Goal: Task Accomplishment & Management: Manage account settings

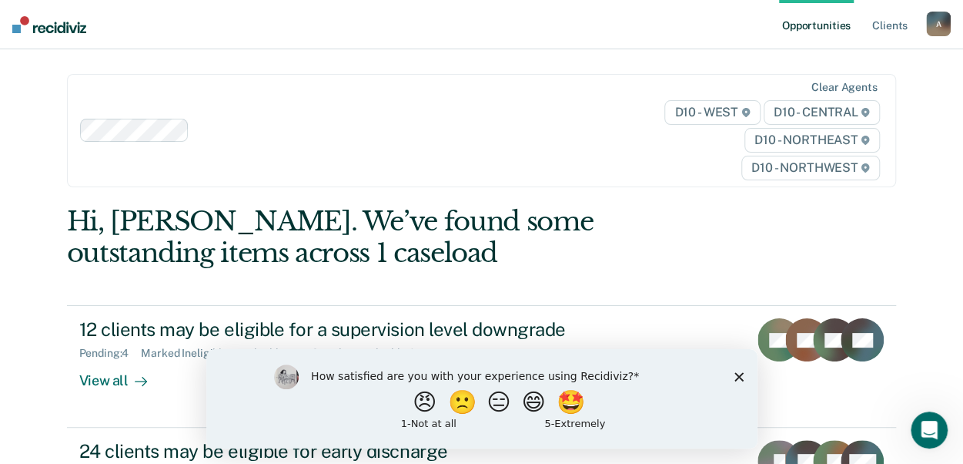
scroll to position [77, 0]
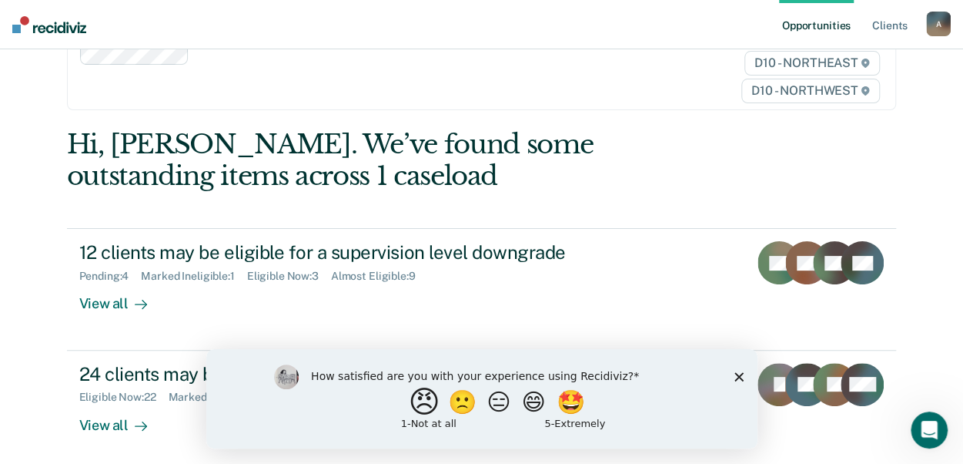
click at [413, 400] on button "😠" at bounding box center [425, 401] width 36 height 31
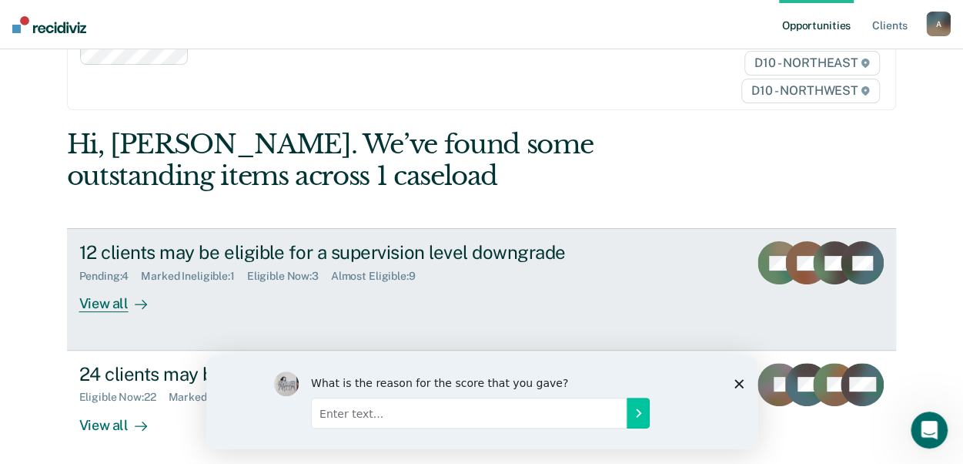
click at [112, 306] on div "View all" at bounding box center [122, 298] width 86 height 30
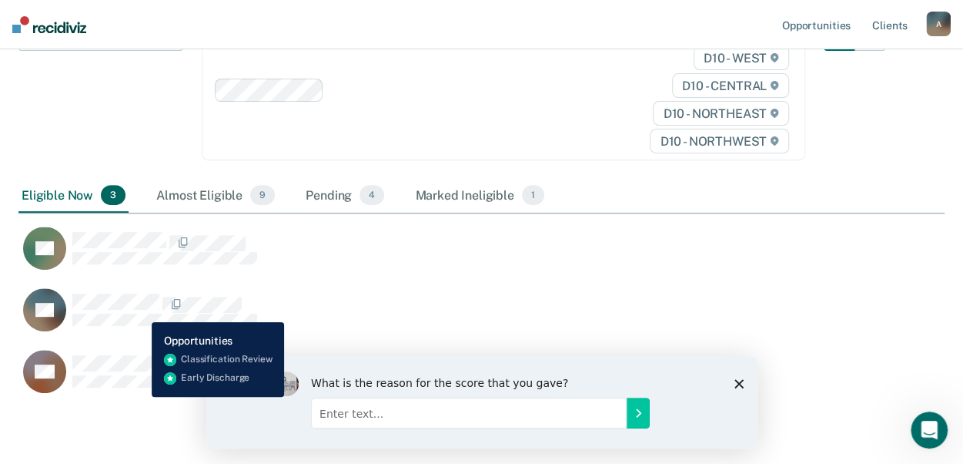
scroll to position [231, 0]
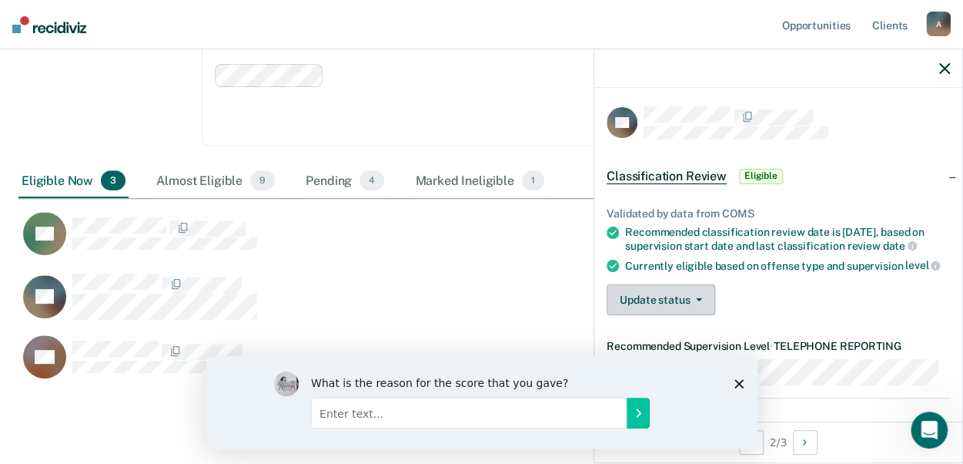
click at [695, 315] on button "Update status" at bounding box center [661, 299] width 109 height 31
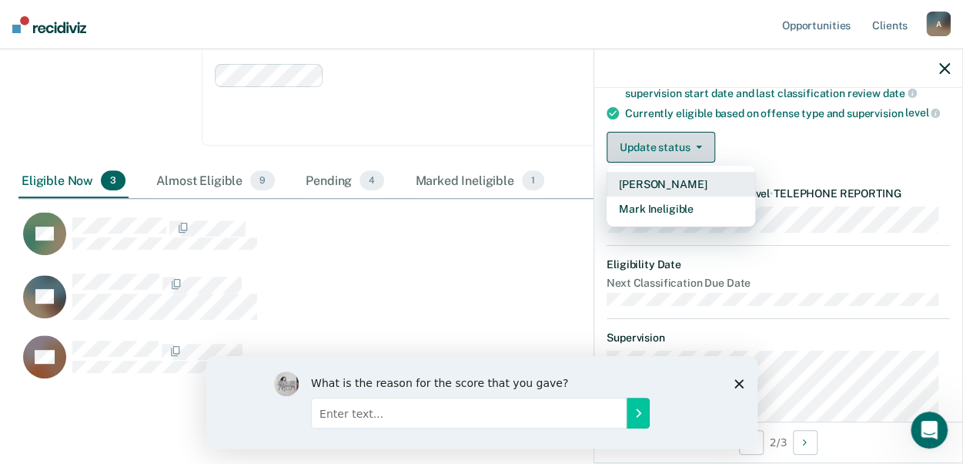
scroll to position [154, 0]
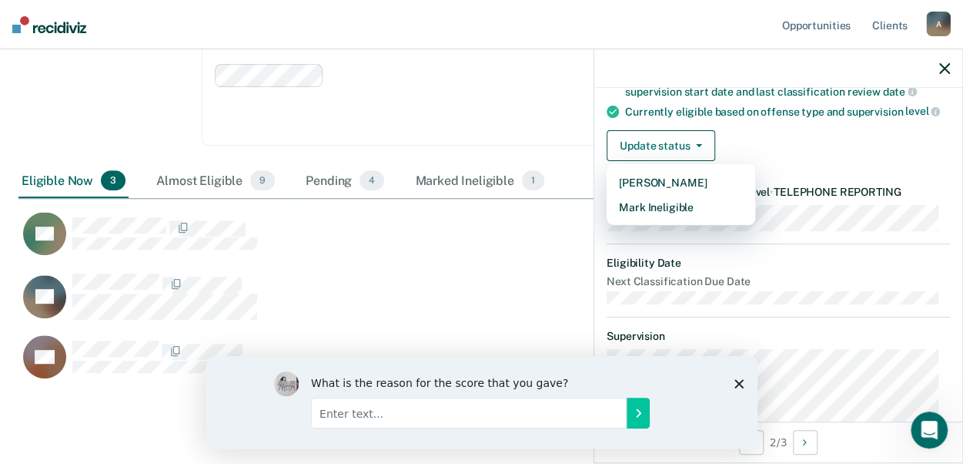
click at [729, 377] on div "What is the reason for the score that you gave?" at bounding box center [481, 401] width 551 height 92
click at [737, 383] on polygon "Close survey" at bounding box center [738, 382] width 9 height 9
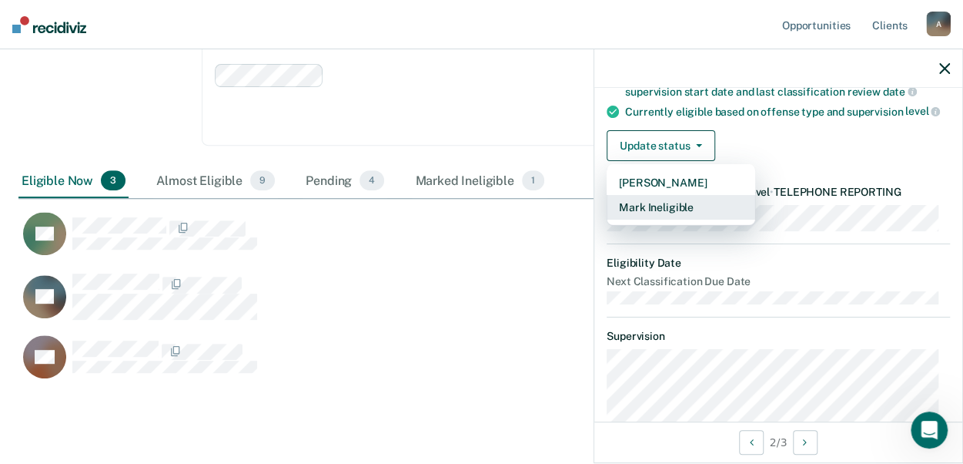
click at [649, 219] on button "Mark Ineligible" at bounding box center [681, 207] width 149 height 25
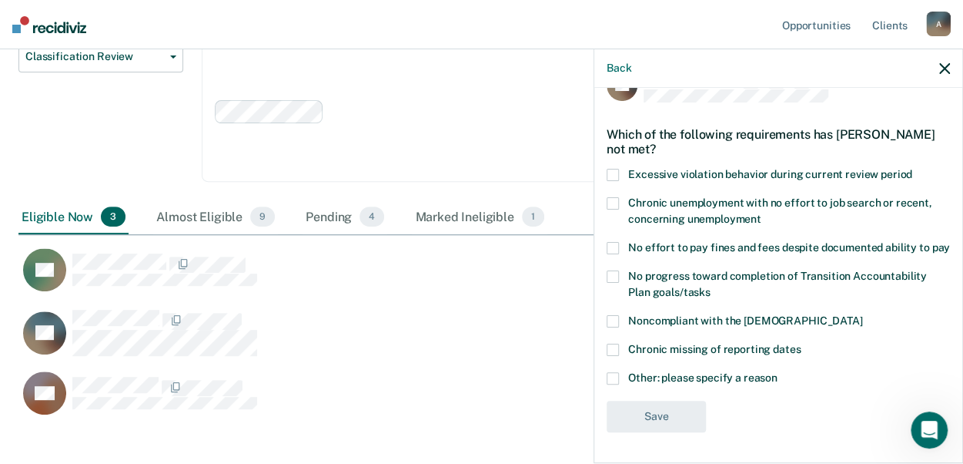
scroll to position [196, 0]
click at [611, 375] on span at bounding box center [613, 378] width 12 height 12
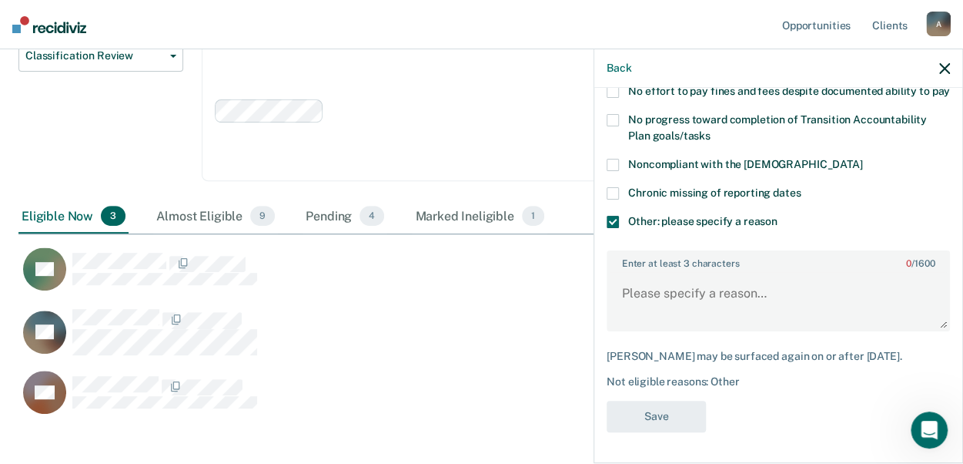
scroll to position [204, 0]
click at [625, 308] on textarea "Enter at least 3 characters 0 / 1600" at bounding box center [778, 300] width 340 height 57
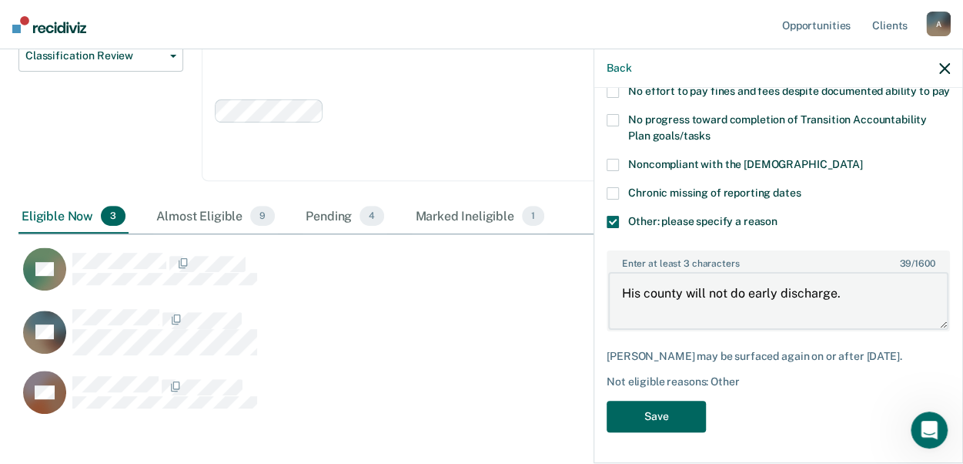
type textarea "His county will not do early discharge."
click at [685, 418] on button "Save" at bounding box center [656, 416] width 99 height 32
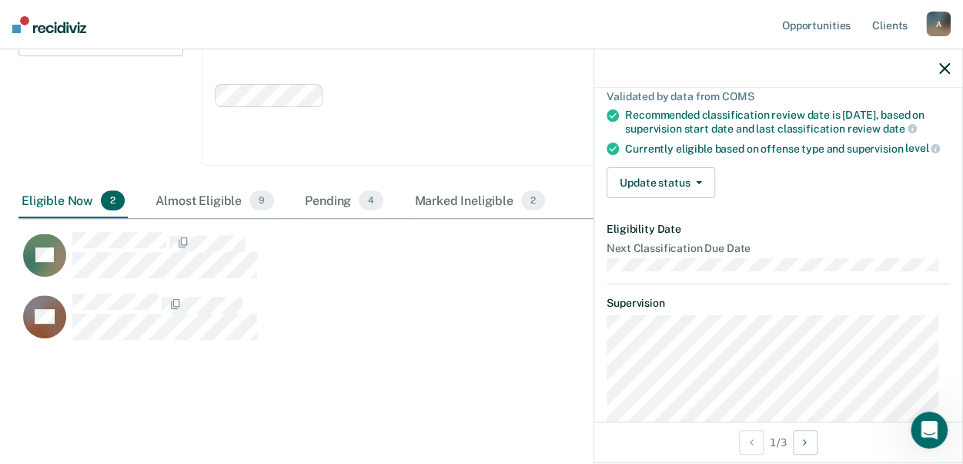
scroll to position [0, 0]
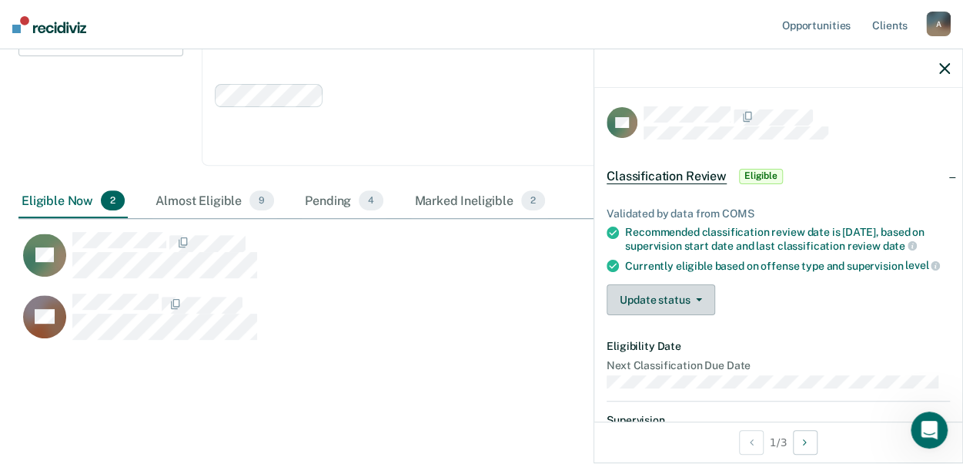
click at [694, 315] on button "Update status" at bounding box center [661, 299] width 109 height 31
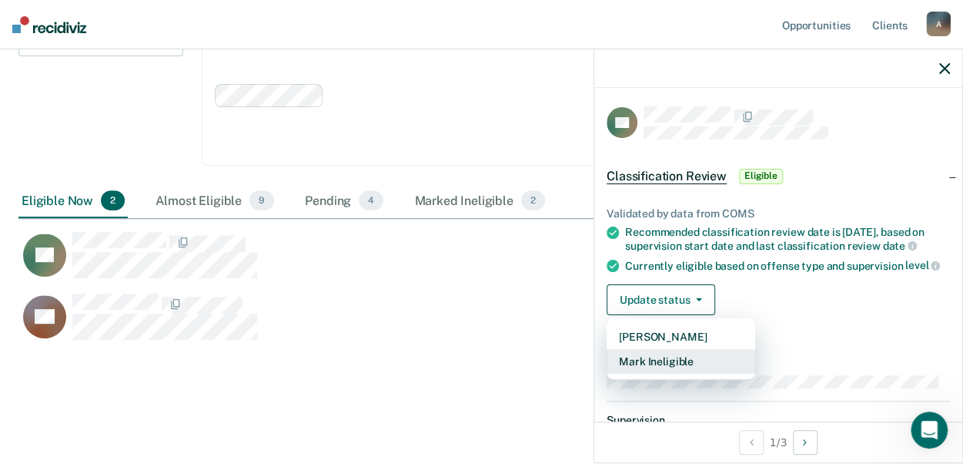
click at [677, 373] on button "Mark Ineligible" at bounding box center [681, 361] width 149 height 25
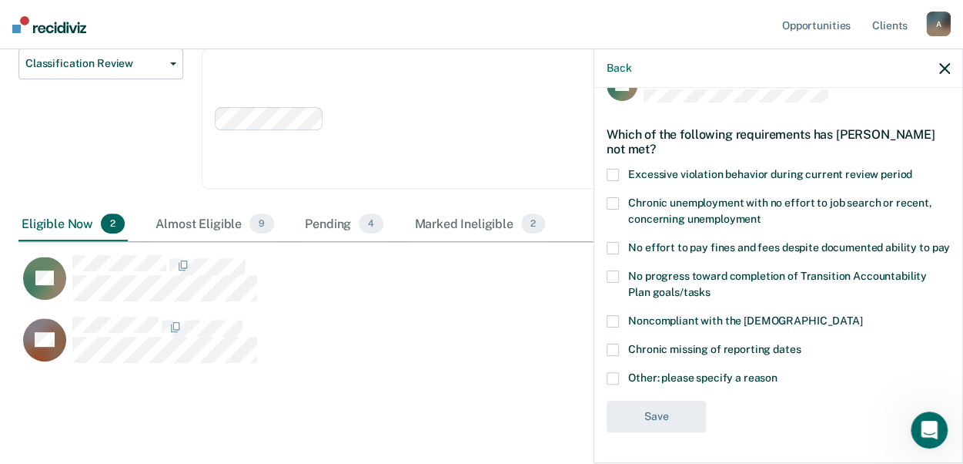
scroll to position [211, 0]
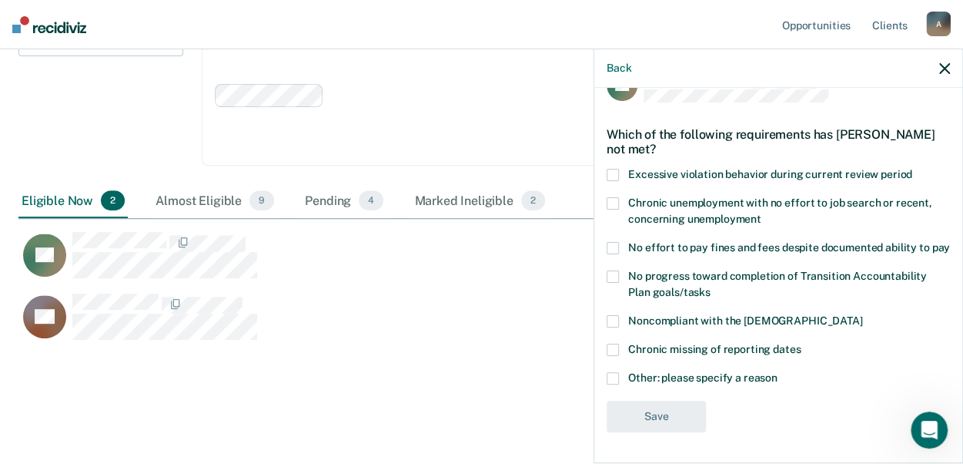
click at [615, 378] on span at bounding box center [613, 378] width 12 height 12
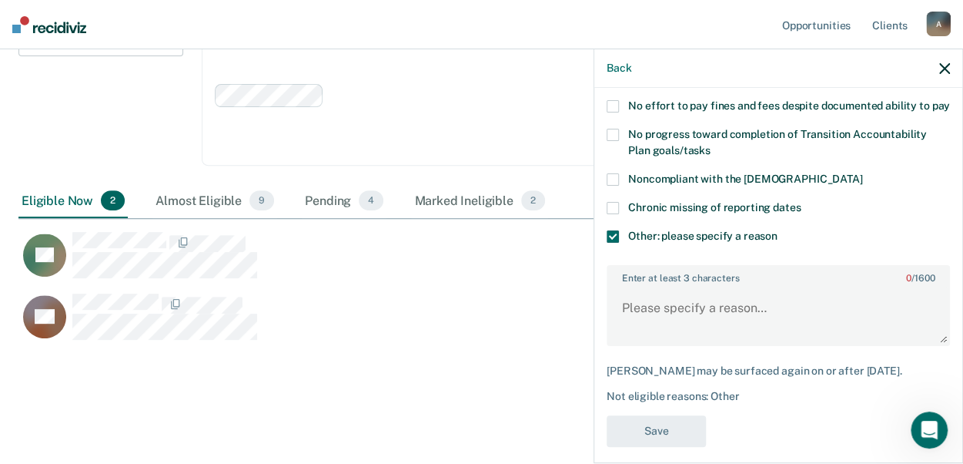
scroll to position [219, 0]
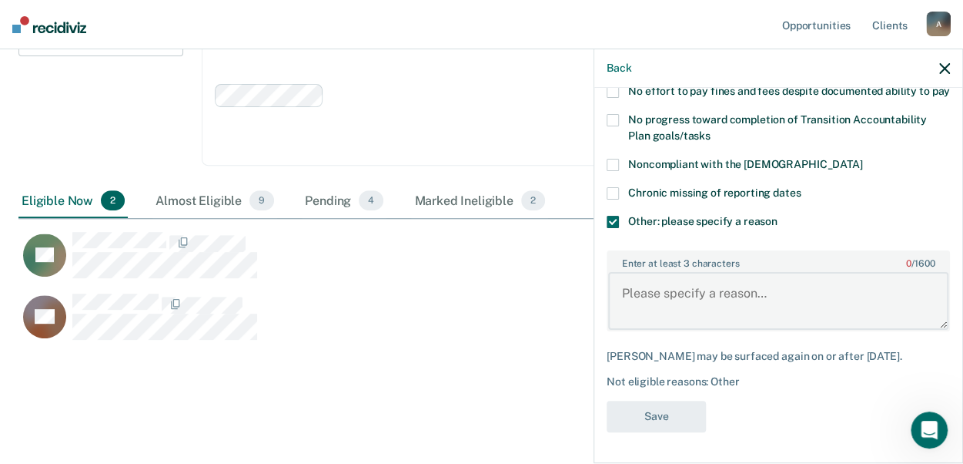
drag, startPoint x: 624, startPoint y: 284, endPoint x: 701, endPoint y: 237, distance: 90.2
click at [624, 283] on textarea "Enter at least 3 characters 0 / 1600" at bounding box center [778, 300] width 340 height 57
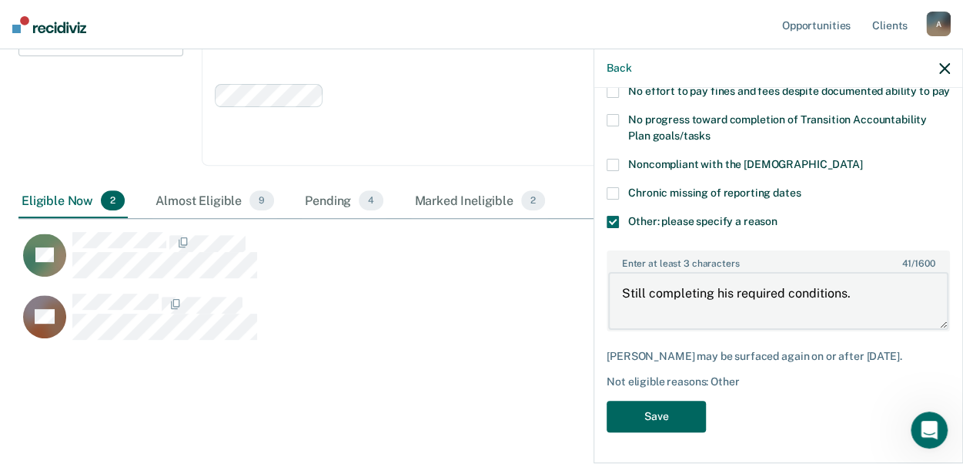
type textarea "Still completing his required conditions."
click at [656, 420] on button "Save" at bounding box center [656, 416] width 99 height 32
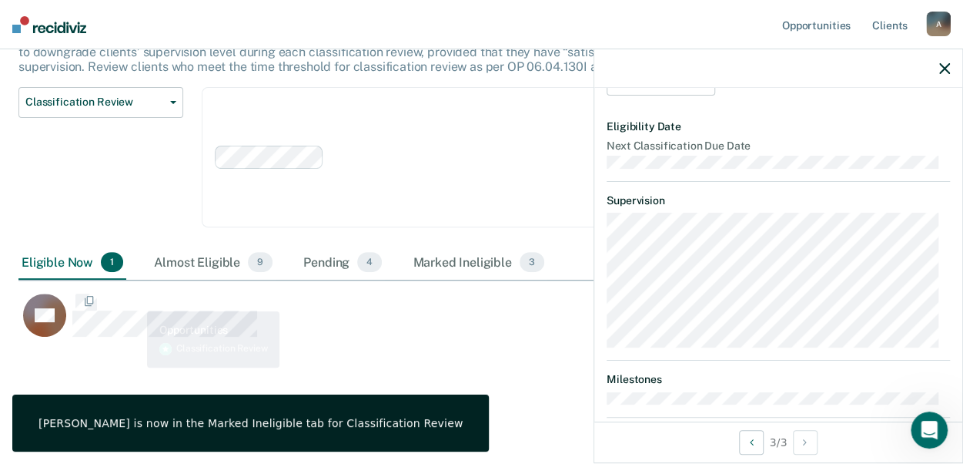
scroll to position [80, 0]
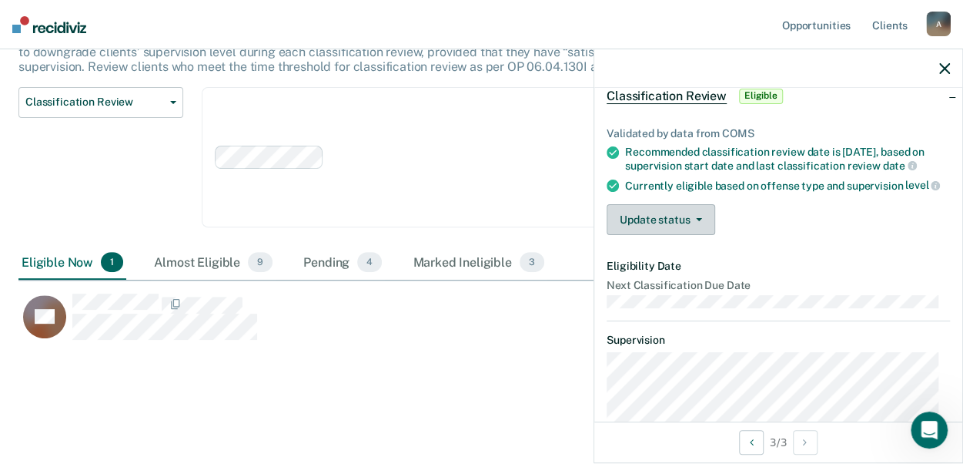
click at [690, 235] on button "Update status" at bounding box center [661, 219] width 109 height 31
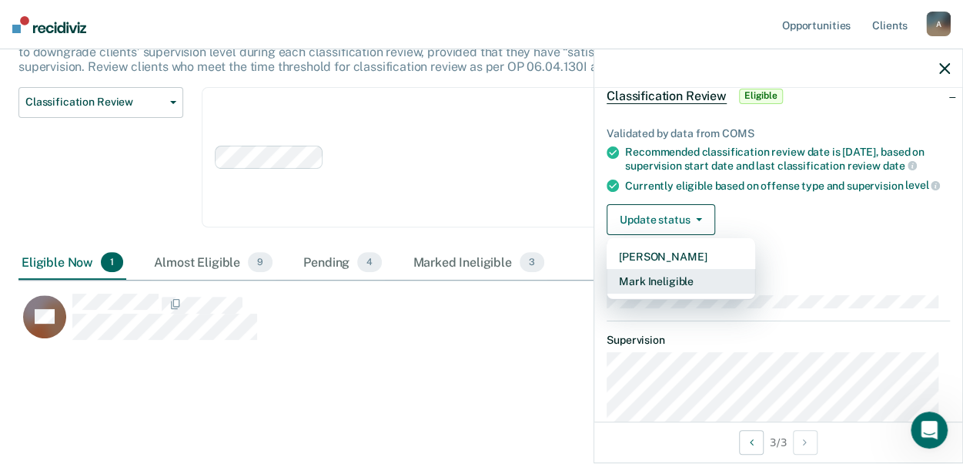
click at [673, 293] on button "Mark Ineligible" at bounding box center [681, 281] width 149 height 25
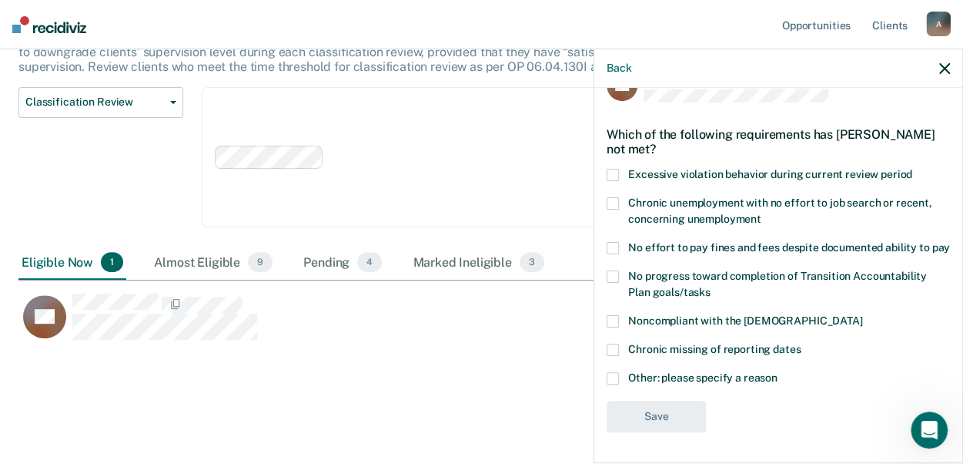
scroll to position [50, 0]
click at [617, 381] on span at bounding box center [613, 378] width 12 height 12
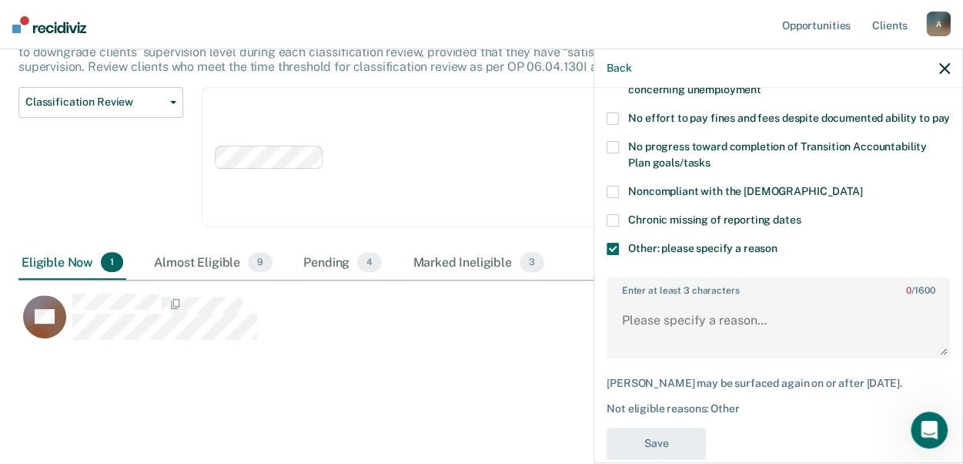
scroll to position [204, 0]
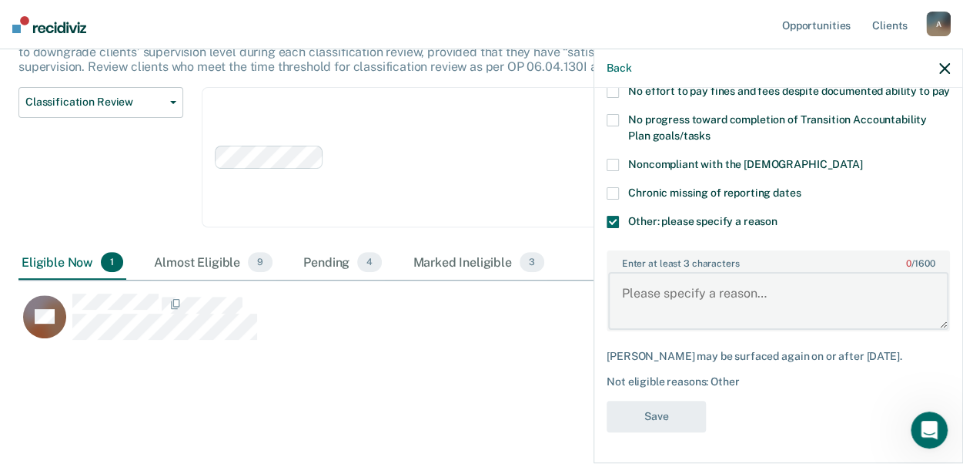
click at [621, 297] on textarea "Enter at least 3 characters 0 / 1600" at bounding box center [778, 300] width 340 height 57
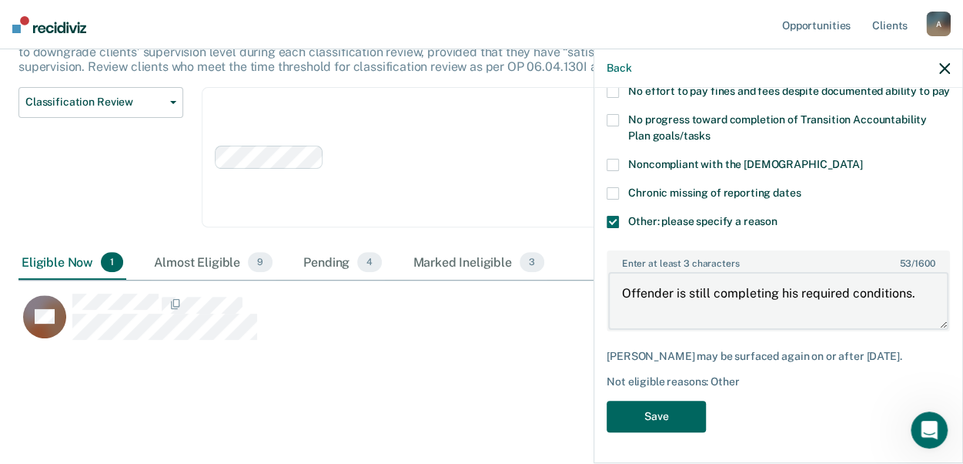
type textarea "Offender is still completing his required conditions."
click at [635, 415] on button "Save" at bounding box center [656, 416] width 99 height 32
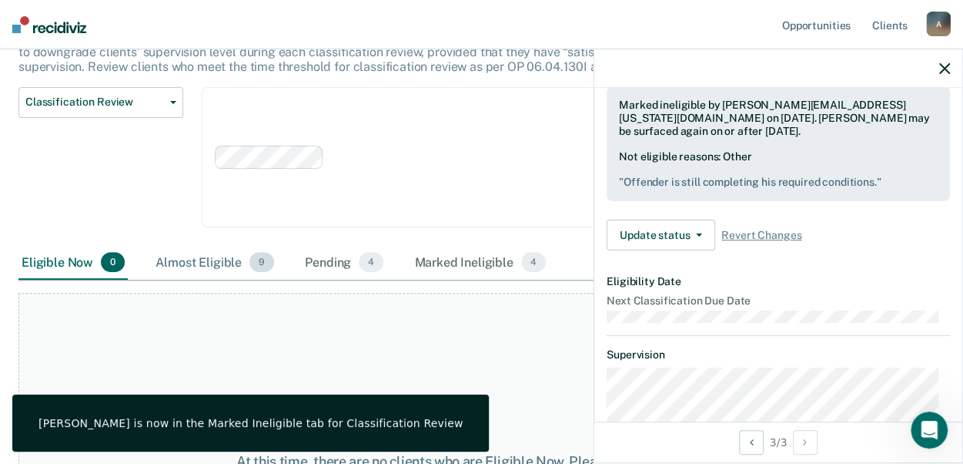
click at [194, 258] on div "Almost Eligible 9" at bounding box center [214, 263] width 125 height 34
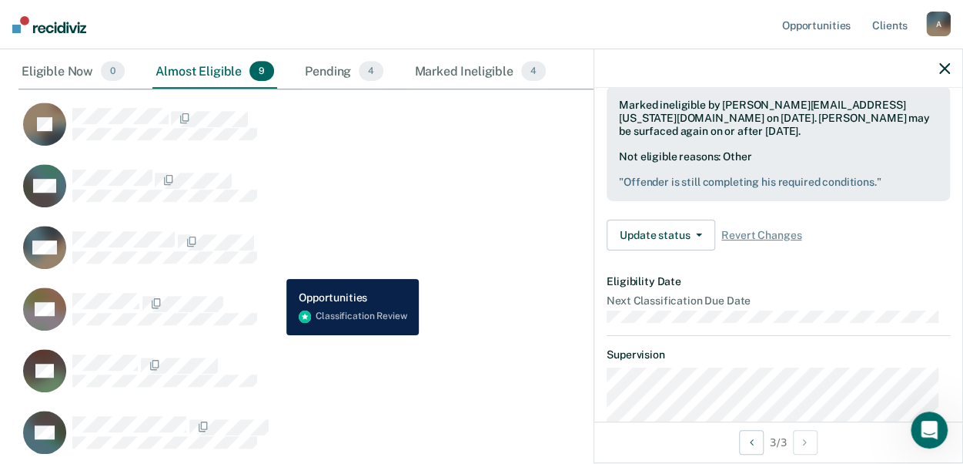
scroll to position [306, 0]
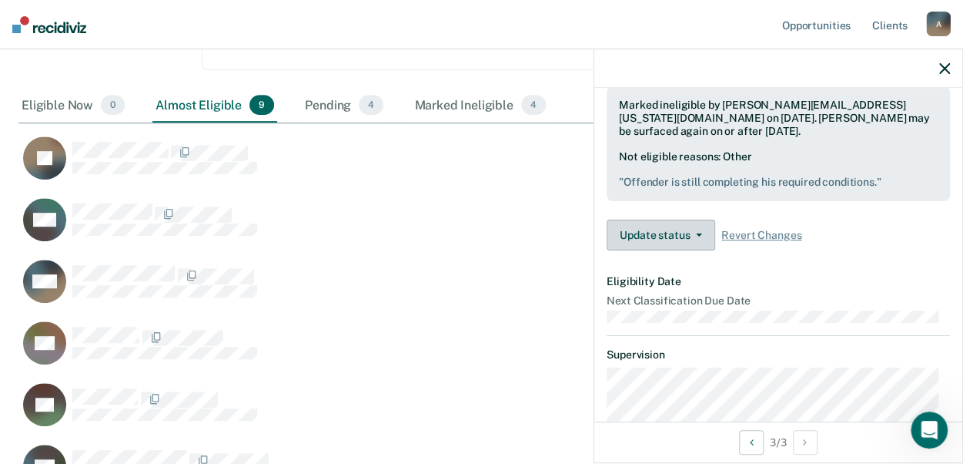
click at [694, 250] on button "Update status" at bounding box center [661, 234] width 109 height 31
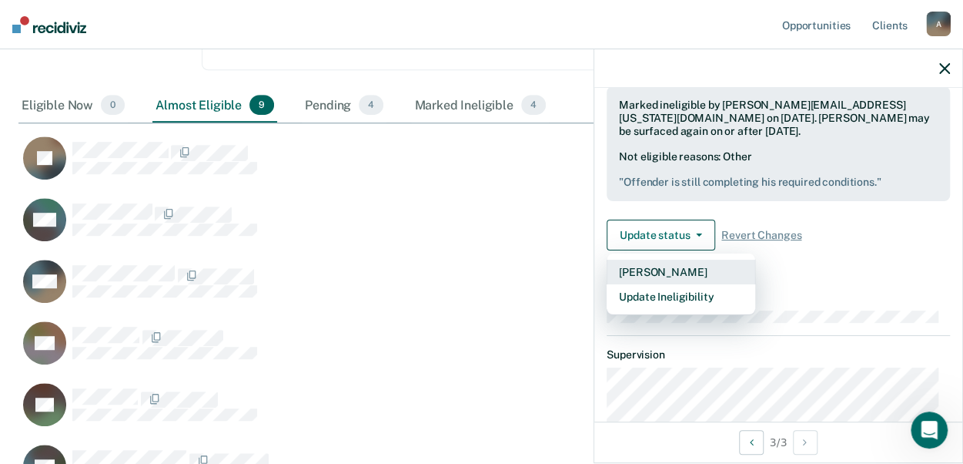
click at [661, 284] on button "[PERSON_NAME]" at bounding box center [681, 271] width 149 height 25
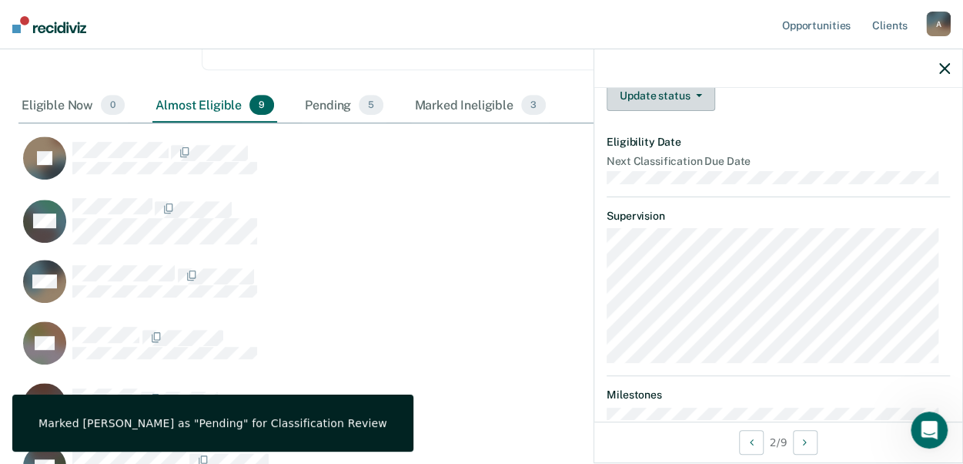
click at [693, 97] on span "button" at bounding box center [696, 95] width 12 height 3
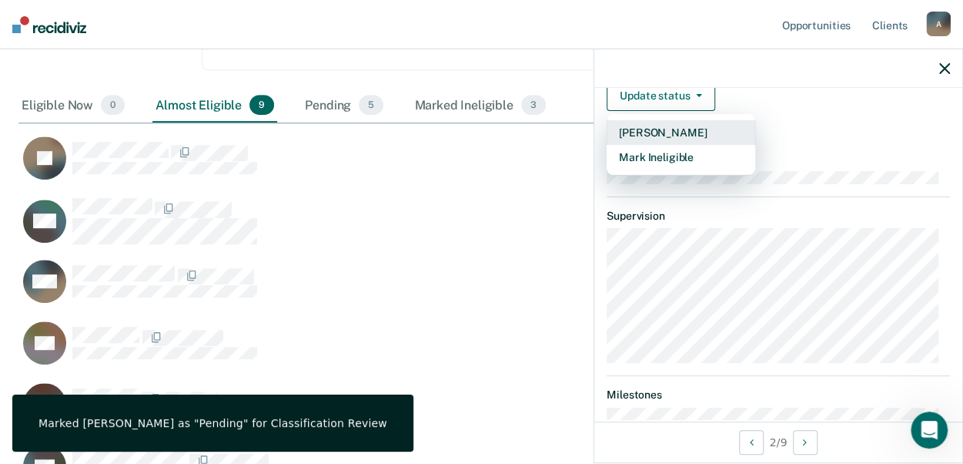
click at [659, 145] on button "[PERSON_NAME]" at bounding box center [681, 132] width 149 height 25
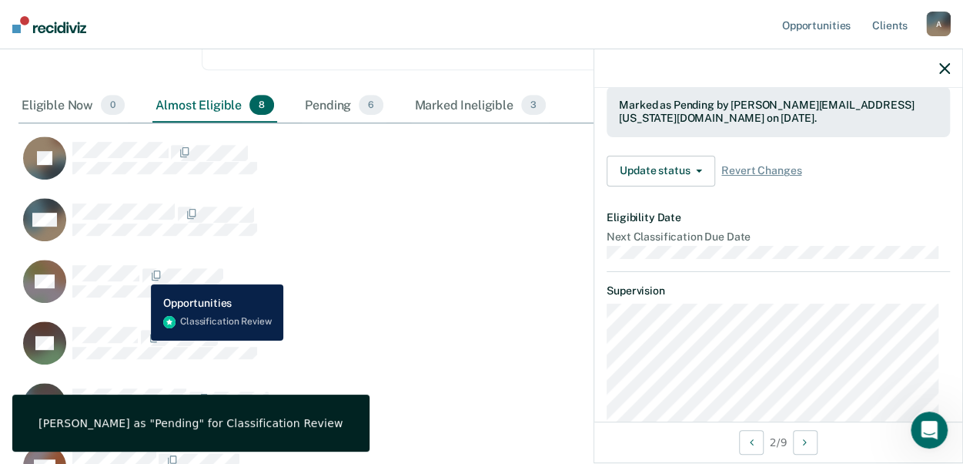
click at [139, 273] on span "CaseloadOpportunityCell-0660088" at bounding box center [140, 276] width 3 height 16
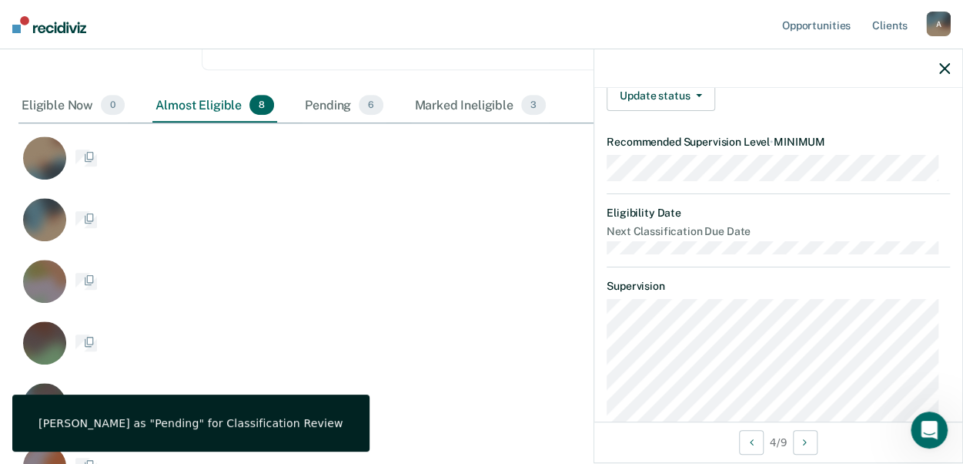
scroll to position [191, 0]
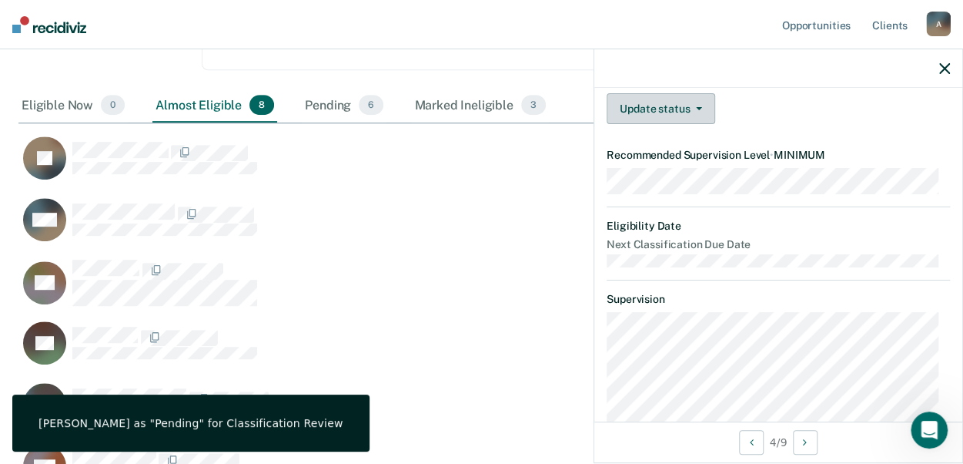
click at [696, 110] on icon "button" at bounding box center [699, 108] width 6 height 3
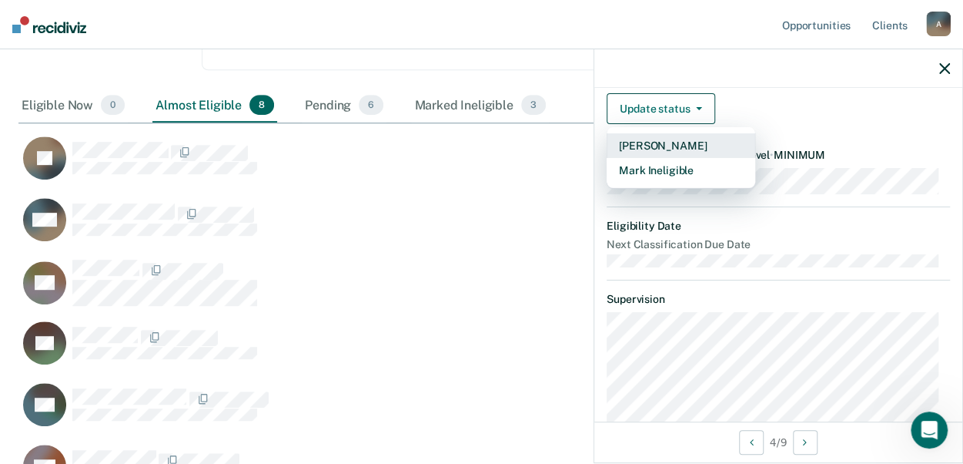
click at [674, 155] on button "[PERSON_NAME]" at bounding box center [681, 145] width 149 height 25
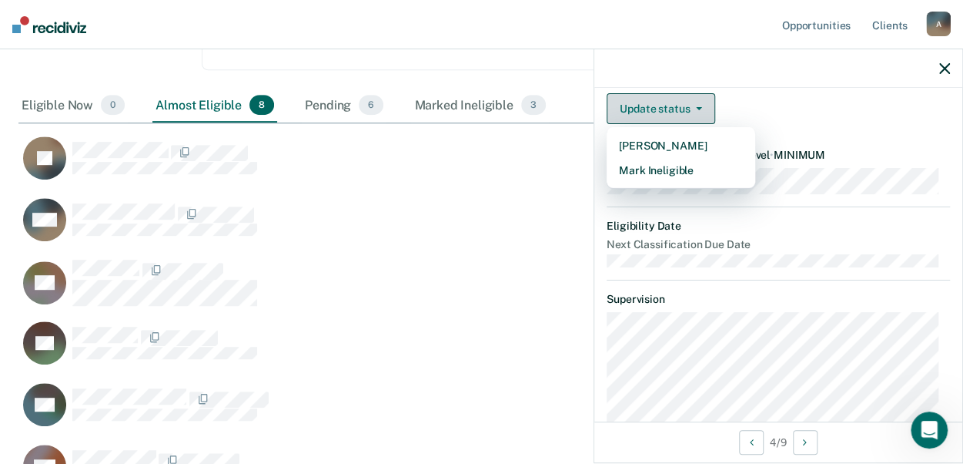
scroll to position [749, 914]
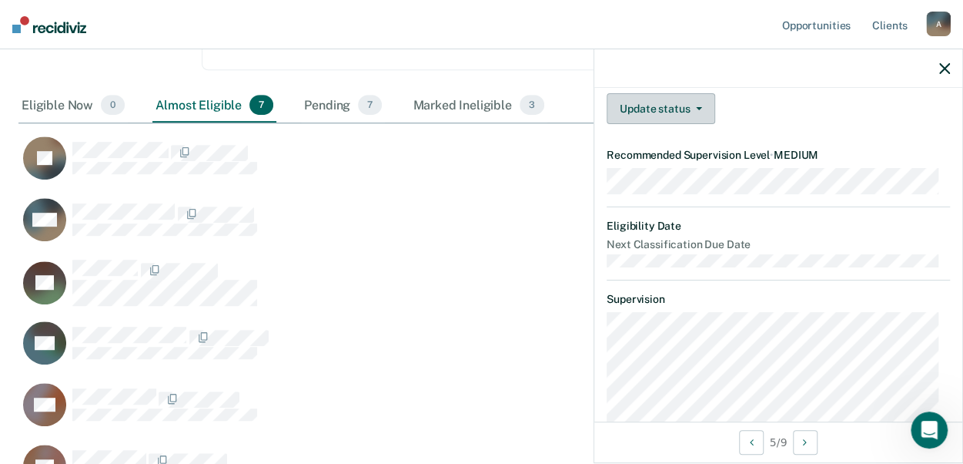
click at [694, 119] on button "Update status" at bounding box center [661, 108] width 109 height 31
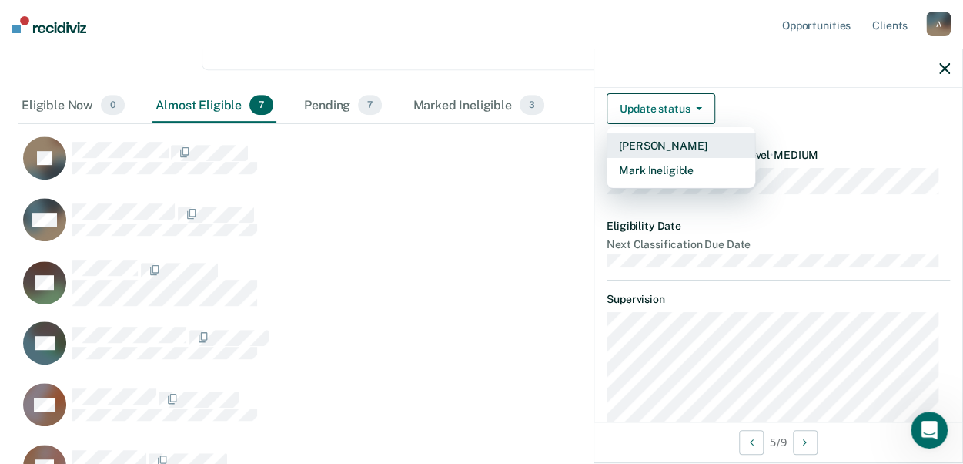
click at [670, 157] on button "[PERSON_NAME]" at bounding box center [681, 145] width 149 height 25
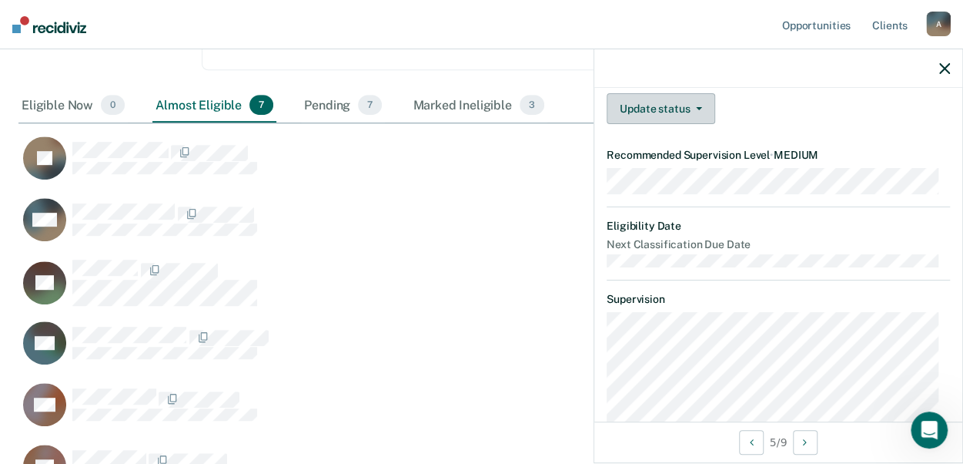
scroll to position [688, 914]
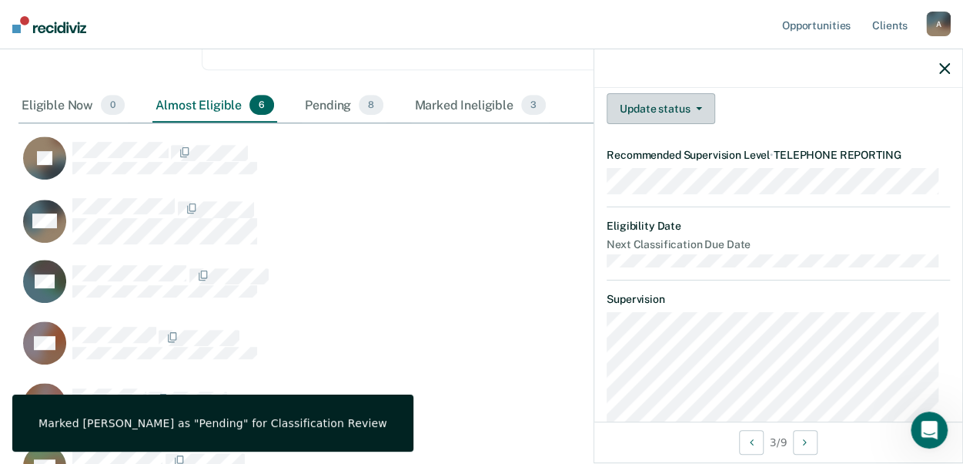
click at [694, 121] on button "Update status" at bounding box center [661, 108] width 109 height 31
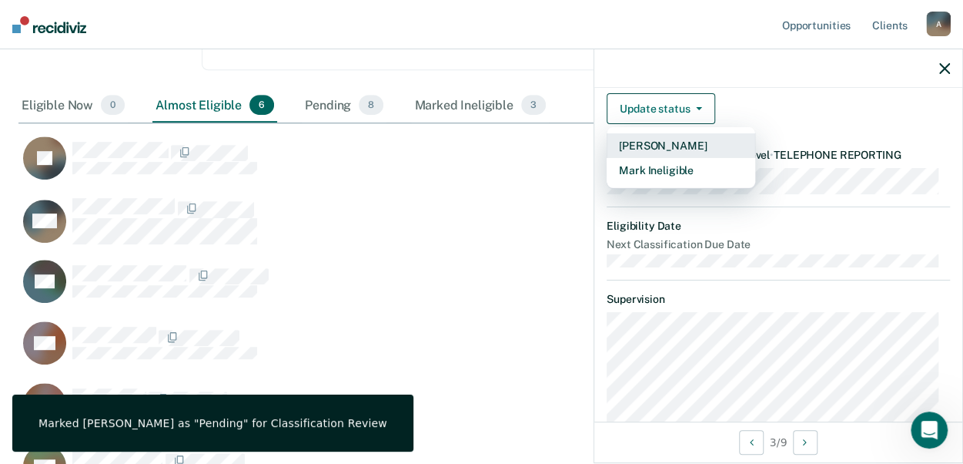
click at [662, 156] on button "[PERSON_NAME]" at bounding box center [681, 145] width 149 height 25
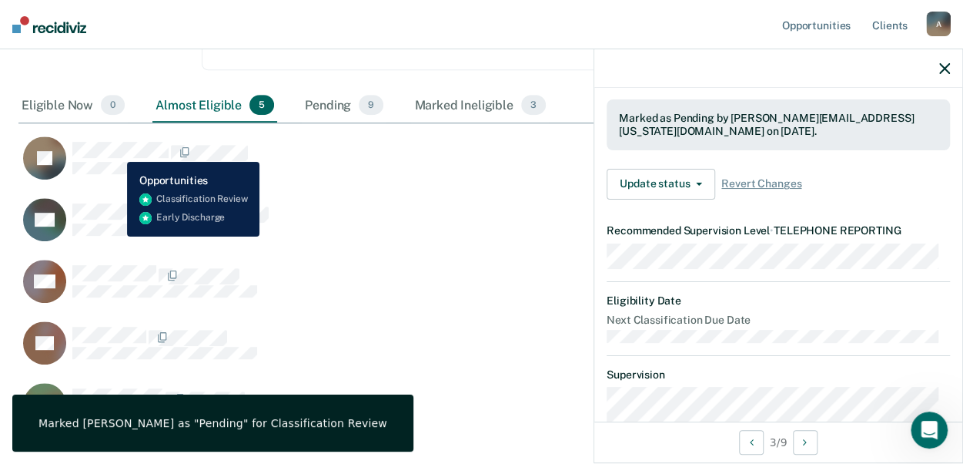
scroll to position [204, 0]
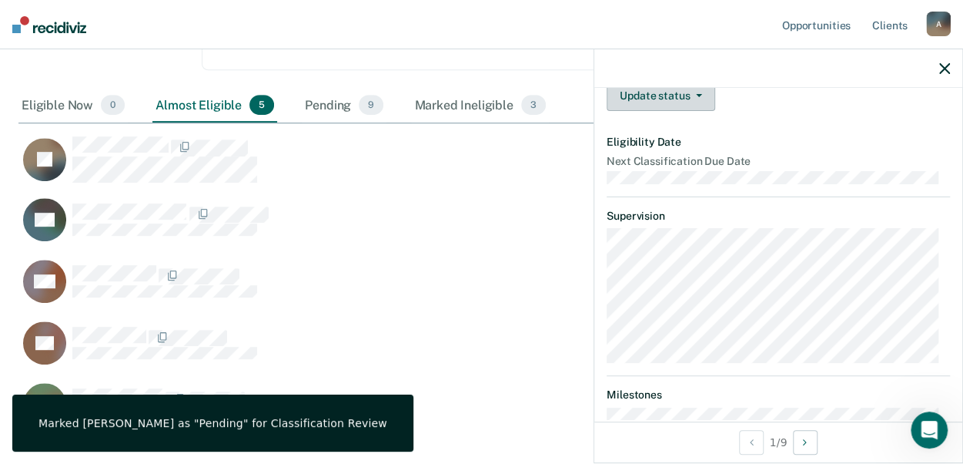
click at [701, 111] on button "Update status" at bounding box center [661, 95] width 109 height 31
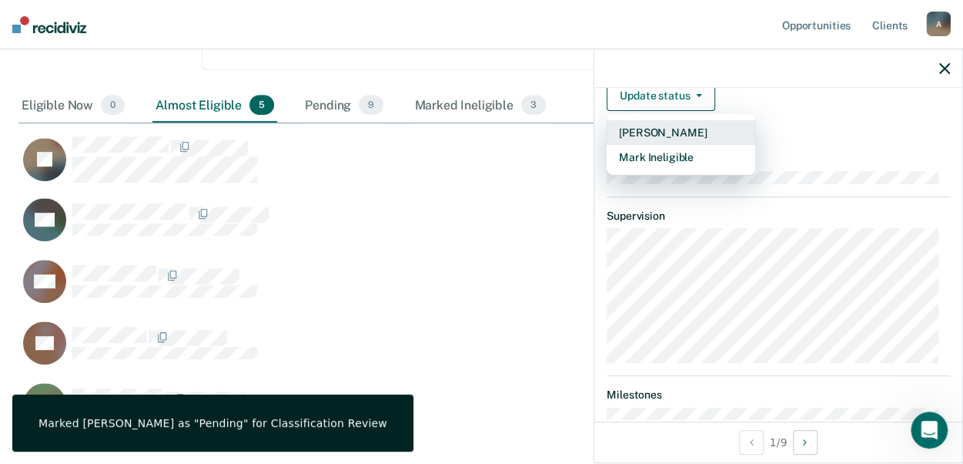
click at [668, 145] on button "[PERSON_NAME]" at bounding box center [681, 132] width 149 height 25
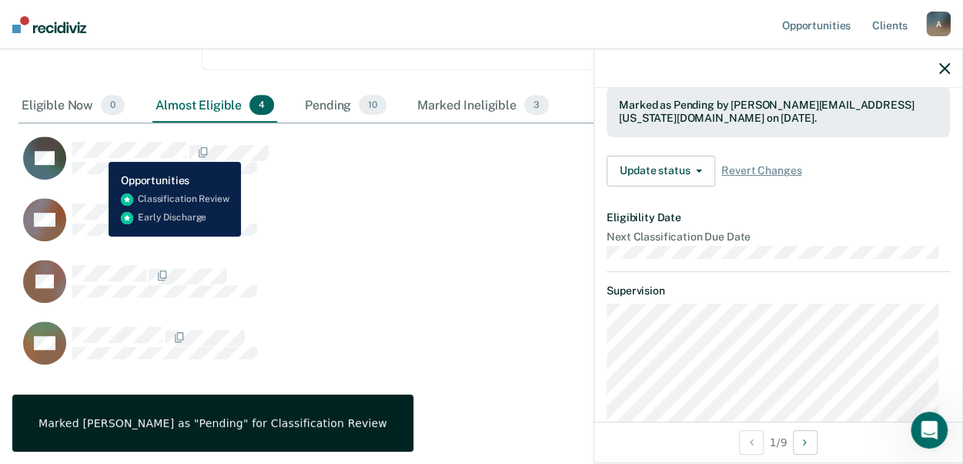
scroll to position [191, 0]
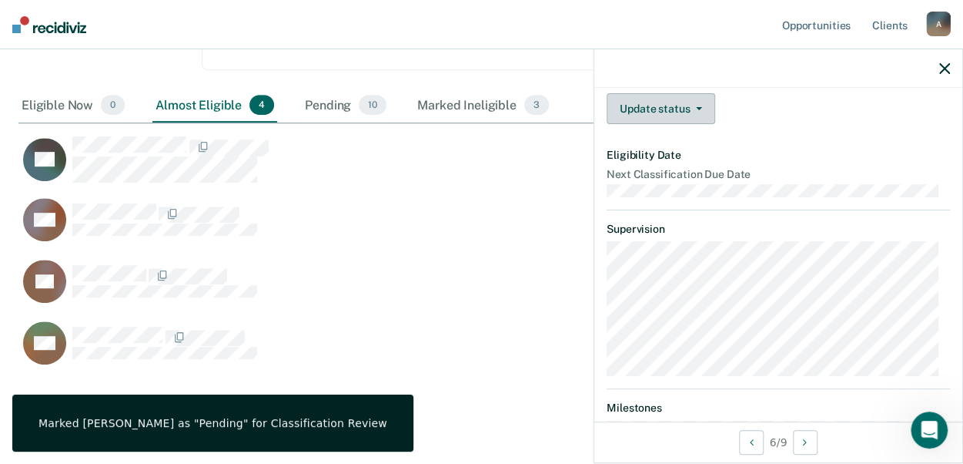
click at [693, 119] on button "Update status" at bounding box center [661, 108] width 109 height 31
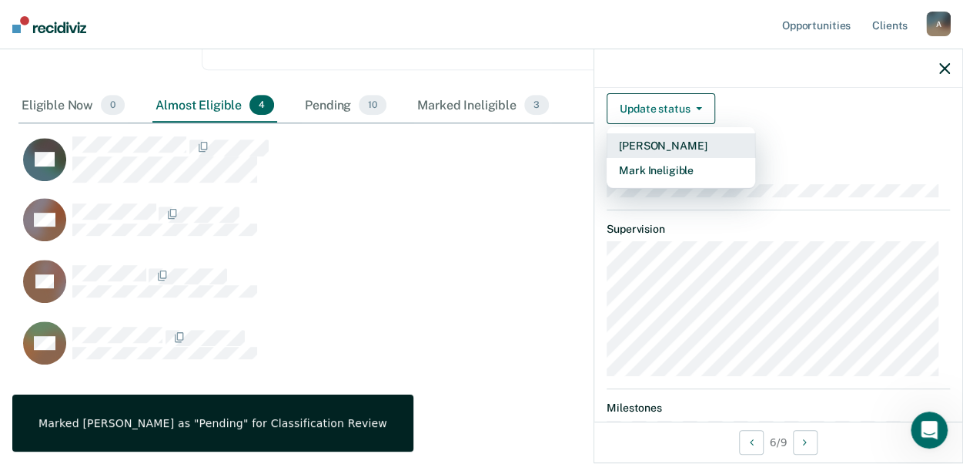
click at [672, 152] on button "[PERSON_NAME]" at bounding box center [681, 145] width 149 height 25
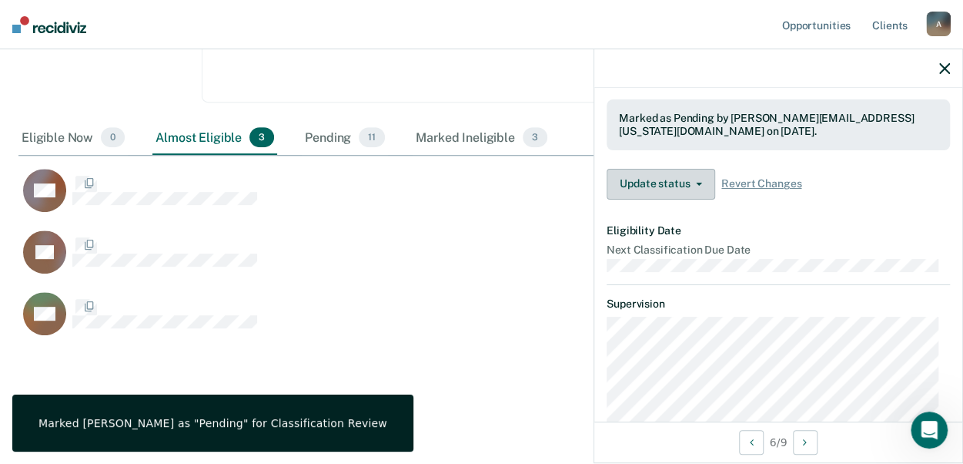
scroll to position [273, 0]
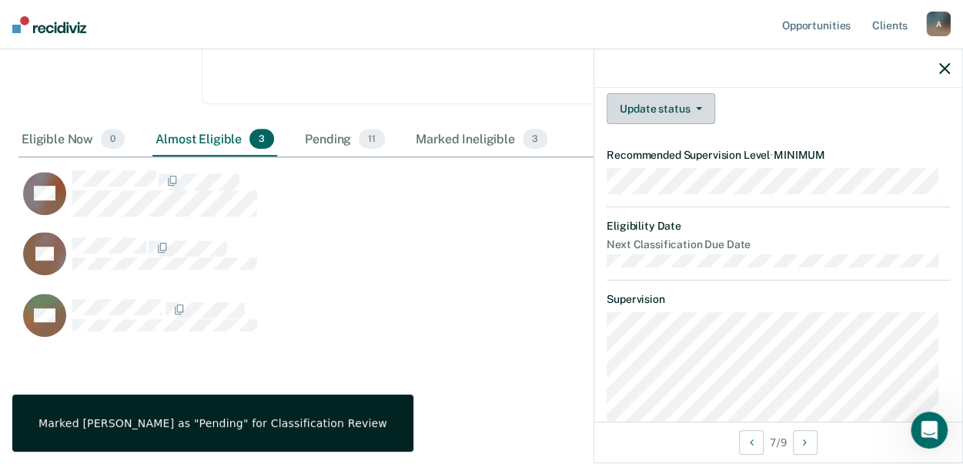
click at [696, 110] on icon "button" at bounding box center [699, 108] width 6 height 3
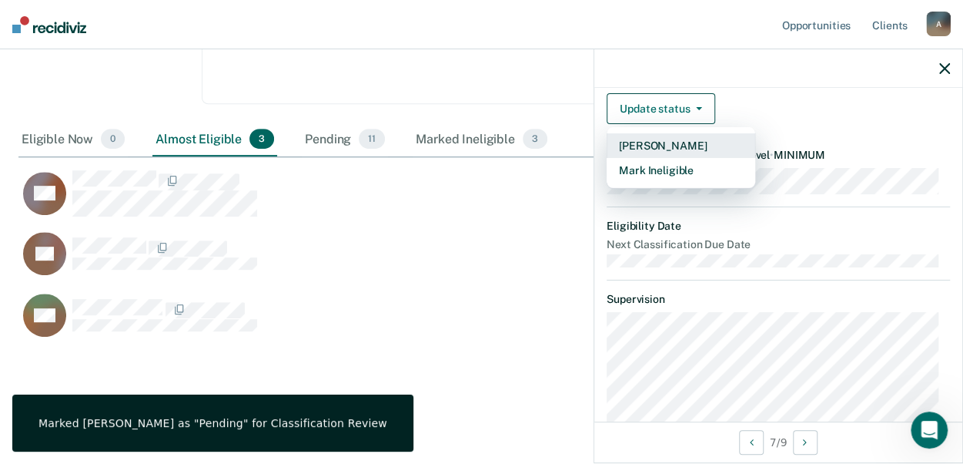
click at [664, 154] on button "[PERSON_NAME]" at bounding box center [681, 145] width 149 height 25
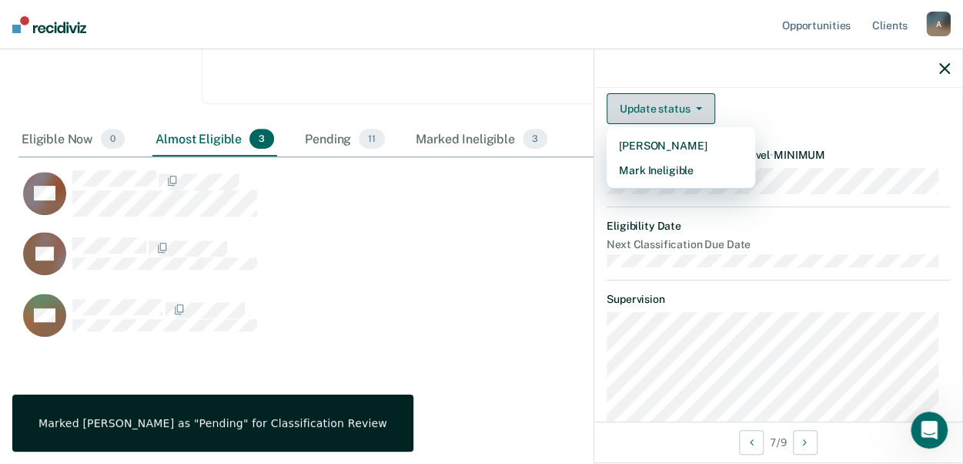
scroll to position [211, 0]
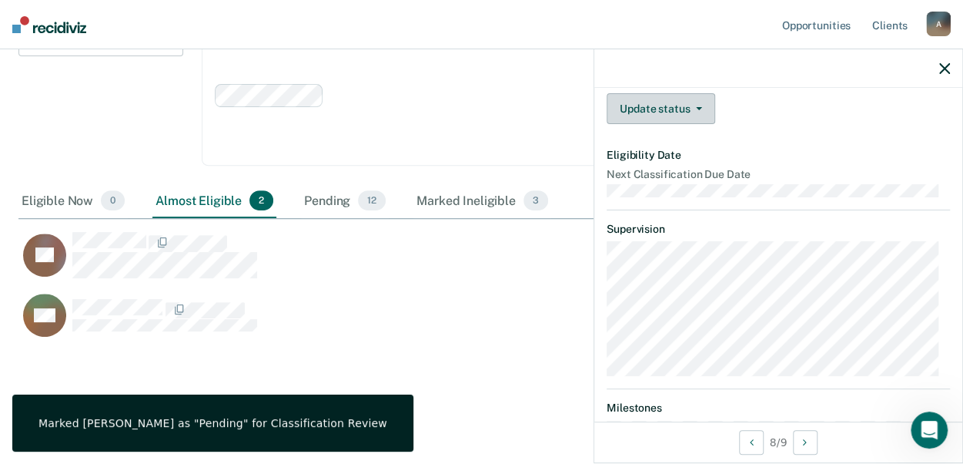
click at [696, 110] on icon "button" at bounding box center [699, 108] width 6 height 3
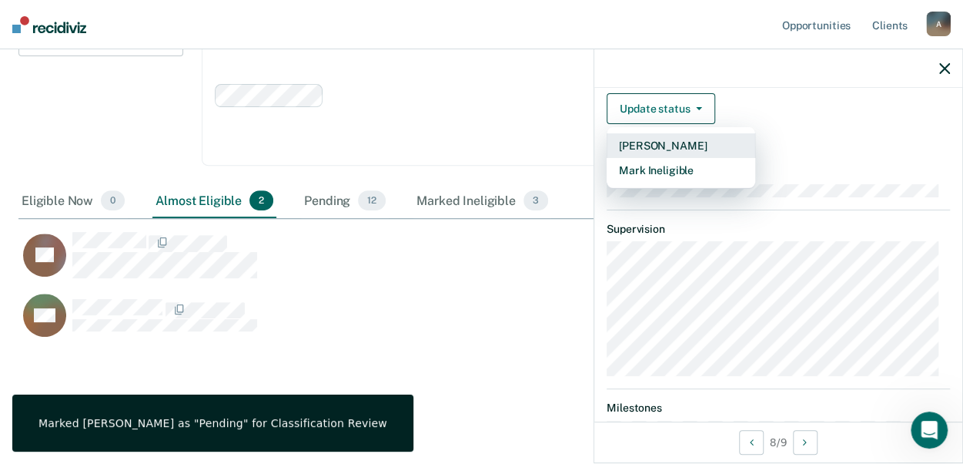
click at [662, 153] on button "[PERSON_NAME]" at bounding box center [681, 145] width 149 height 25
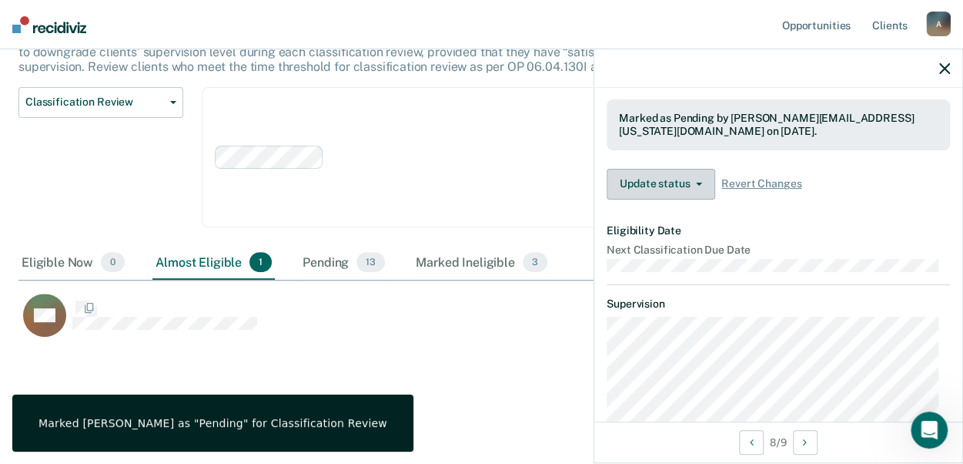
scroll to position [380, 914]
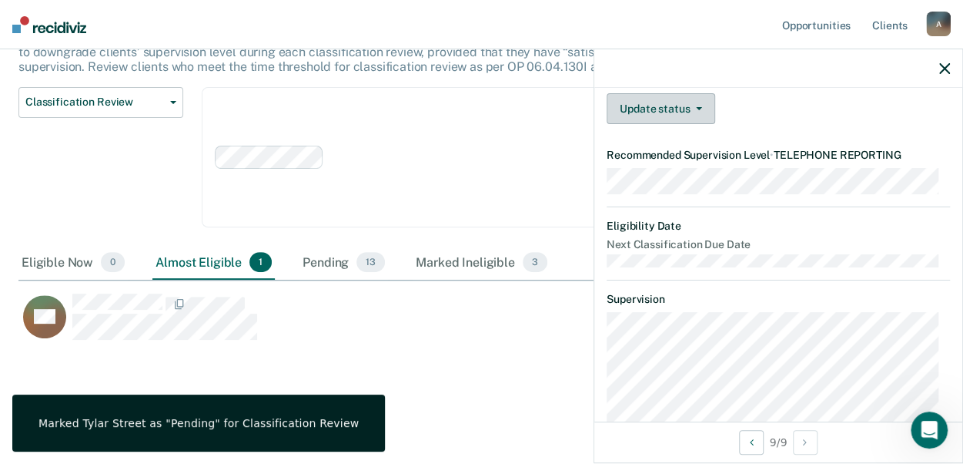
click at [635, 121] on button "Update status" at bounding box center [661, 108] width 109 height 31
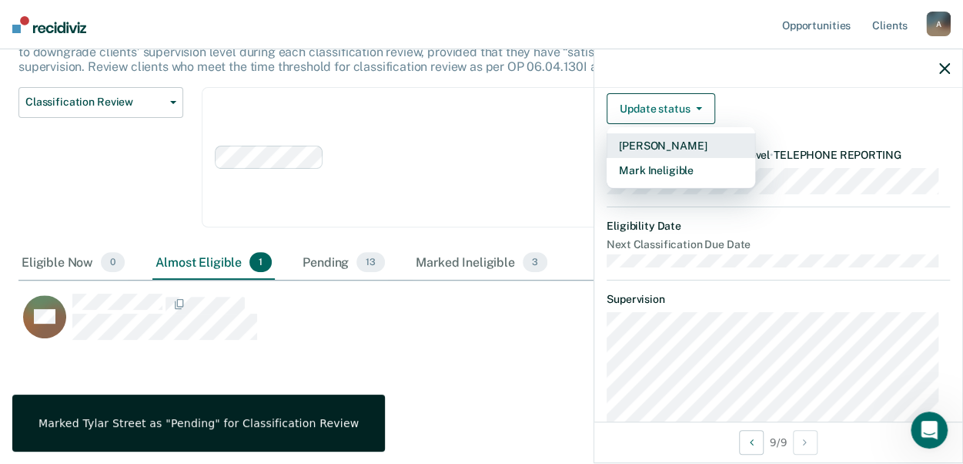
click at [629, 153] on button "[PERSON_NAME]" at bounding box center [681, 145] width 149 height 25
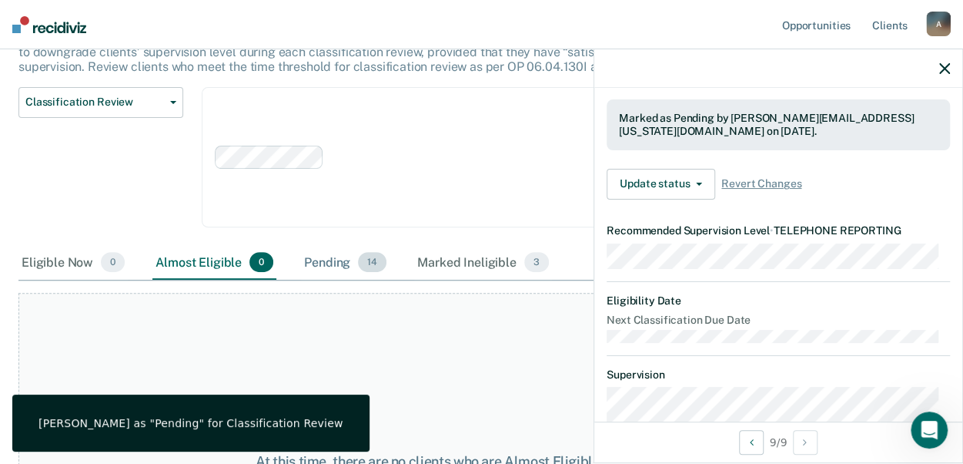
click at [322, 261] on div "Pending 14" at bounding box center [345, 263] width 89 height 34
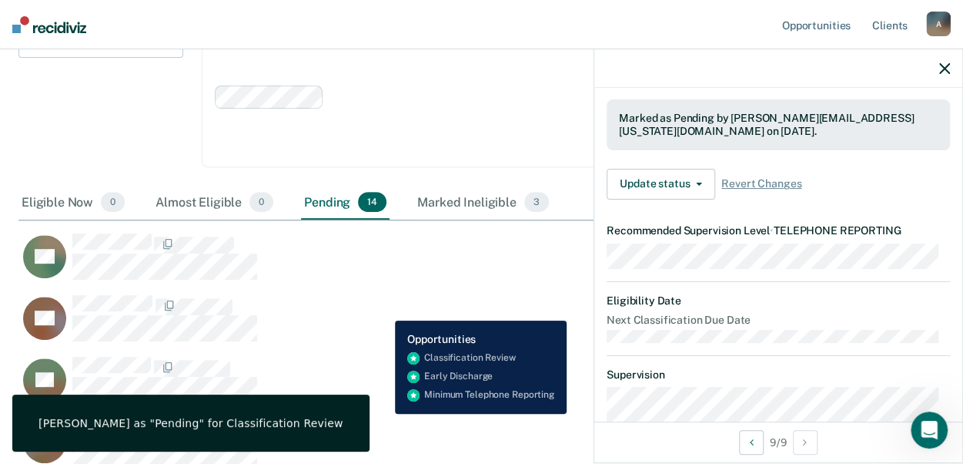
scroll to position [229, 0]
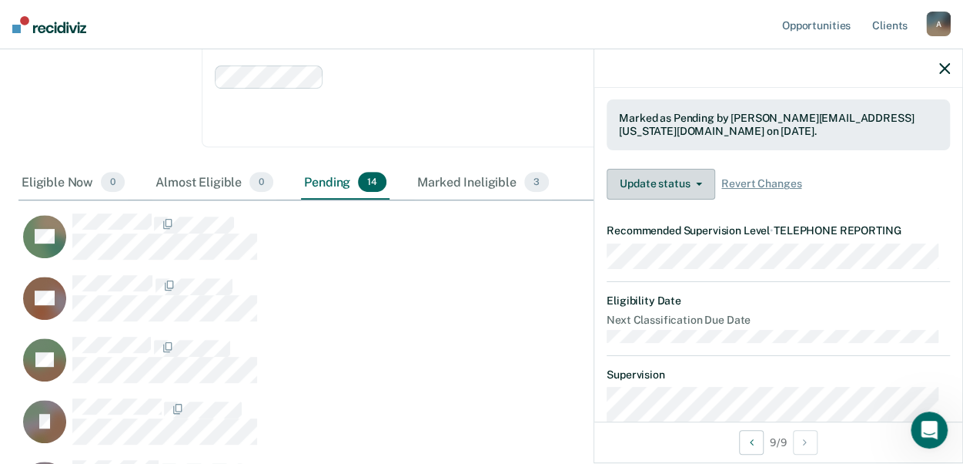
click at [682, 192] on button "Update status" at bounding box center [661, 184] width 109 height 31
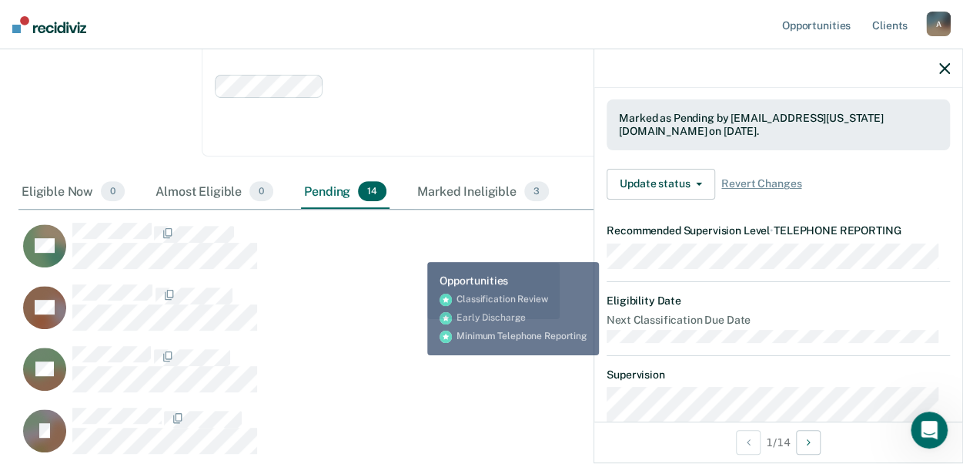
scroll to position [0, 0]
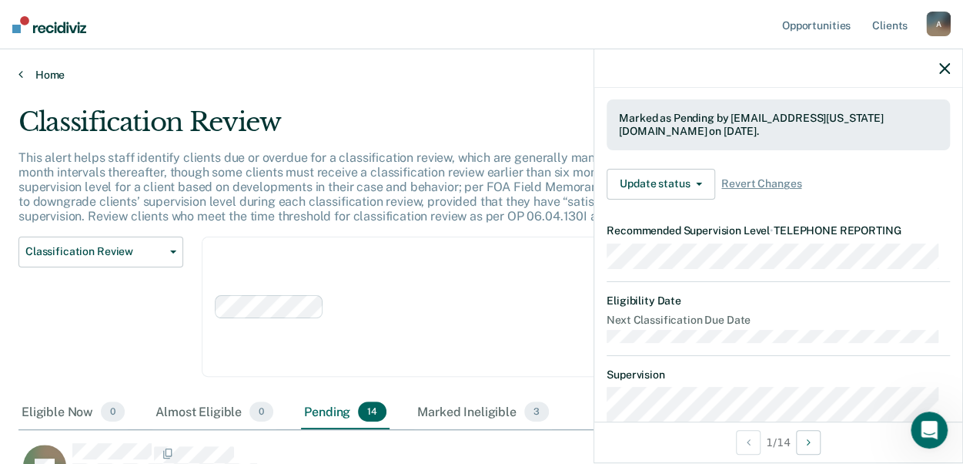
click at [51, 76] on link "Home" at bounding box center [481, 75] width 926 height 14
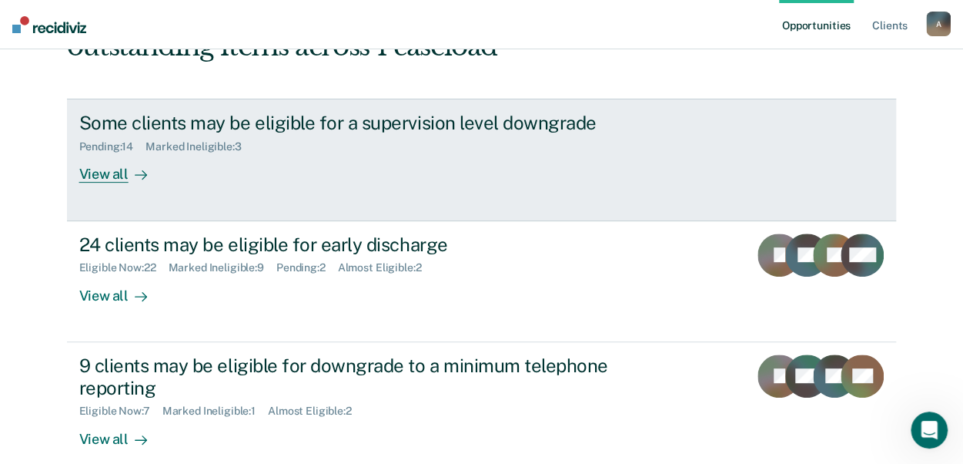
scroll to position [231, 0]
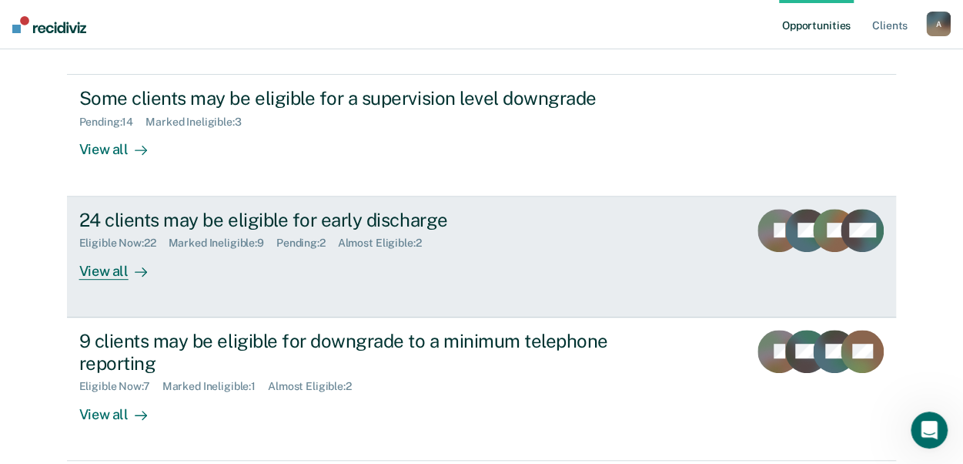
click at [119, 271] on div "View all" at bounding box center [122, 264] width 86 height 30
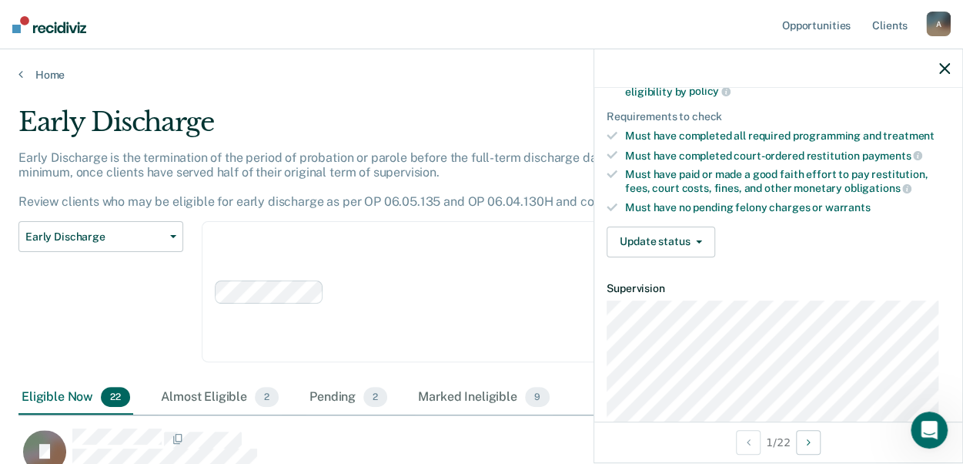
scroll to position [231, 0]
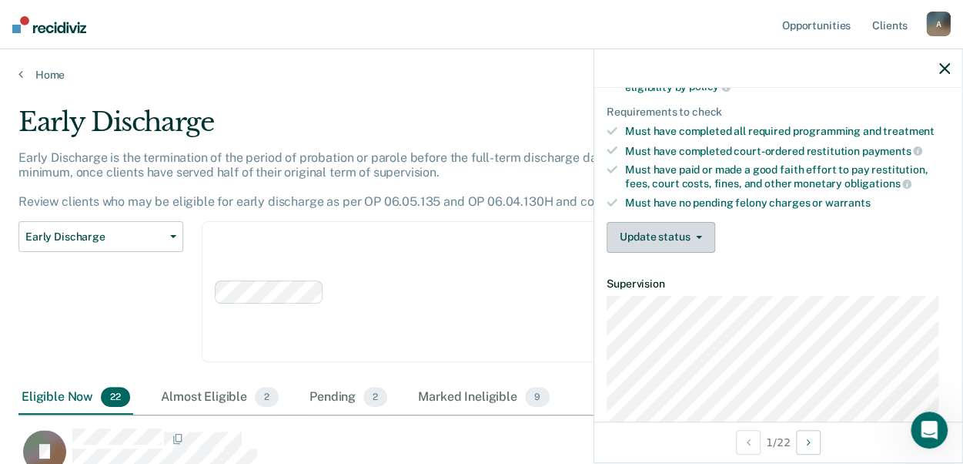
click at [700, 236] on icon "button" at bounding box center [699, 237] width 6 height 3
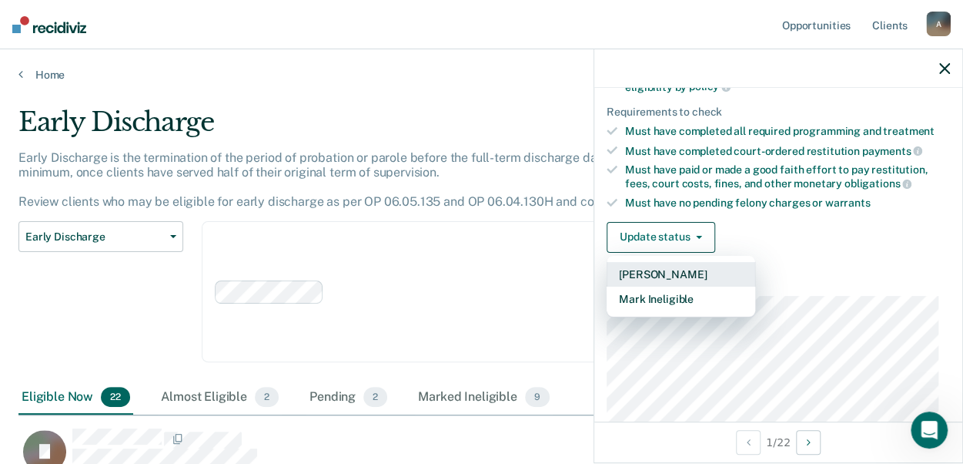
click at [662, 271] on button "[PERSON_NAME]" at bounding box center [681, 274] width 149 height 25
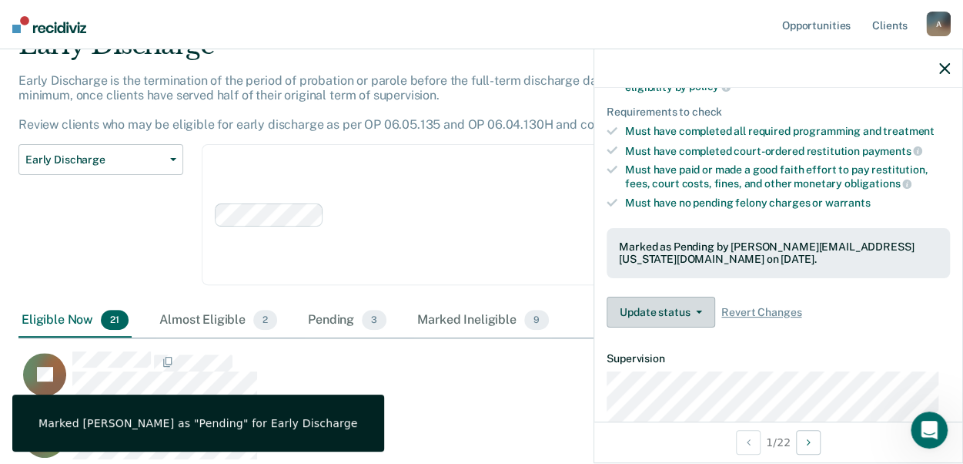
scroll to position [154, 0]
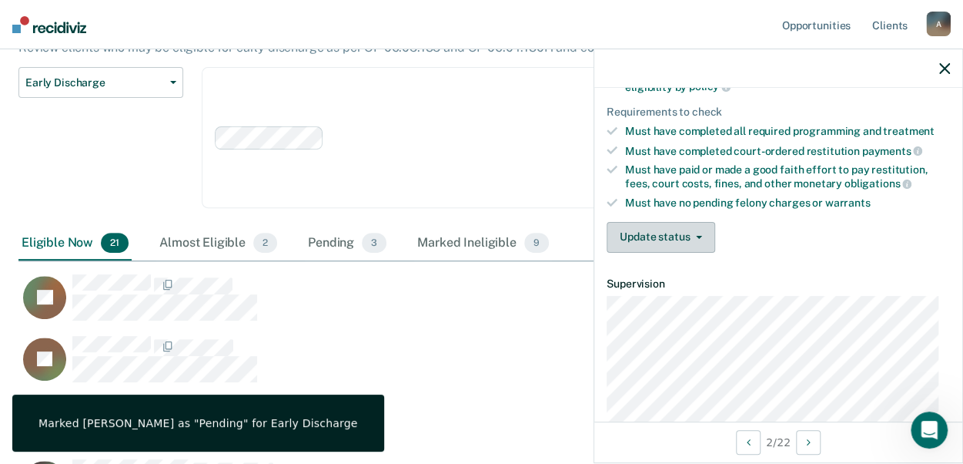
click at [691, 236] on span "button" at bounding box center [696, 237] width 12 height 3
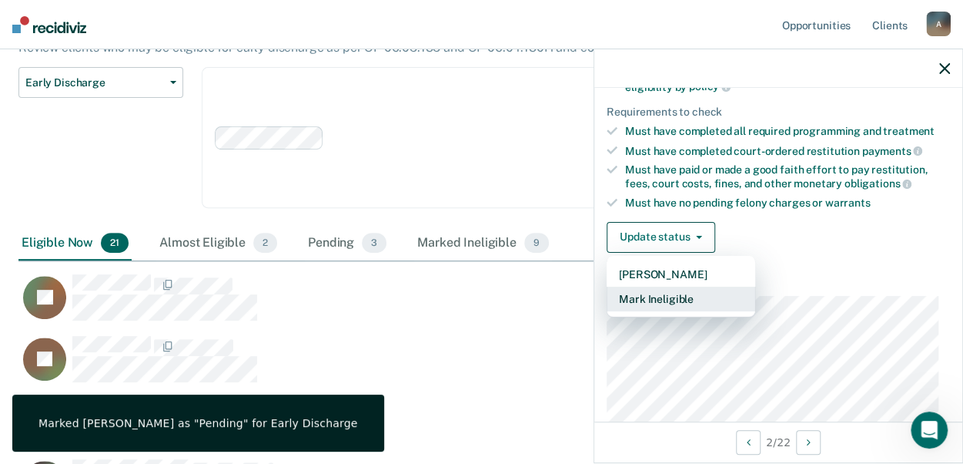
click at [666, 302] on button "Mark Ineligible" at bounding box center [681, 298] width 149 height 25
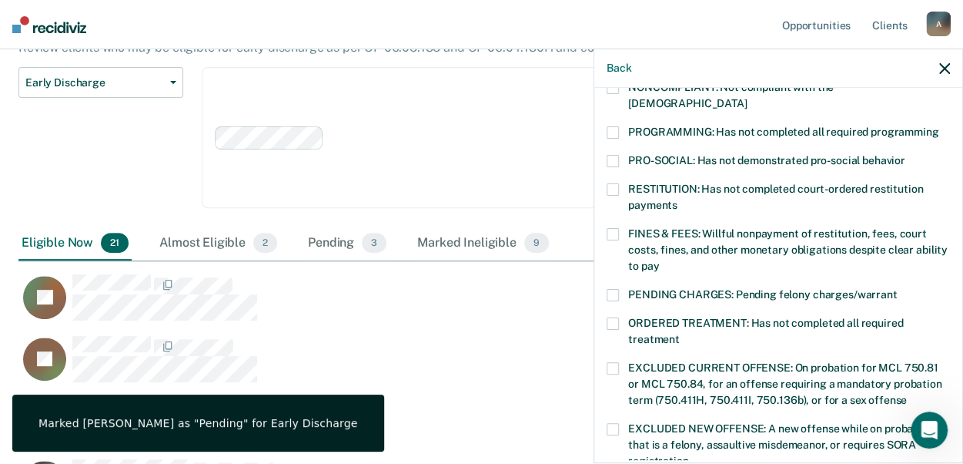
scroll to position [462, 0]
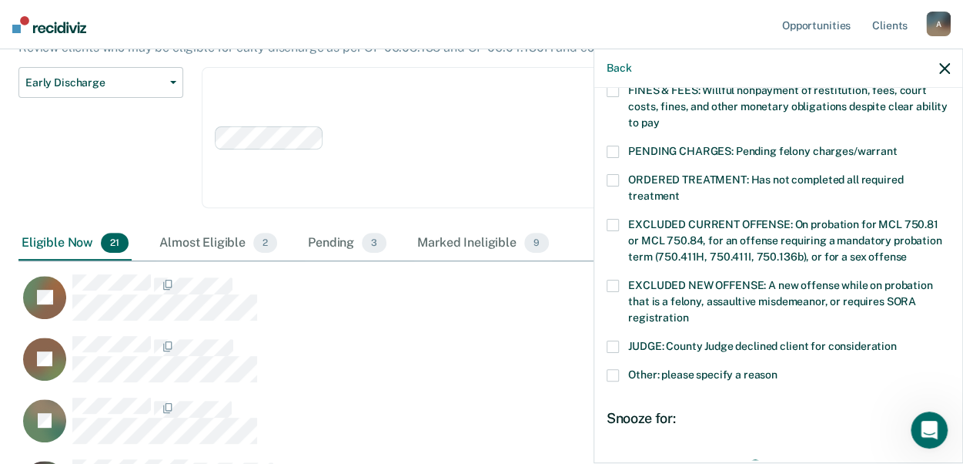
click at [610, 340] on span at bounding box center [613, 346] width 12 height 12
drag, startPoint x: 748, startPoint y: 445, endPoint x: 882, endPoint y: 449, distance: 134.8
type input "69"
click at [941, 451] on input "range" at bounding box center [778, 463] width 325 height 27
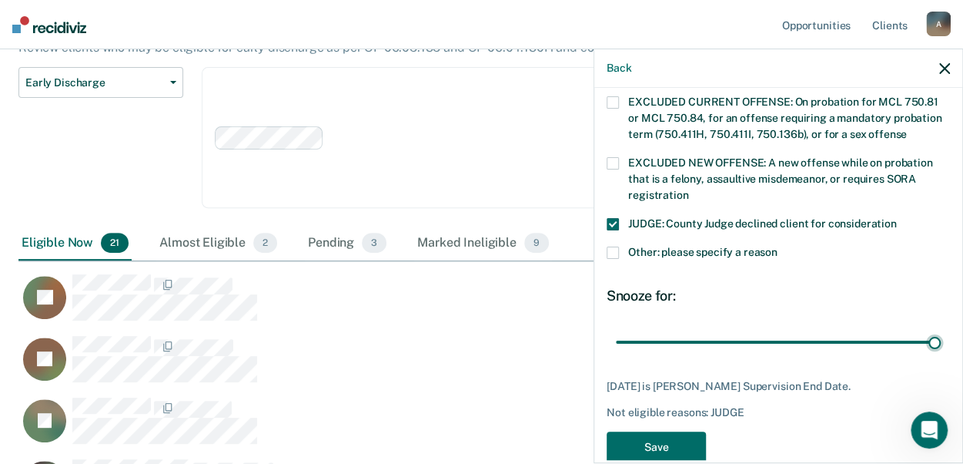
scroll to position [596, 0]
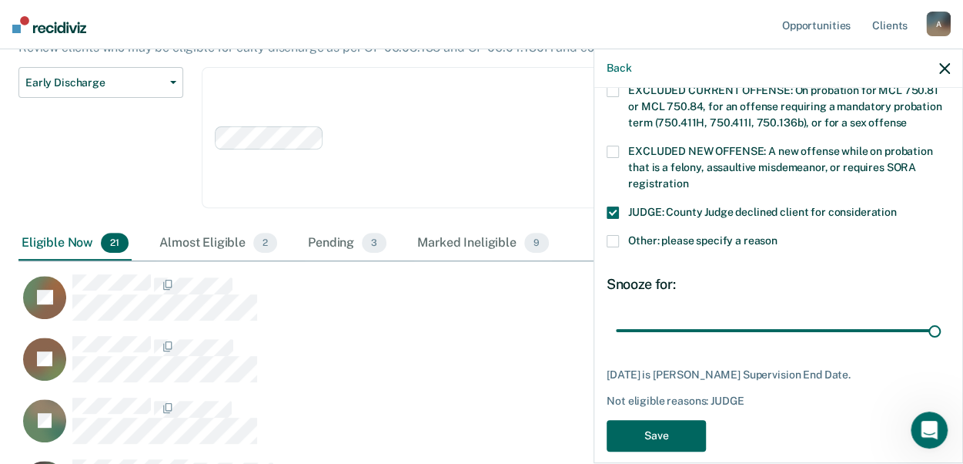
click at [692, 420] on button "Save" at bounding box center [656, 436] width 99 height 32
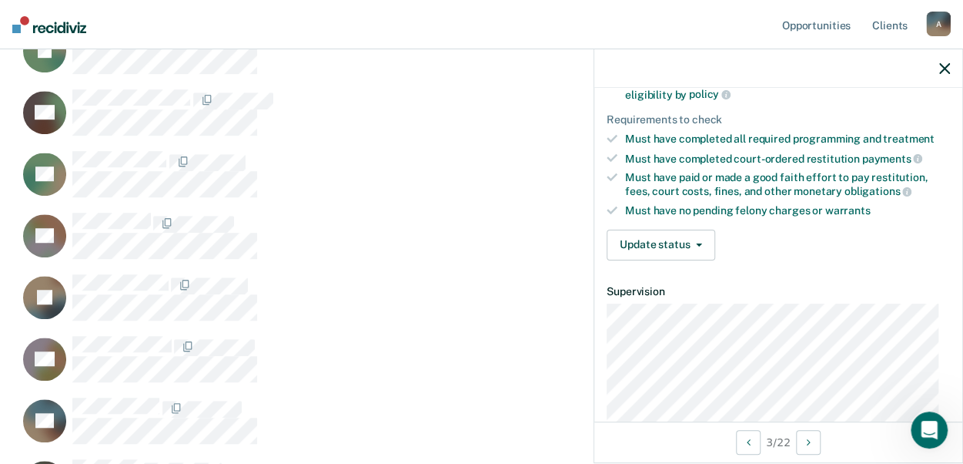
scroll to position [180, 0]
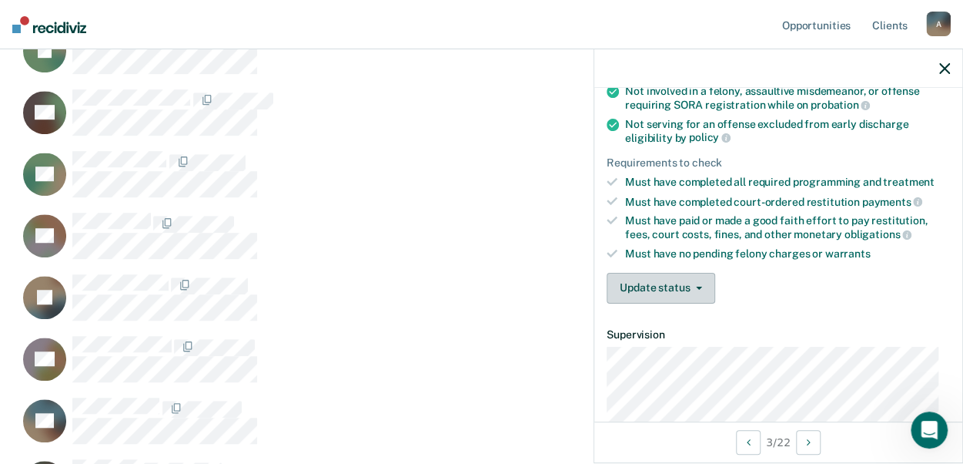
click at [700, 284] on button "Update status" at bounding box center [661, 288] width 109 height 31
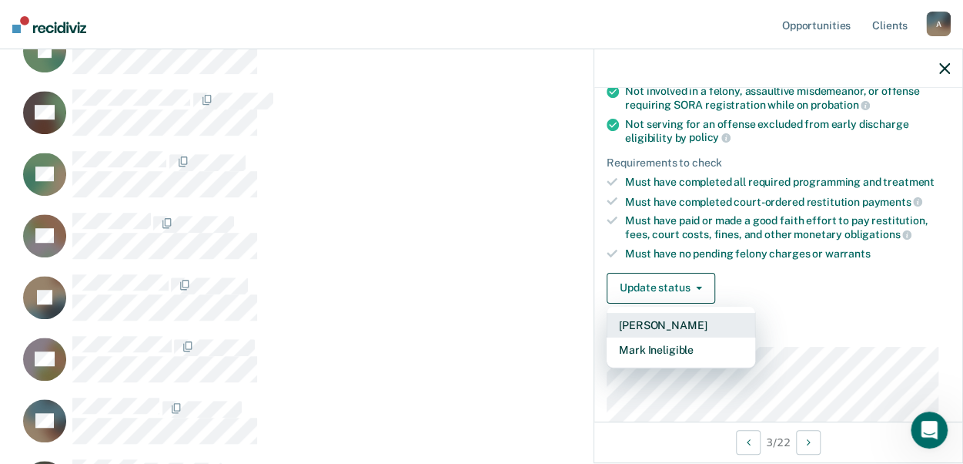
click at [676, 320] on button "[PERSON_NAME]" at bounding box center [681, 325] width 149 height 25
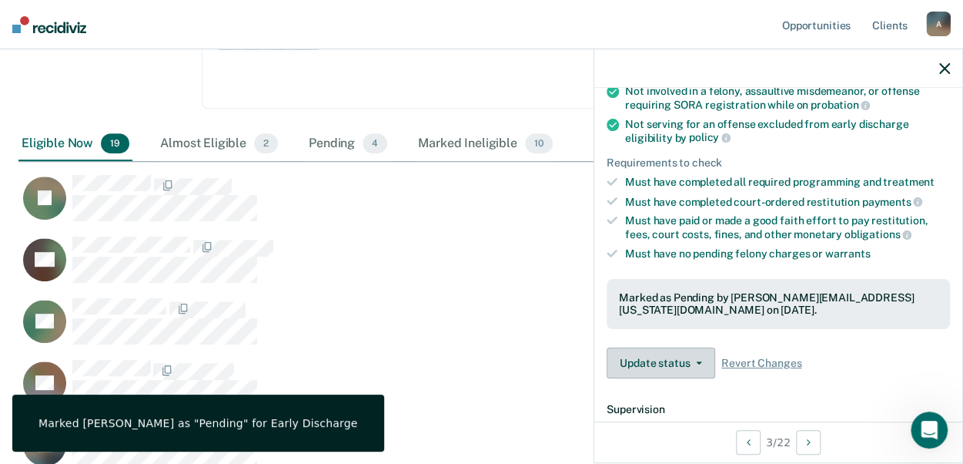
scroll to position [231, 0]
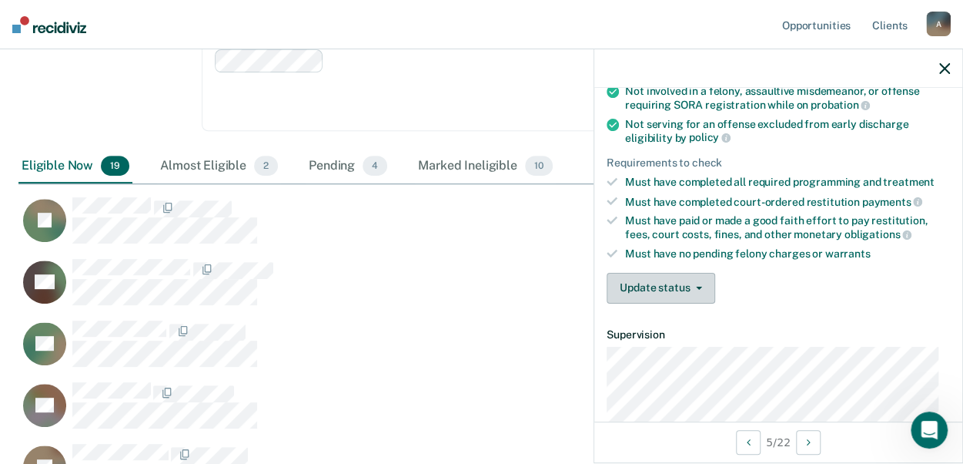
click at [694, 278] on button "Update status" at bounding box center [661, 288] width 109 height 31
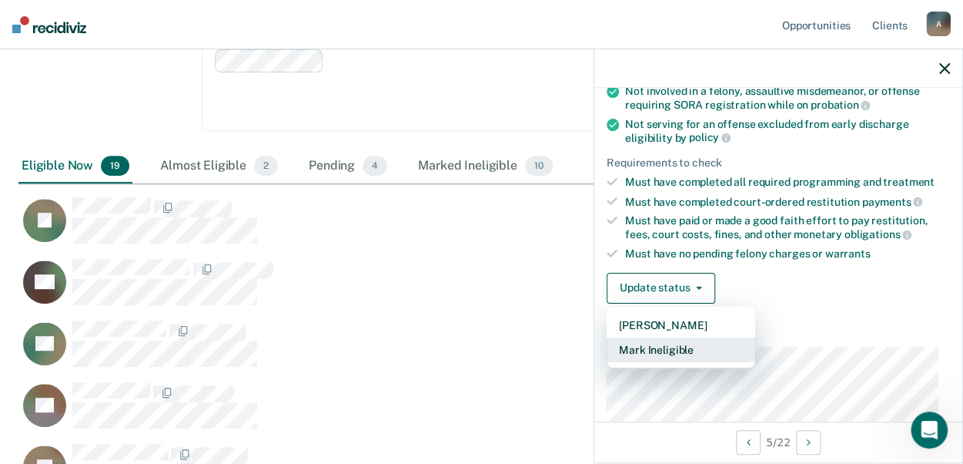
click at [676, 344] on button "Mark Ineligible" at bounding box center [681, 349] width 149 height 25
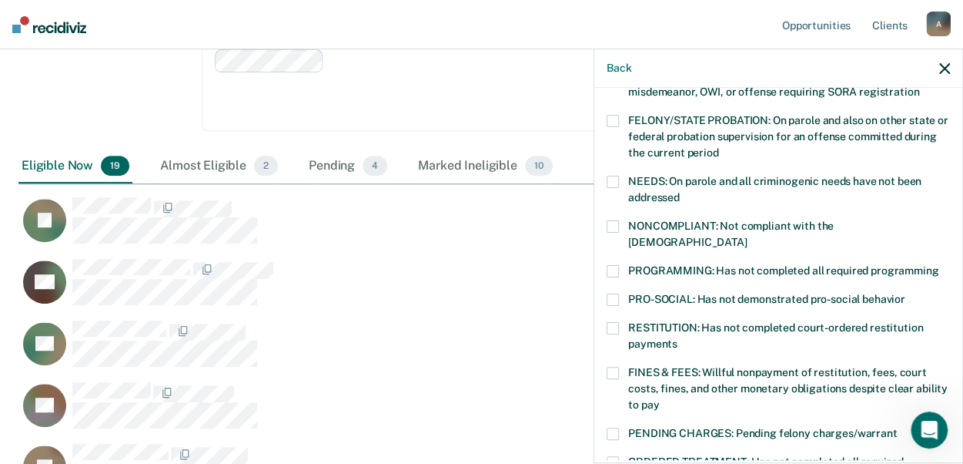
click at [609, 427] on span at bounding box center [613, 433] width 12 height 12
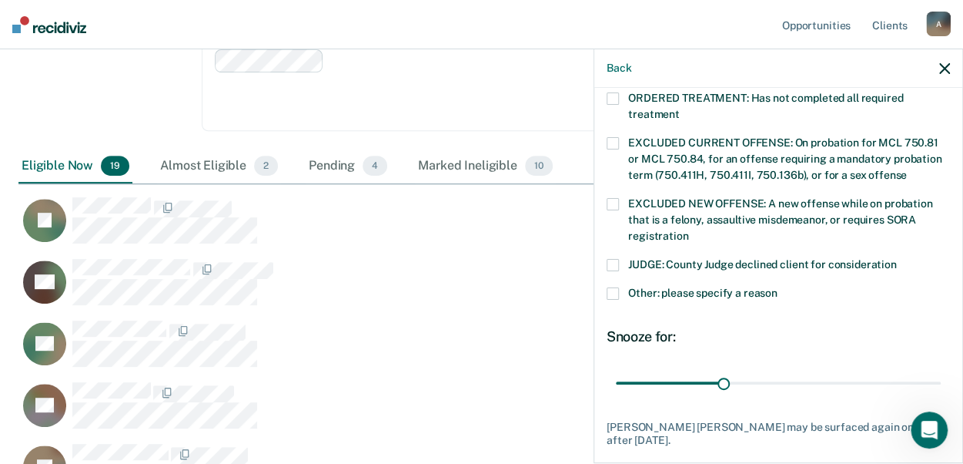
scroll to position [565, 0]
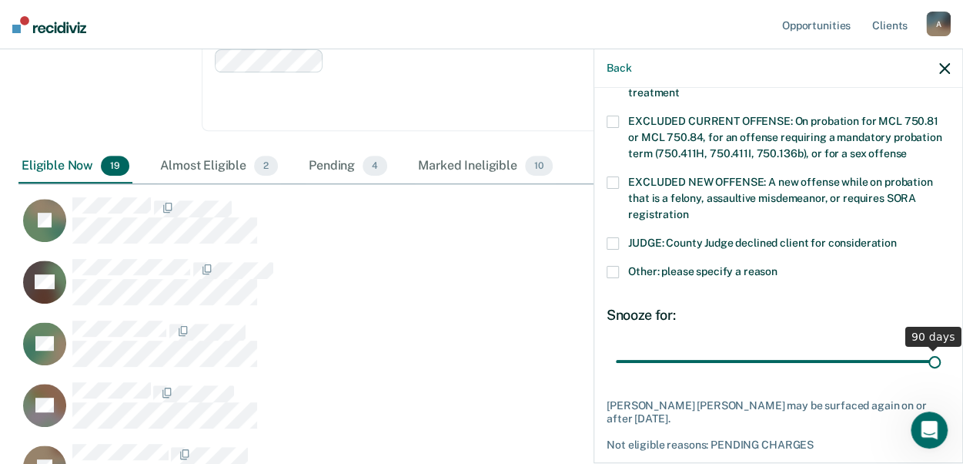
drag, startPoint x: 722, startPoint y: 344, endPoint x: 976, endPoint y: 352, distance: 253.4
type input "90"
click at [941, 352] on input "range" at bounding box center [778, 360] width 325 height 27
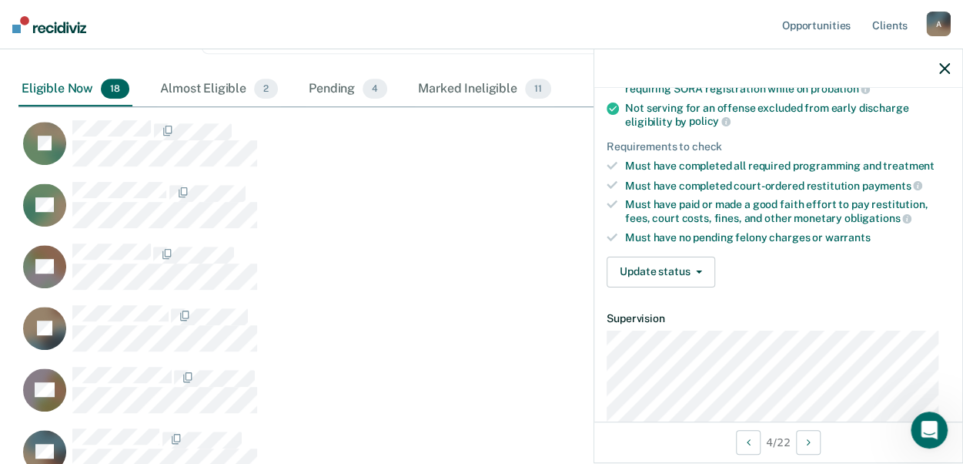
scroll to position [119, 0]
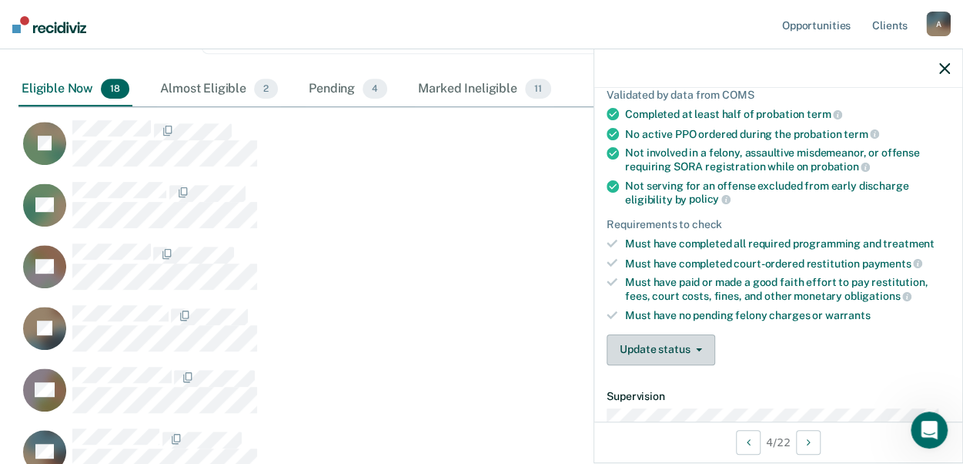
click at [660, 349] on button "Update status" at bounding box center [661, 349] width 109 height 31
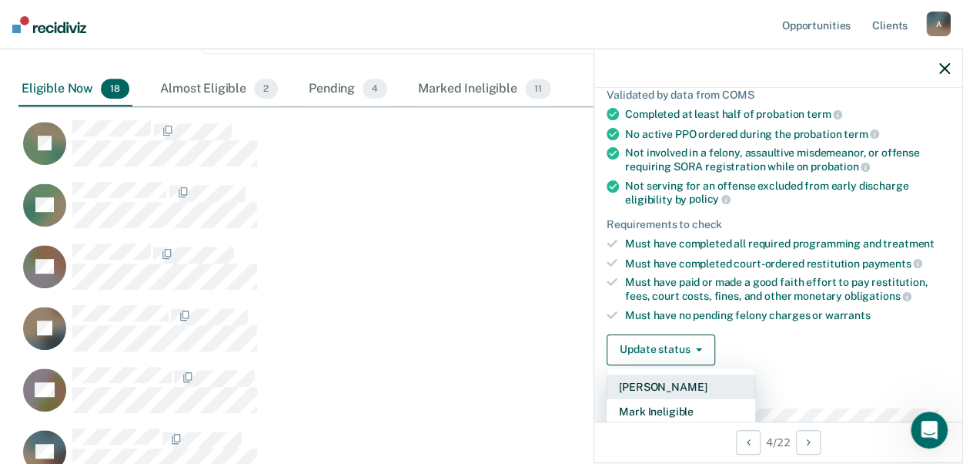
click at [657, 383] on button "[PERSON_NAME]" at bounding box center [681, 386] width 149 height 25
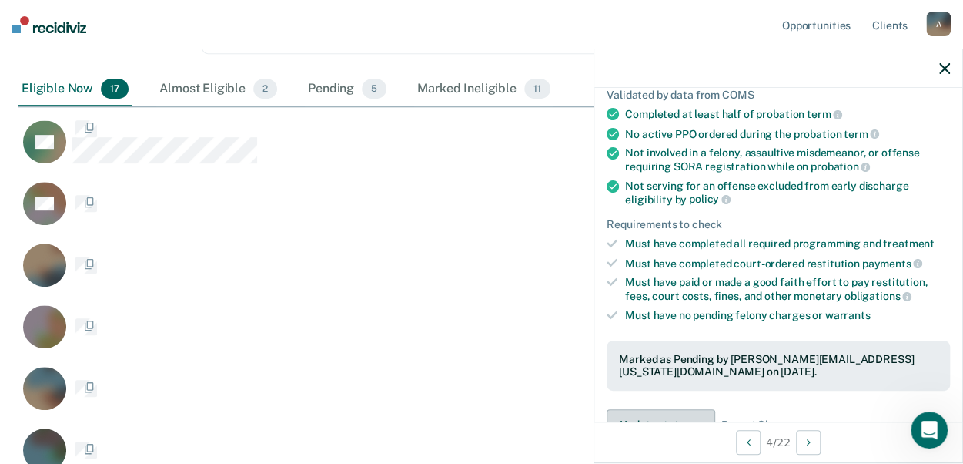
scroll to position [1350, 914]
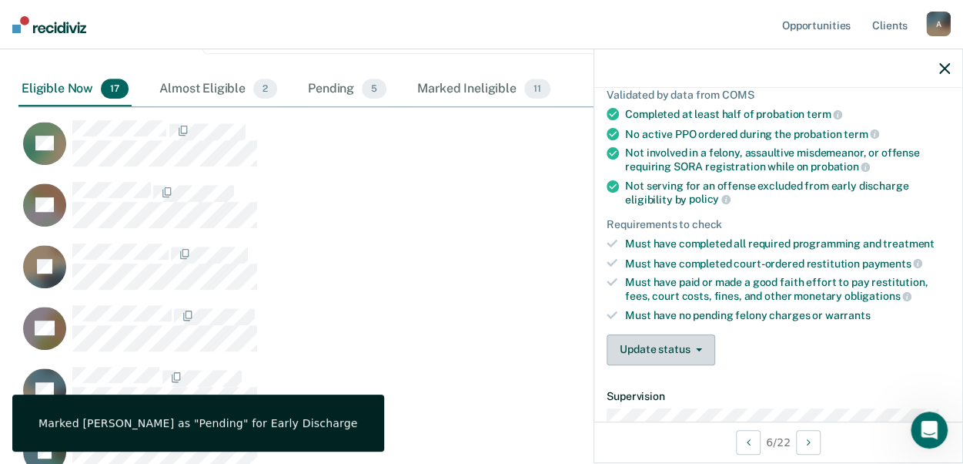
click at [696, 348] on icon "button" at bounding box center [699, 349] width 6 height 3
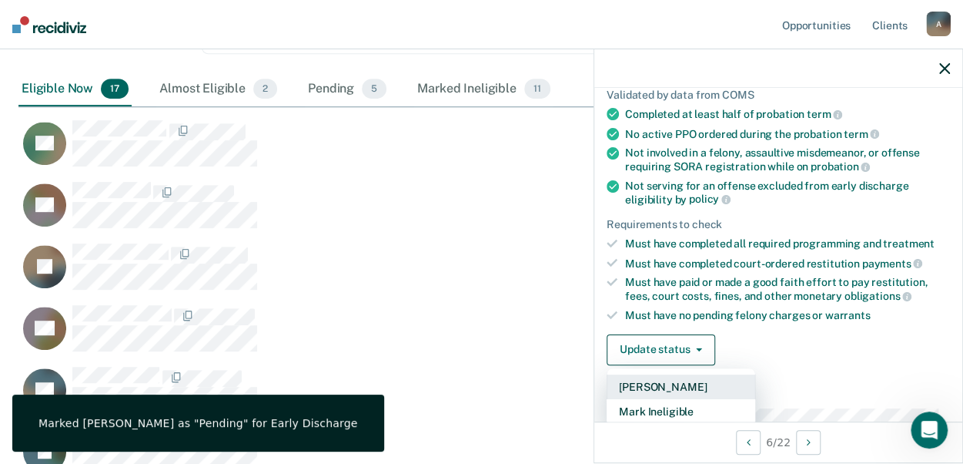
click at [685, 379] on button "[PERSON_NAME]" at bounding box center [681, 386] width 149 height 25
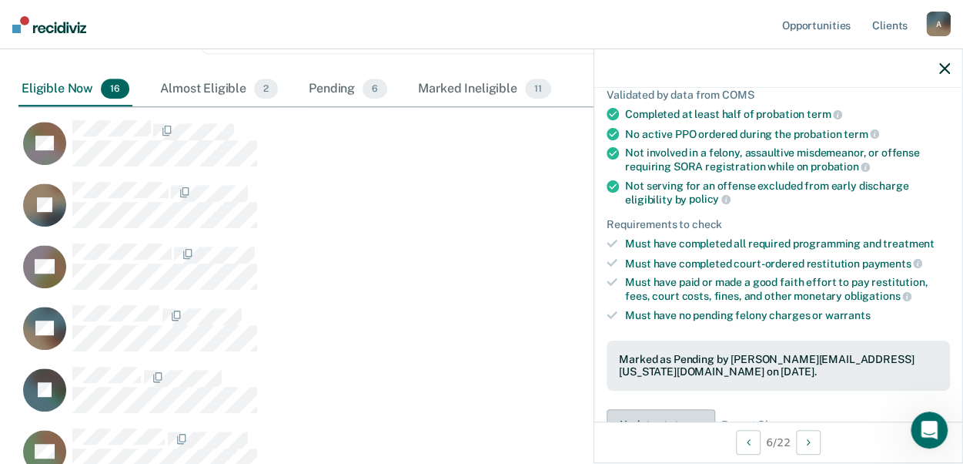
scroll to position [1289, 914]
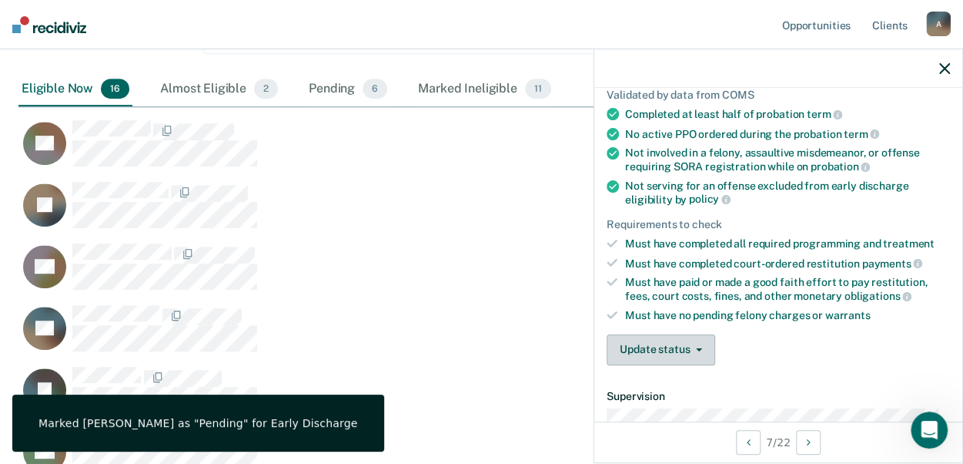
click at [691, 348] on span "button" at bounding box center [696, 349] width 12 height 3
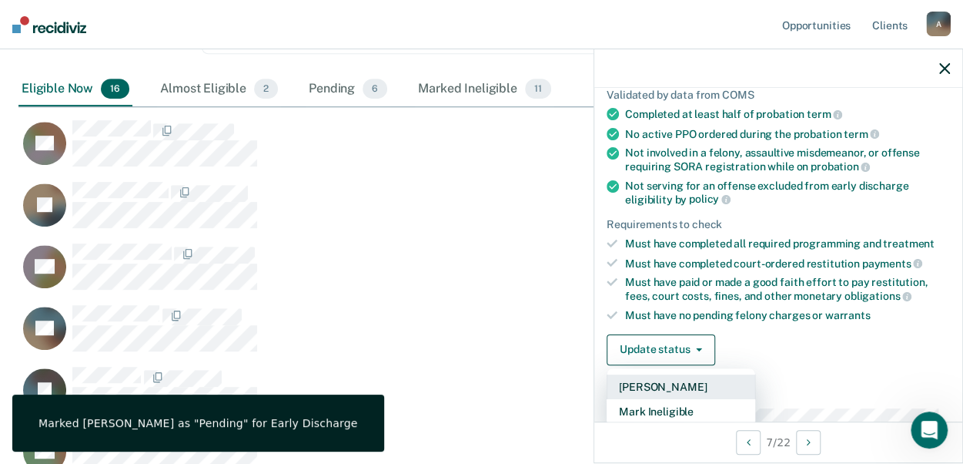
click at [671, 380] on button "[PERSON_NAME]" at bounding box center [681, 386] width 149 height 25
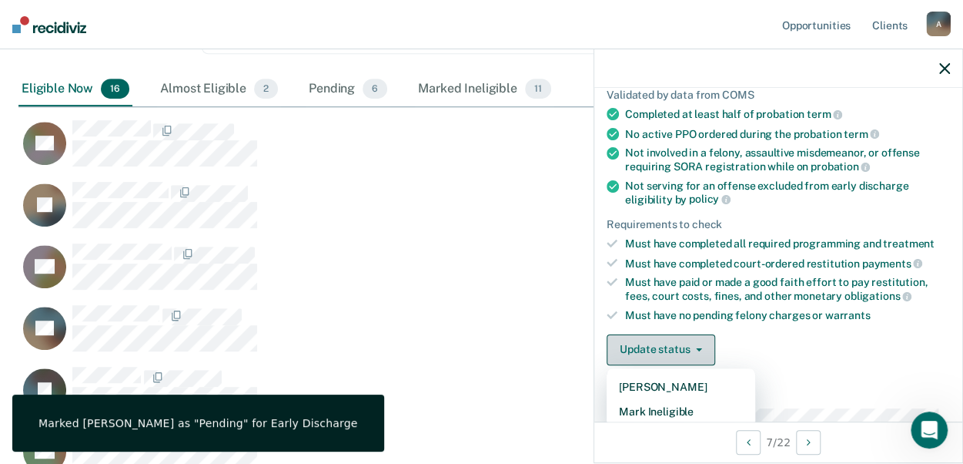
scroll to position [1227, 914]
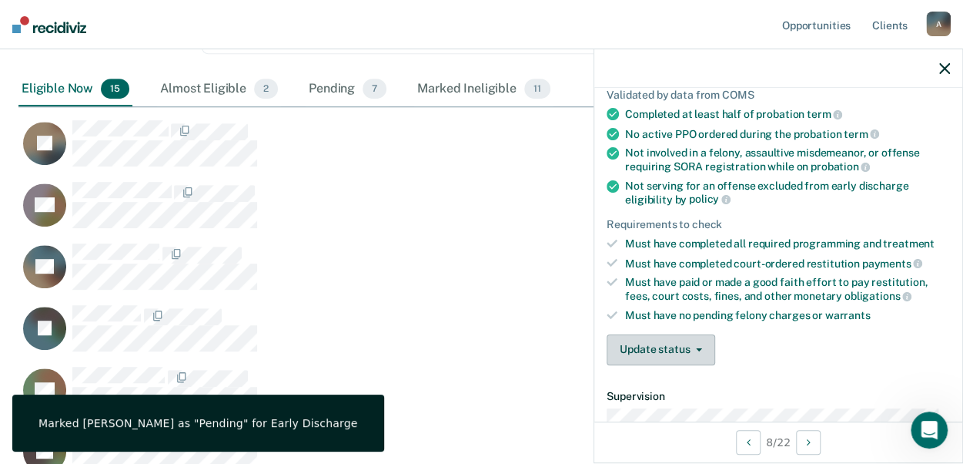
click at [699, 348] on icon "button" at bounding box center [699, 349] width 6 height 3
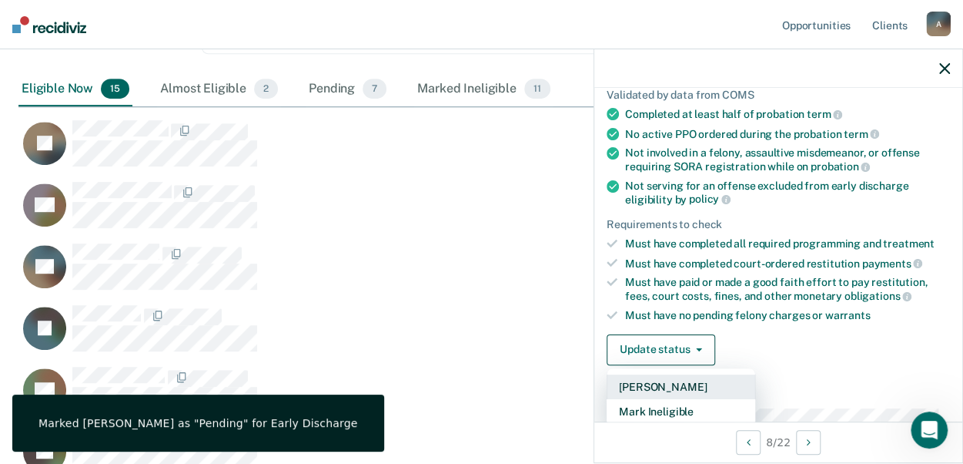
click at [660, 380] on button "[PERSON_NAME]" at bounding box center [681, 386] width 149 height 25
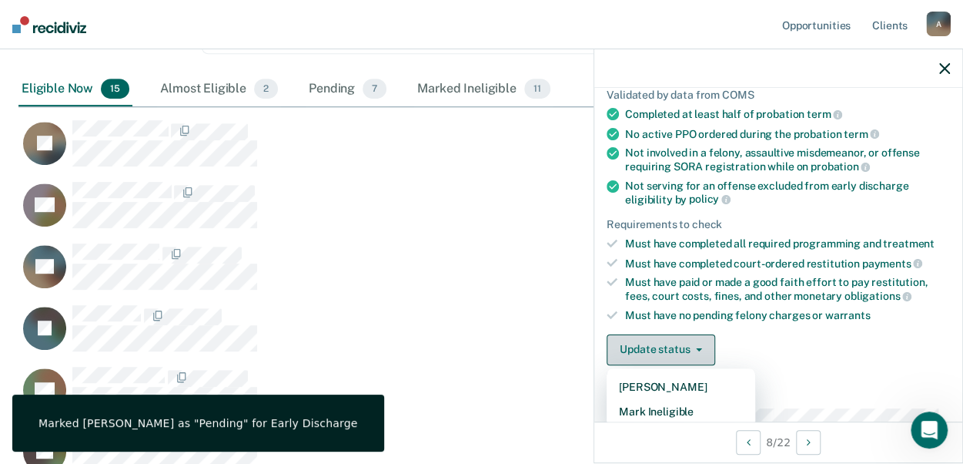
scroll to position [1166, 914]
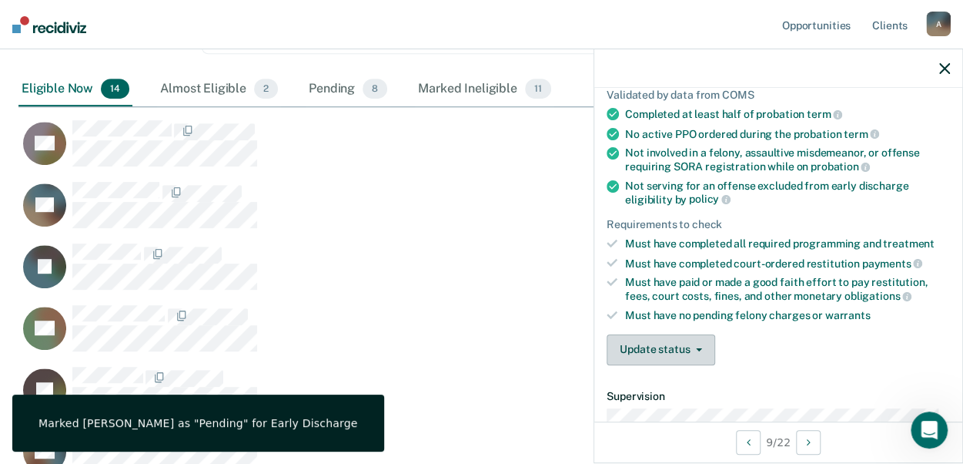
click at [698, 339] on button "Update status" at bounding box center [661, 349] width 109 height 31
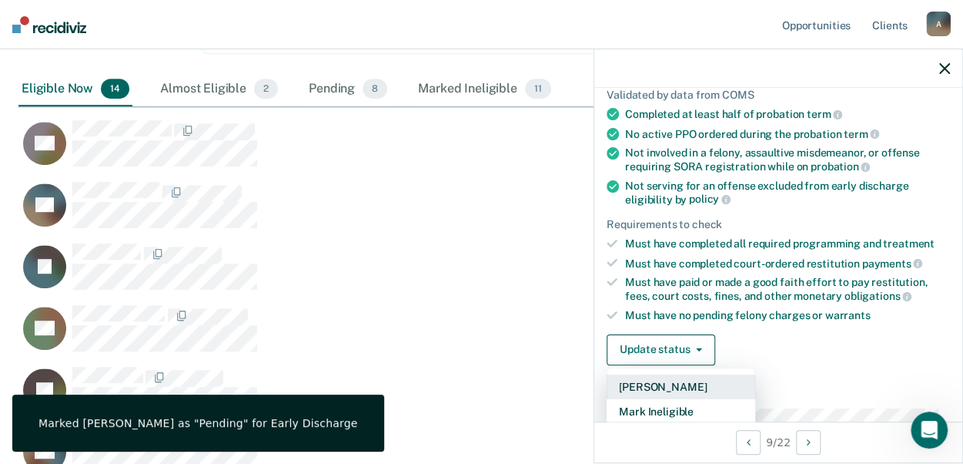
click at [679, 383] on button "[PERSON_NAME]" at bounding box center [681, 386] width 149 height 25
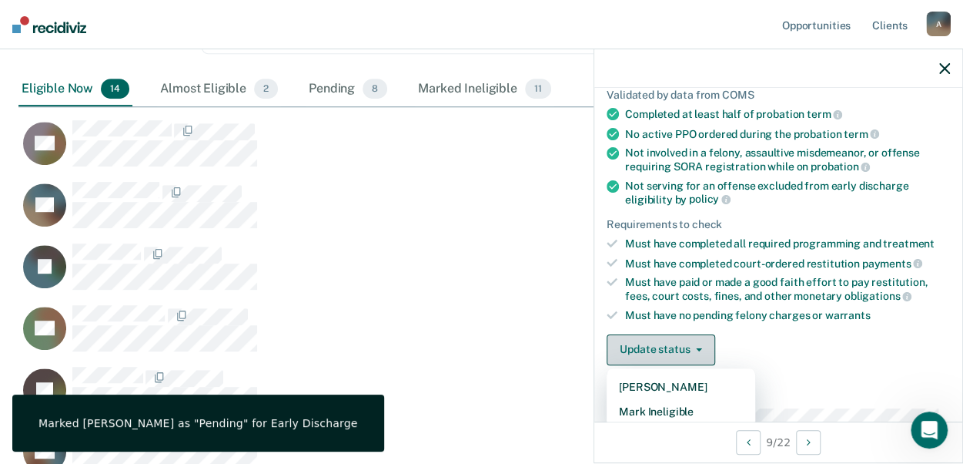
scroll to position [1104, 914]
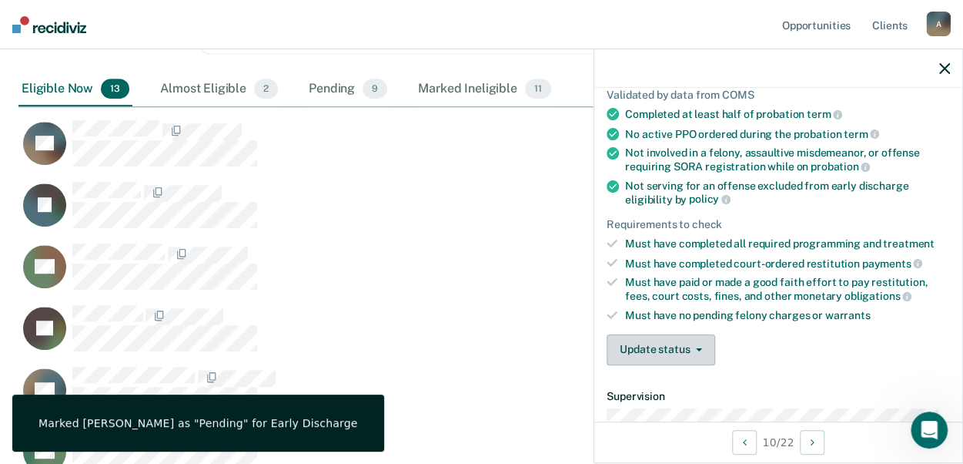
click at [696, 348] on icon "button" at bounding box center [699, 349] width 6 height 3
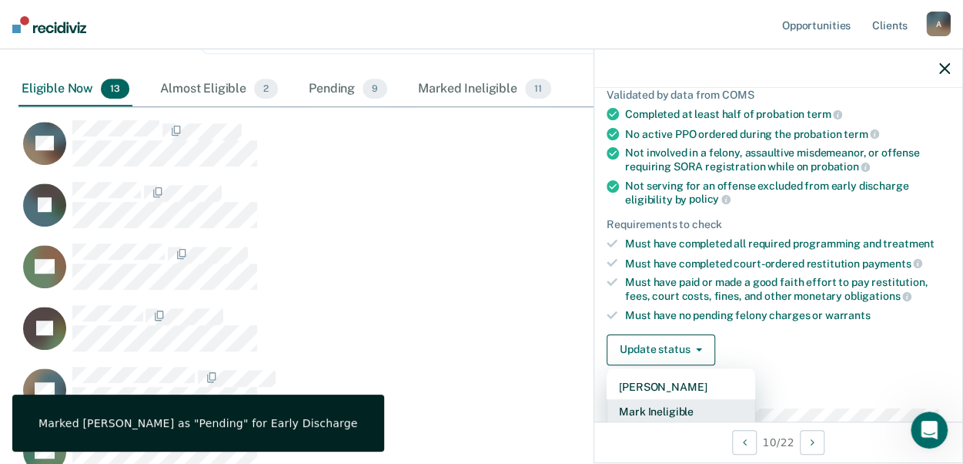
click at [659, 402] on button "Mark Ineligible" at bounding box center [681, 411] width 149 height 25
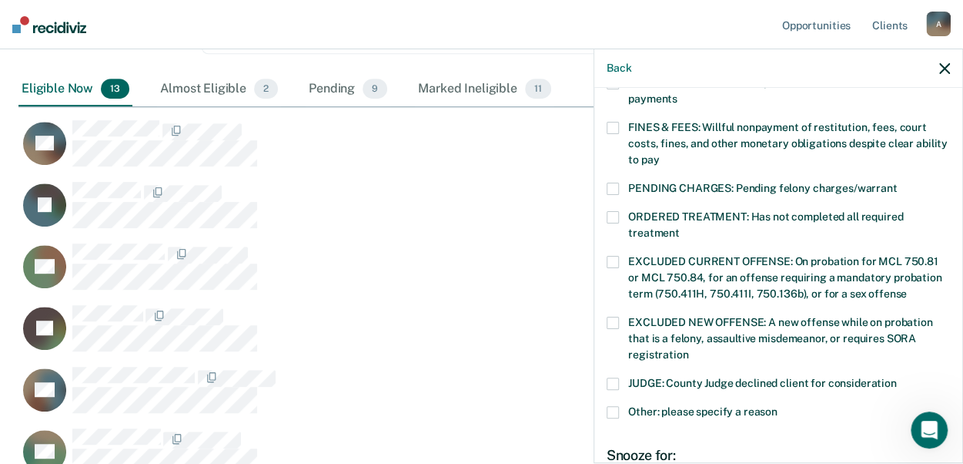
scroll to position [427, 0]
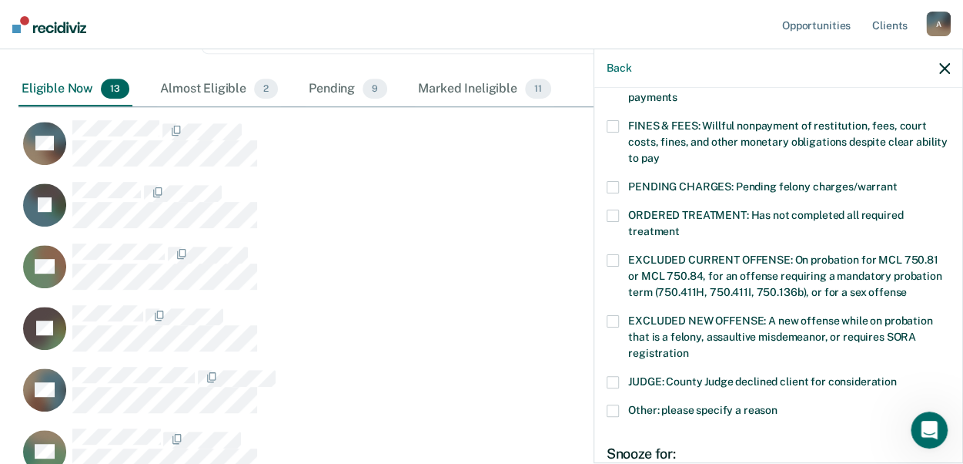
click at [614, 376] on span at bounding box center [613, 382] width 12 height 12
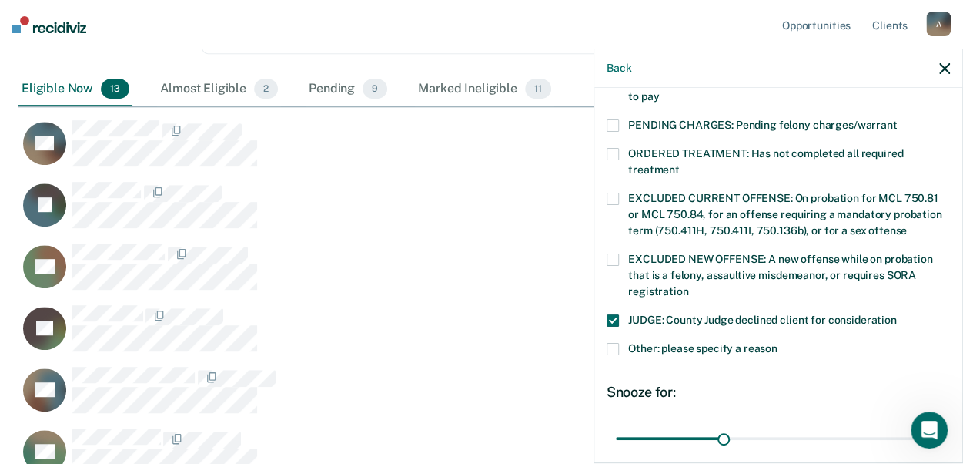
scroll to position [581, 0]
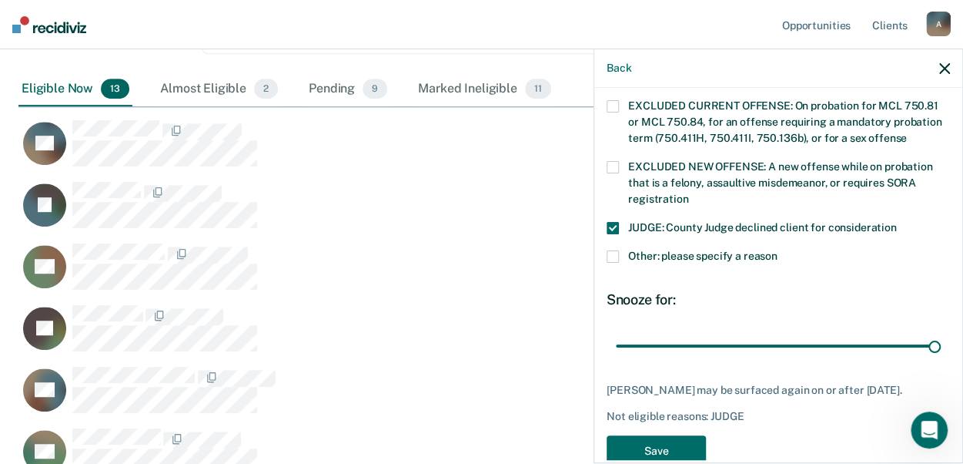
drag, startPoint x: 717, startPoint y: 327, endPoint x: 941, endPoint y: 346, distance: 224.8
type input "90"
click at [941, 342] on input "range" at bounding box center [778, 345] width 325 height 27
click at [691, 451] on button "Save" at bounding box center [656, 451] width 99 height 32
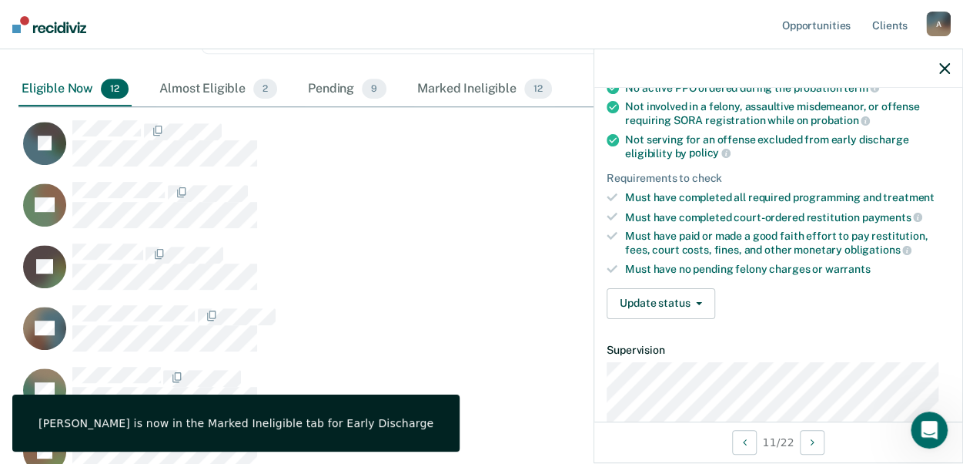
scroll to position [164, 0]
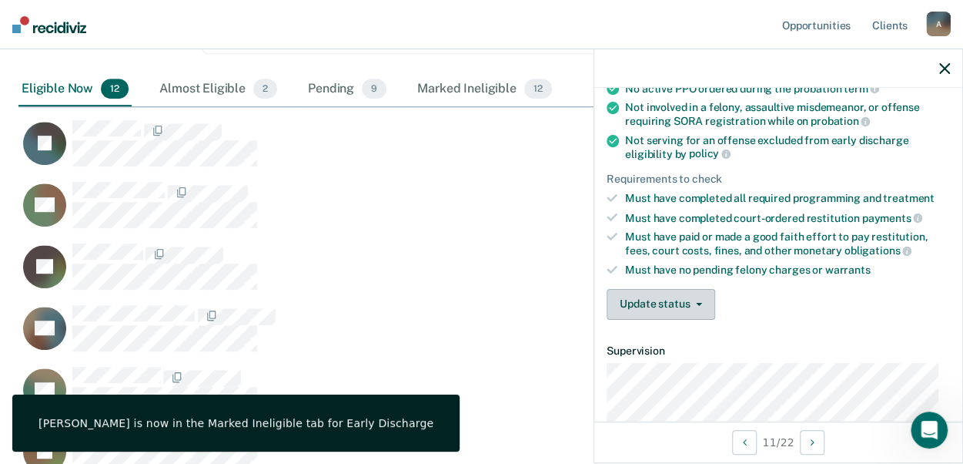
click at [691, 304] on button "Update status" at bounding box center [661, 304] width 109 height 31
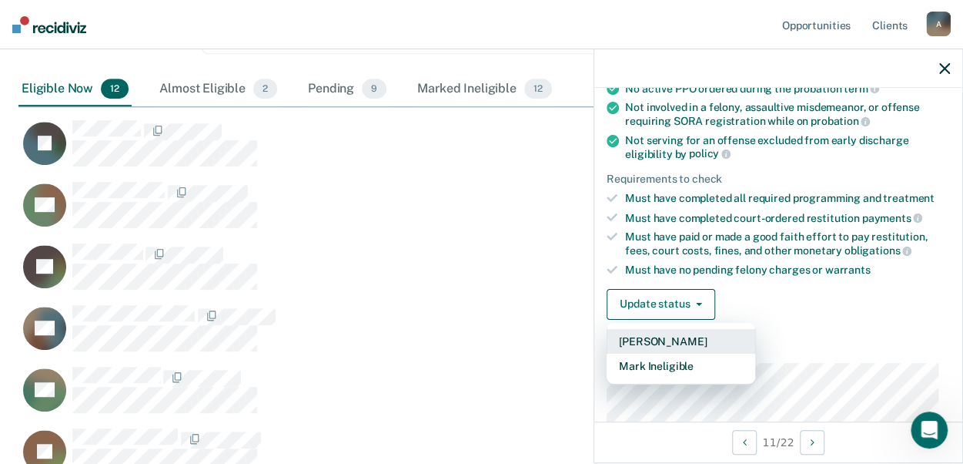
click at [664, 332] on button "[PERSON_NAME]" at bounding box center [681, 341] width 149 height 25
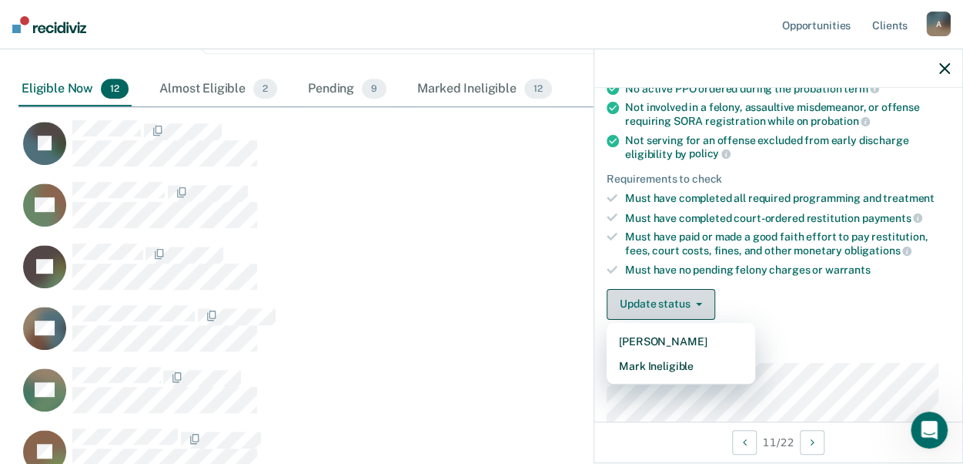
scroll to position [981, 914]
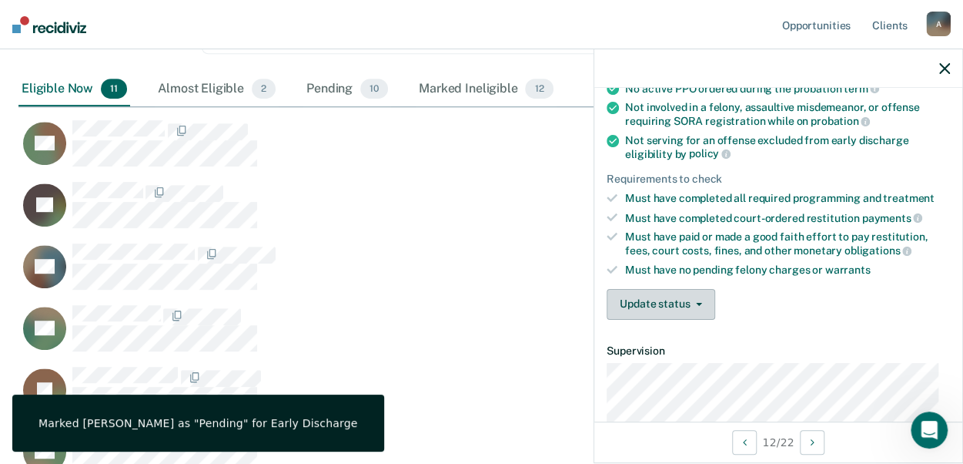
click at [691, 302] on button "Update status" at bounding box center [661, 304] width 109 height 31
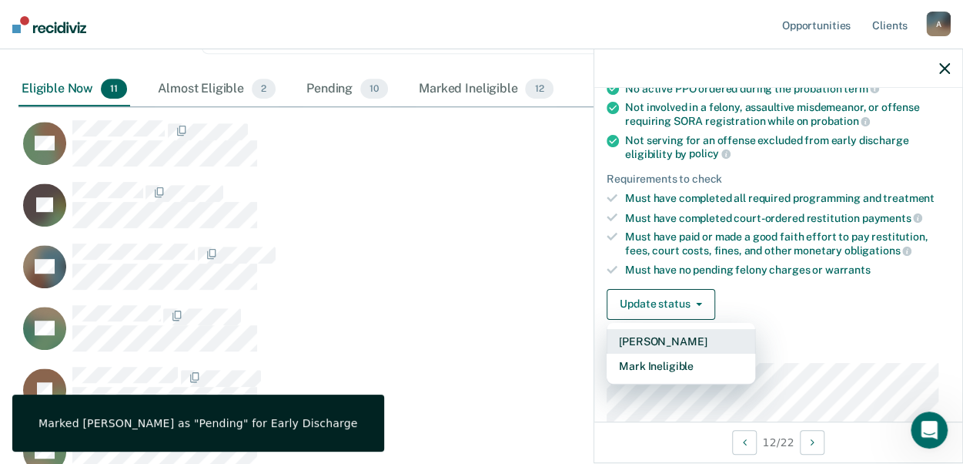
click at [656, 333] on button "[PERSON_NAME]" at bounding box center [681, 341] width 149 height 25
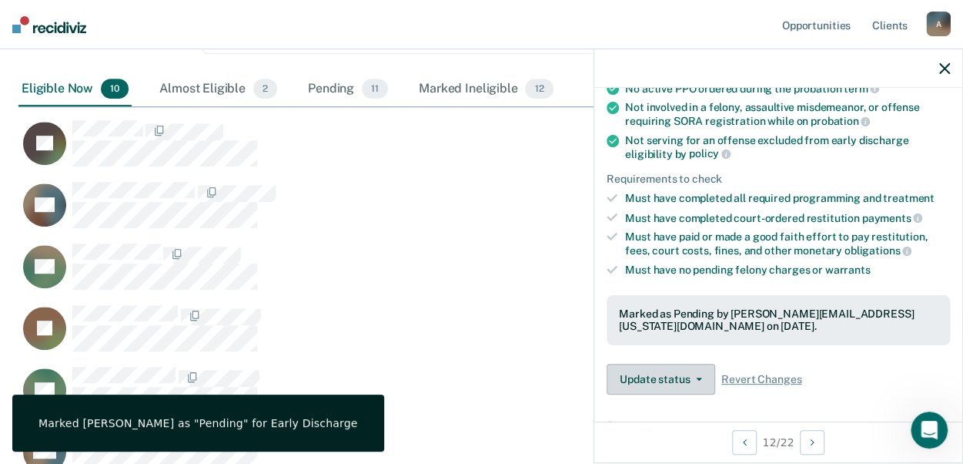
scroll to position [919, 914]
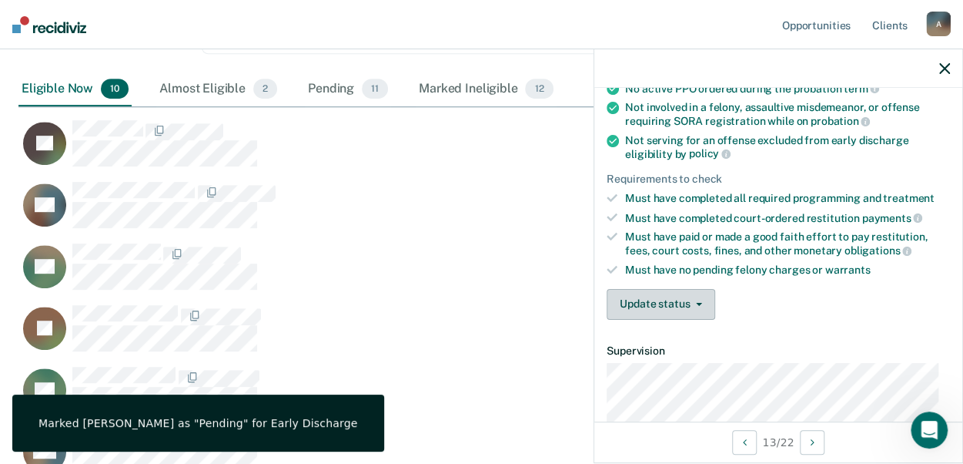
click at [696, 293] on button "Update status" at bounding box center [661, 304] width 109 height 31
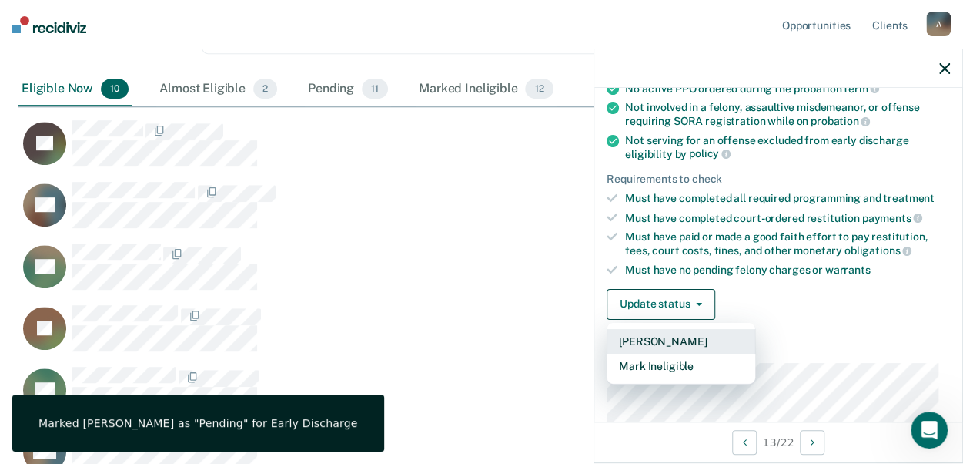
click at [625, 336] on button "[PERSON_NAME]" at bounding box center [681, 341] width 149 height 25
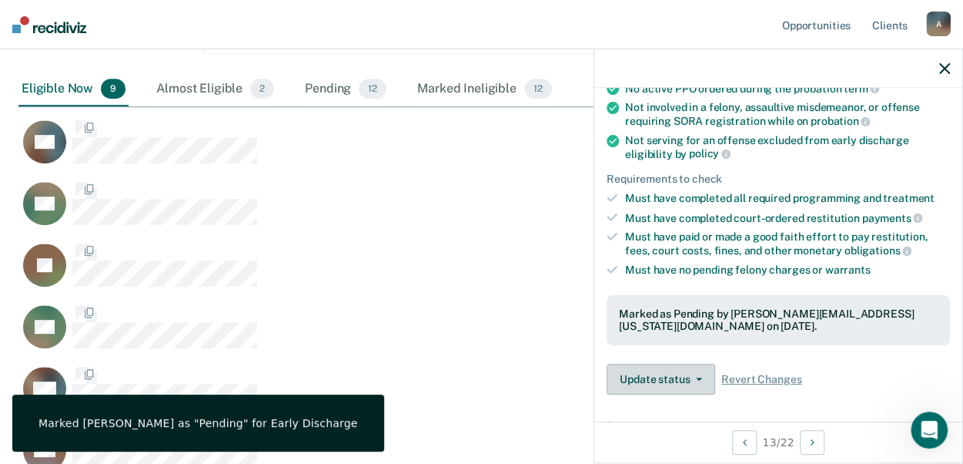
scroll to position [858, 914]
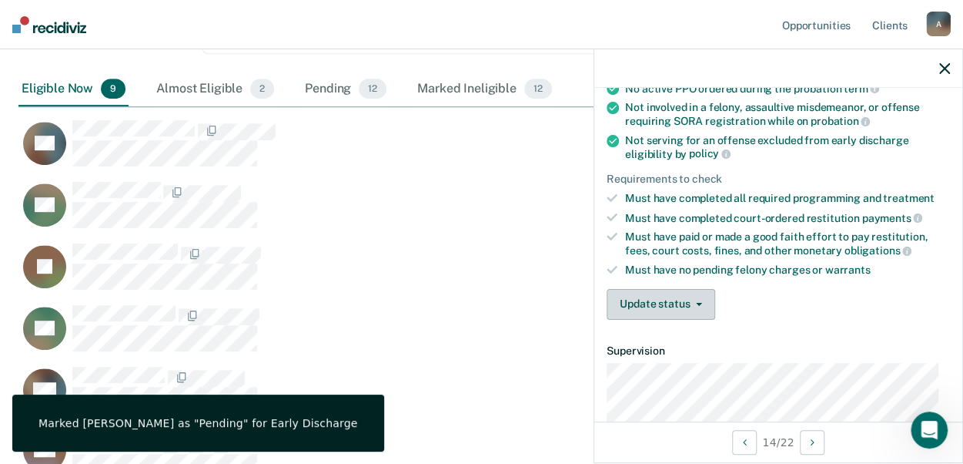
click at [696, 303] on icon "button" at bounding box center [699, 304] width 6 height 3
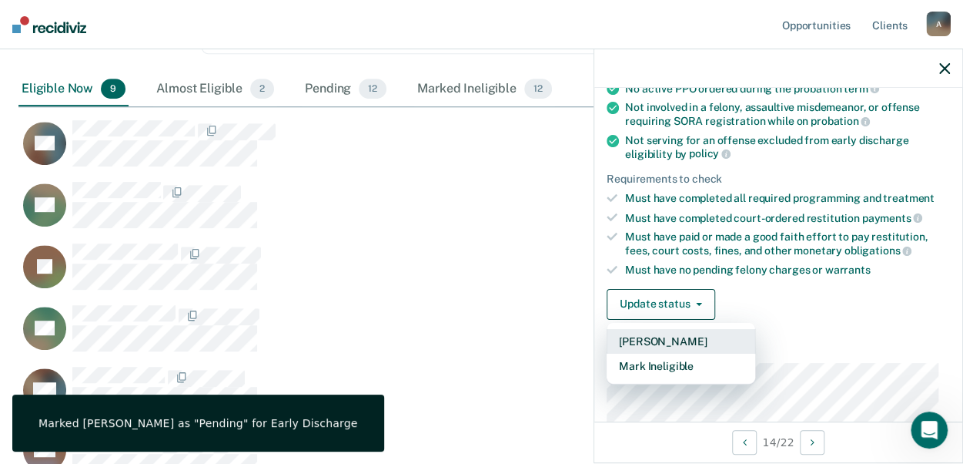
click at [647, 335] on button "[PERSON_NAME]" at bounding box center [681, 341] width 149 height 25
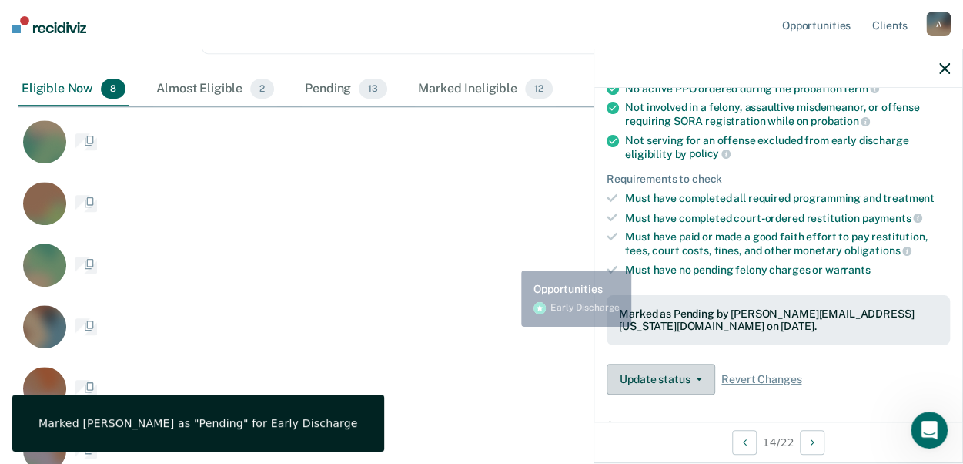
scroll to position [796, 914]
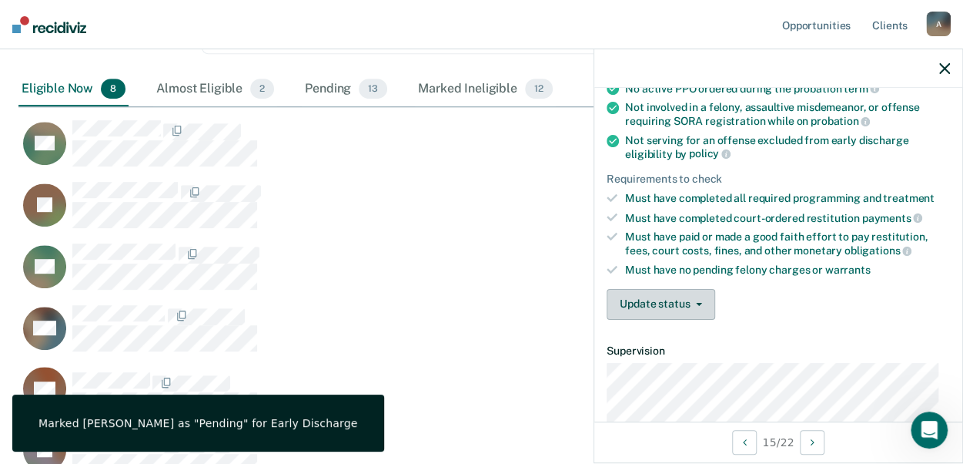
click at [681, 300] on button "Update status" at bounding box center [661, 304] width 109 height 31
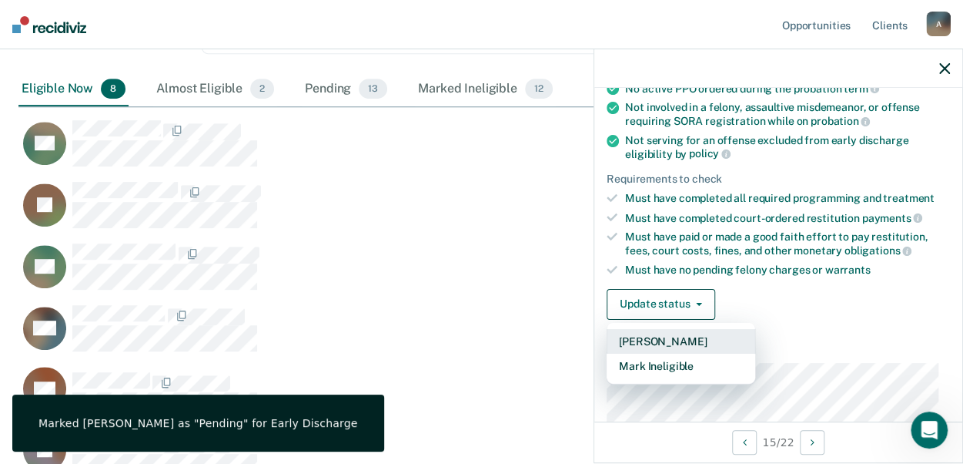
drag, startPoint x: 639, startPoint y: 338, endPoint x: 600, endPoint y: 320, distance: 43.1
click at [638, 338] on button "[PERSON_NAME]" at bounding box center [681, 341] width 149 height 25
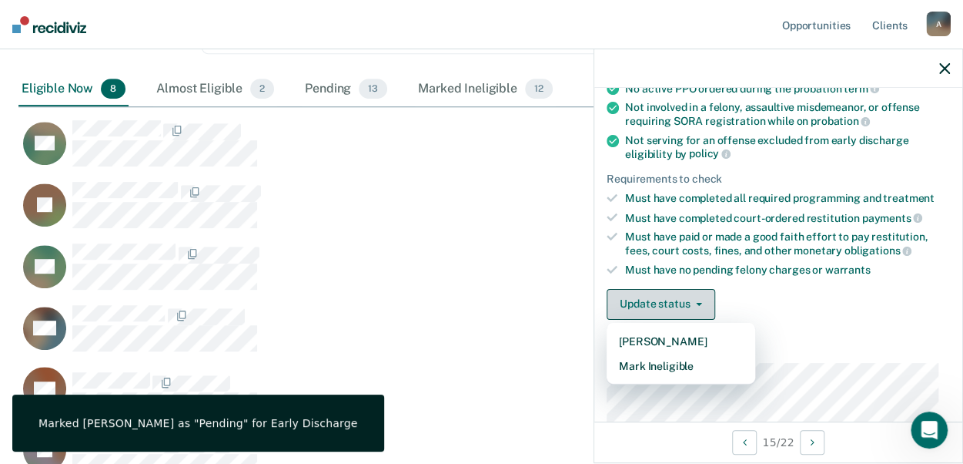
scroll to position [735, 914]
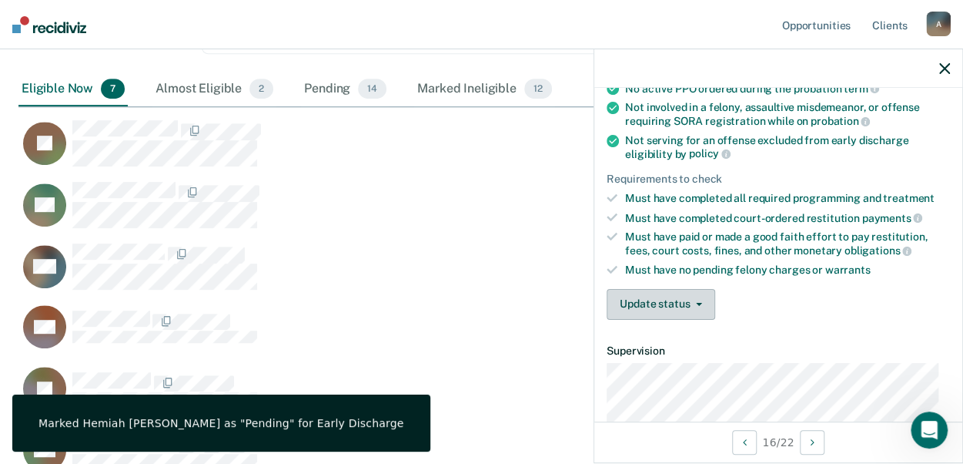
click at [654, 302] on button "Update status" at bounding box center [661, 304] width 109 height 31
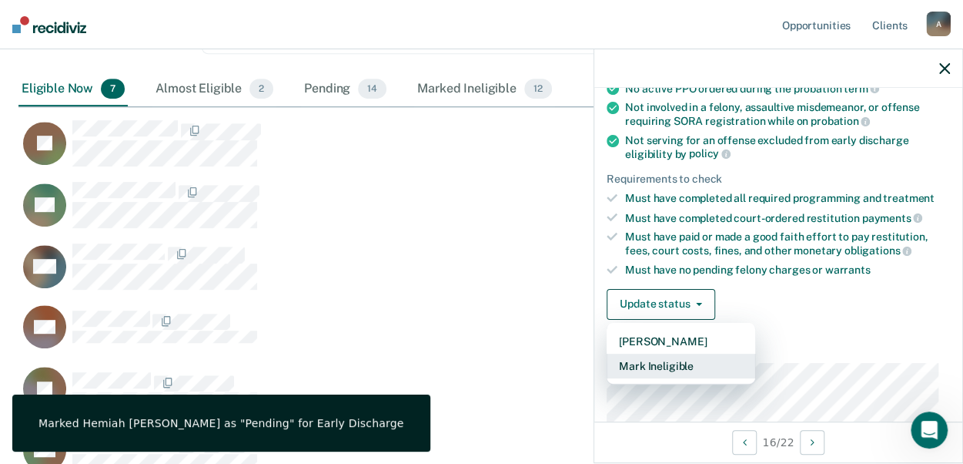
click at [668, 359] on button "Mark Ineligible" at bounding box center [681, 365] width 149 height 25
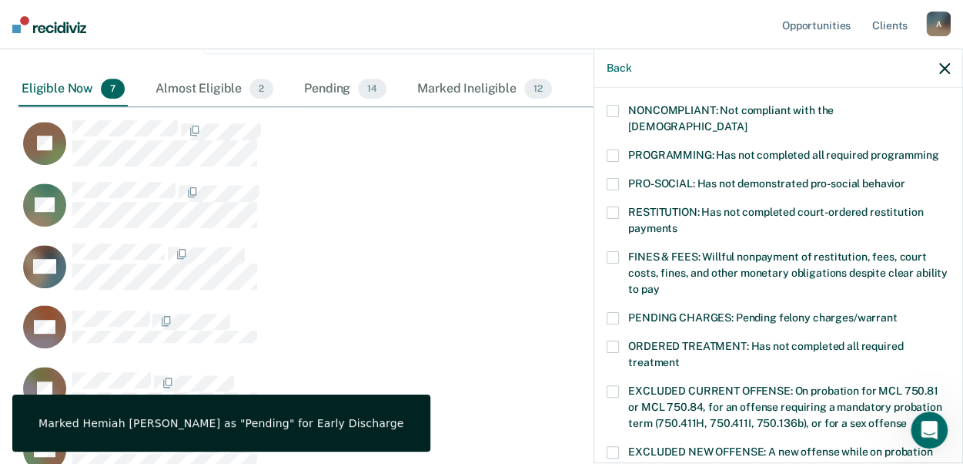
scroll to position [318, 0]
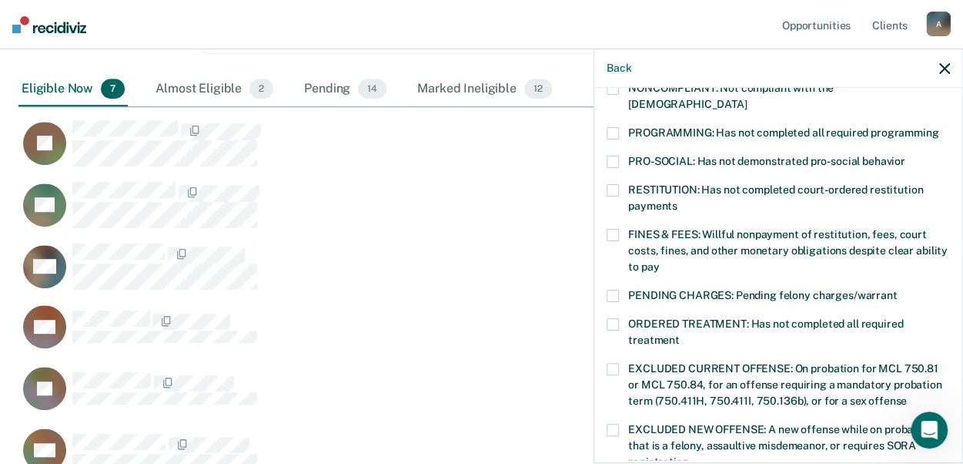
click at [616, 289] on span at bounding box center [613, 295] width 12 height 12
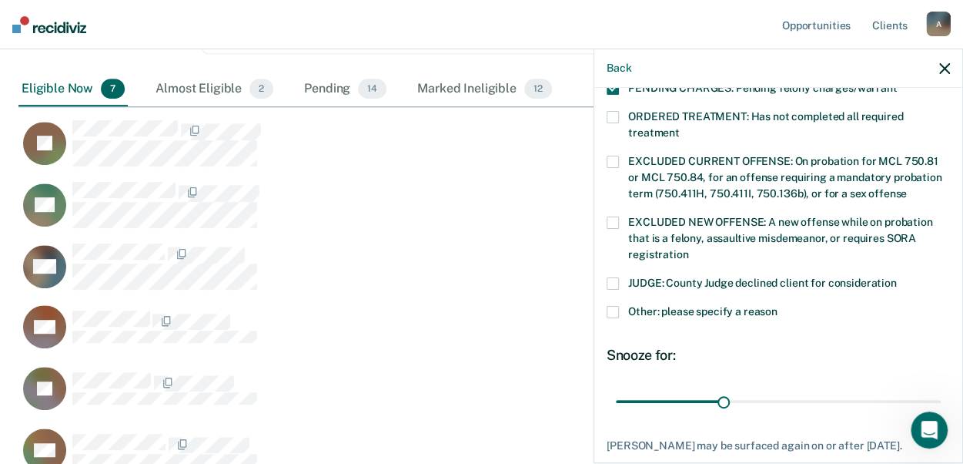
scroll to position [549, 0]
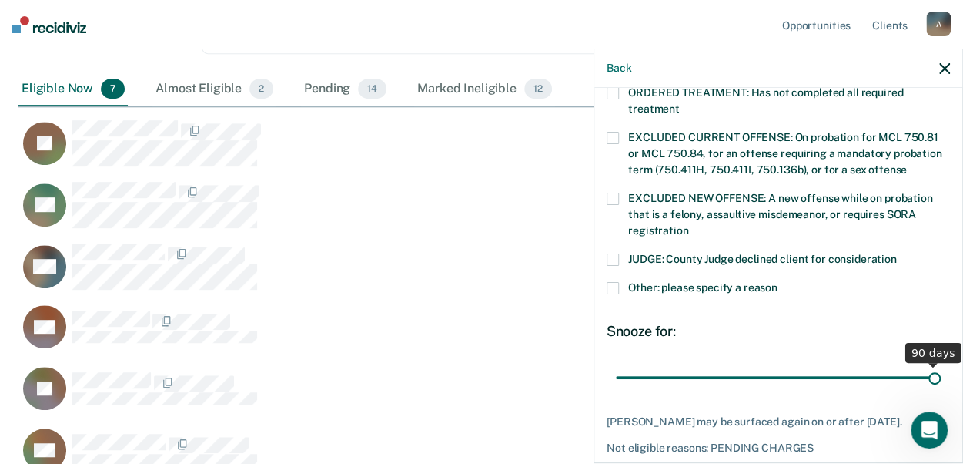
drag, startPoint x: 716, startPoint y: 356, endPoint x: 957, endPoint y: 363, distance: 241.1
type input "90"
click at [941, 363] on input "range" at bounding box center [778, 376] width 325 height 27
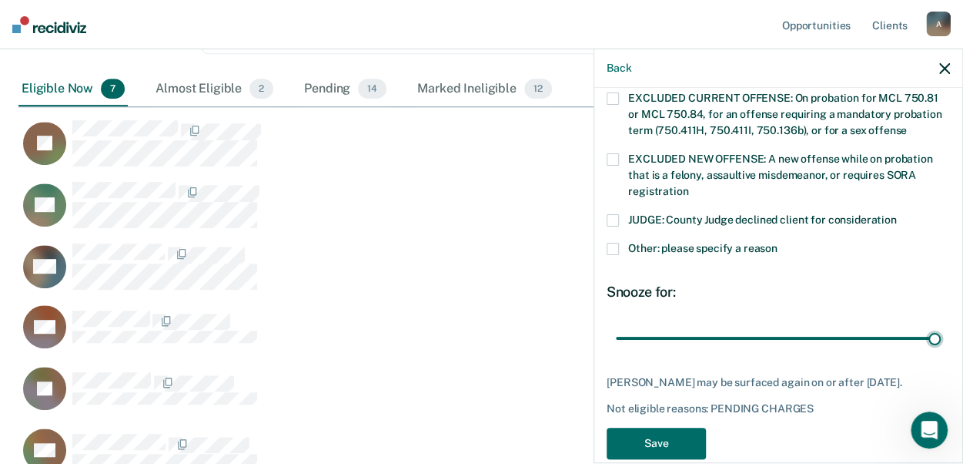
scroll to position [608, 0]
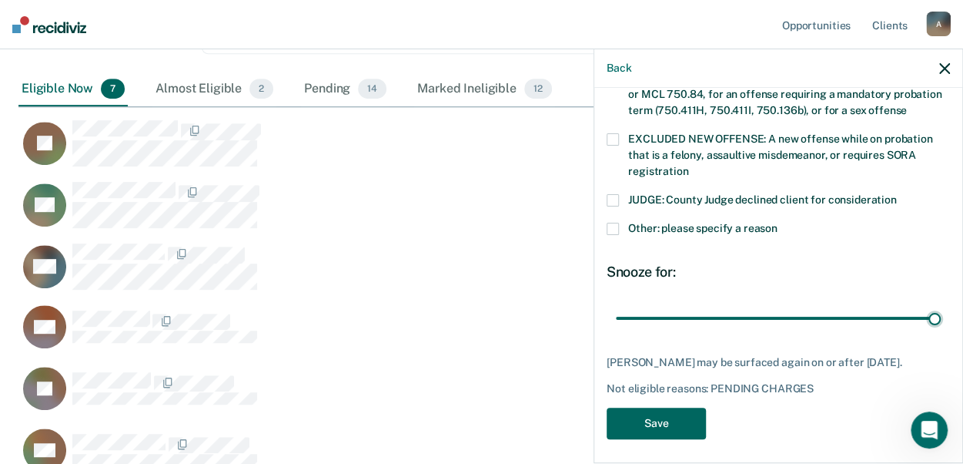
click at [671, 412] on button "Save" at bounding box center [656, 423] width 99 height 32
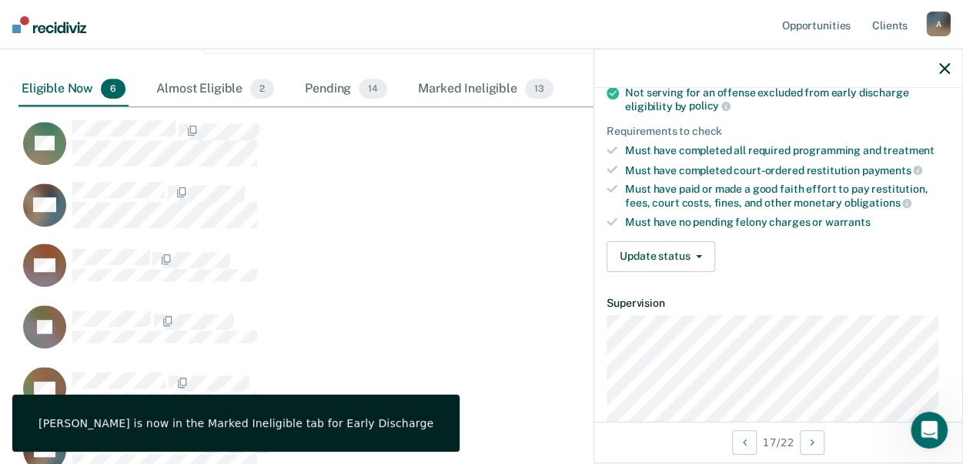
scroll to position [180, 0]
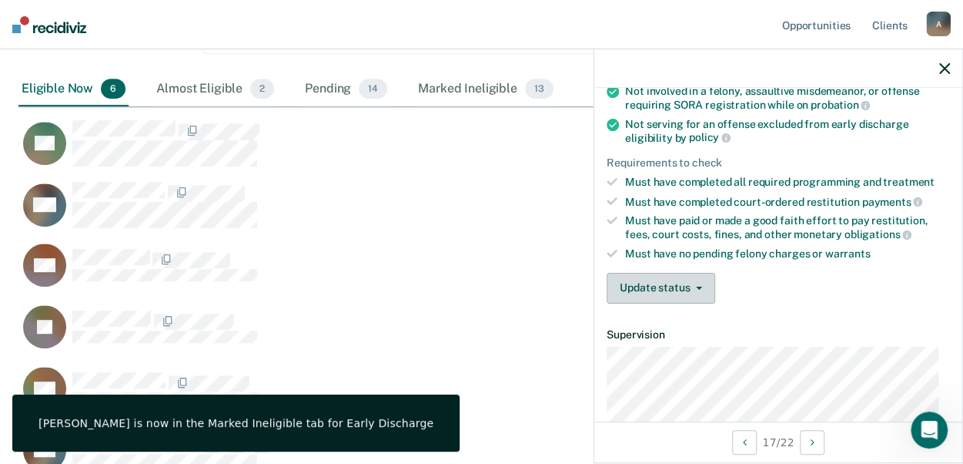
click at [692, 286] on span "button" at bounding box center [696, 287] width 12 height 3
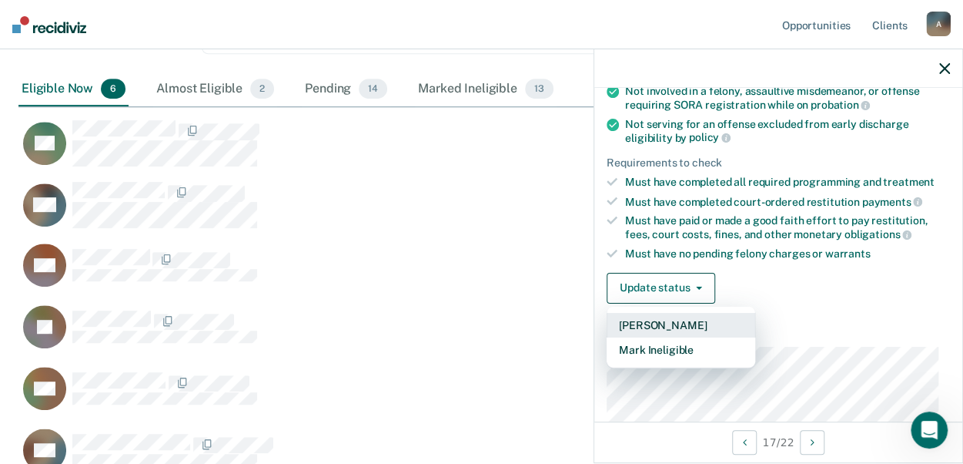
click at [674, 317] on button "[PERSON_NAME]" at bounding box center [681, 325] width 149 height 25
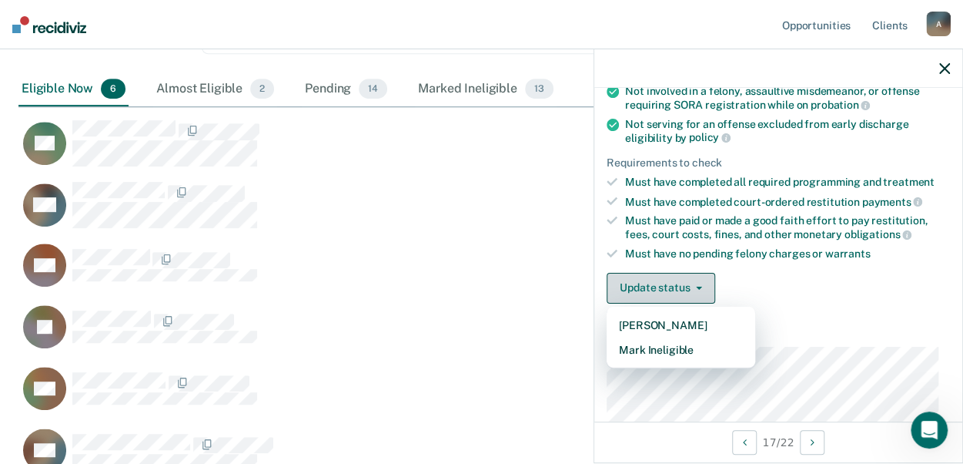
scroll to position [611, 914]
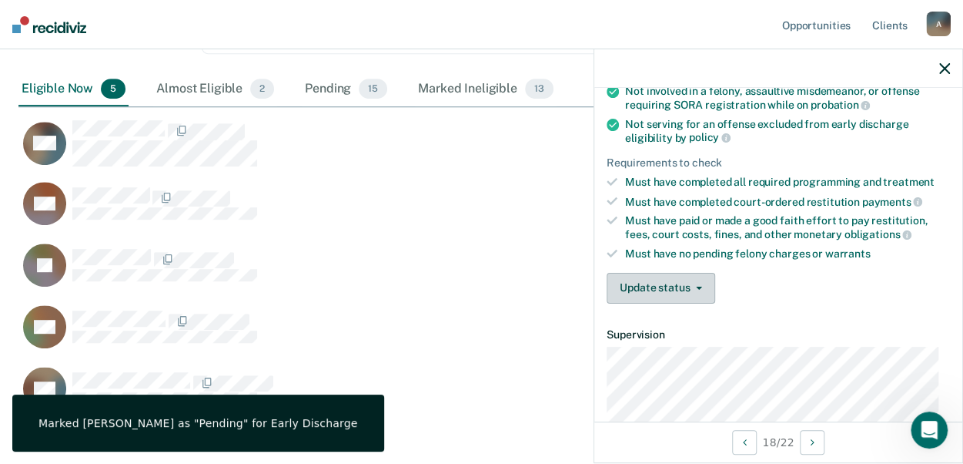
click at [679, 282] on button "Update status" at bounding box center [661, 288] width 109 height 31
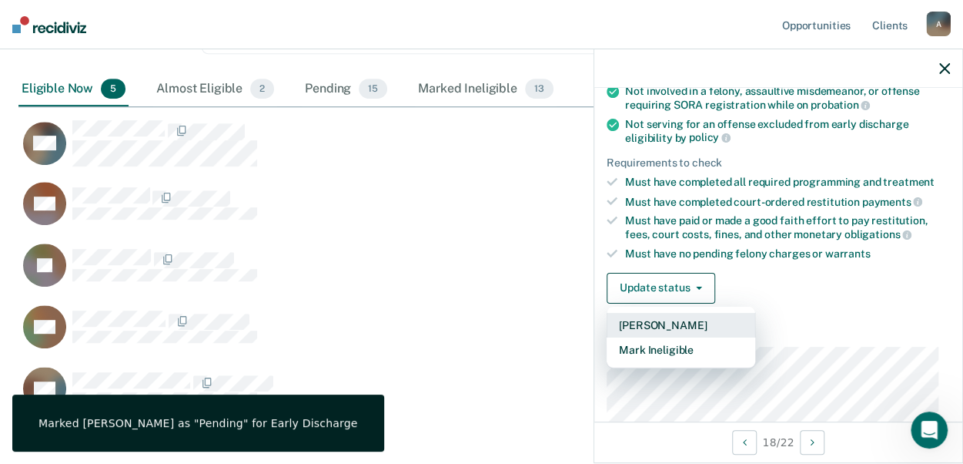
click at [663, 320] on button "[PERSON_NAME]" at bounding box center [681, 325] width 149 height 25
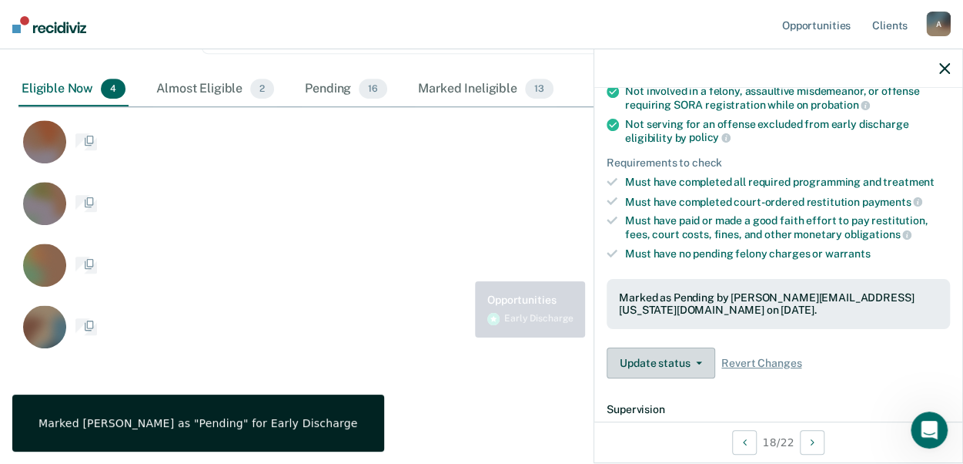
scroll to position [550, 914]
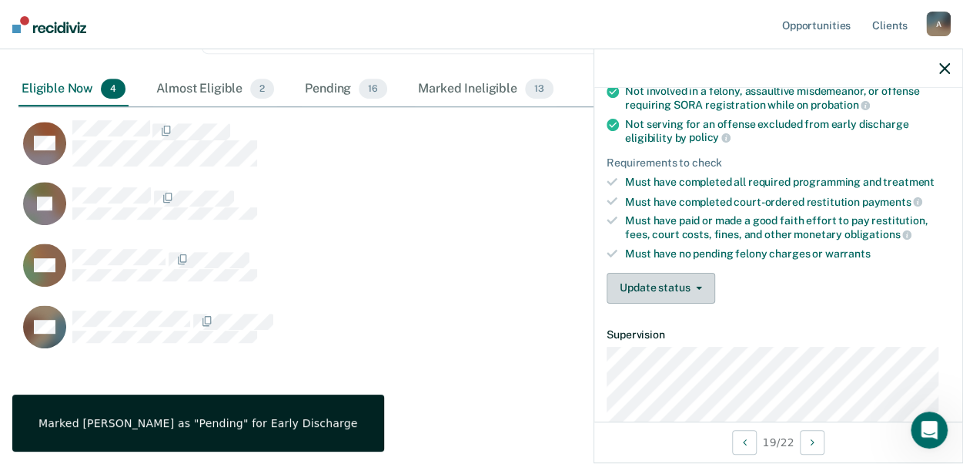
click at [698, 286] on icon "button" at bounding box center [699, 287] width 6 height 3
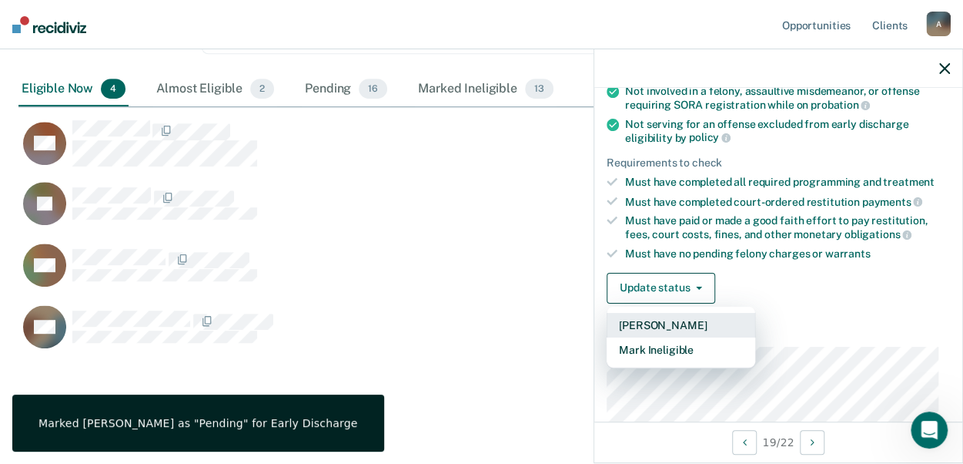
drag, startPoint x: 664, startPoint y: 316, endPoint x: 583, endPoint y: 279, distance: 88.6
click at [663, 316] on button "[PERSON_NAME]" at bounding box center [681, 325] width 149 height 25
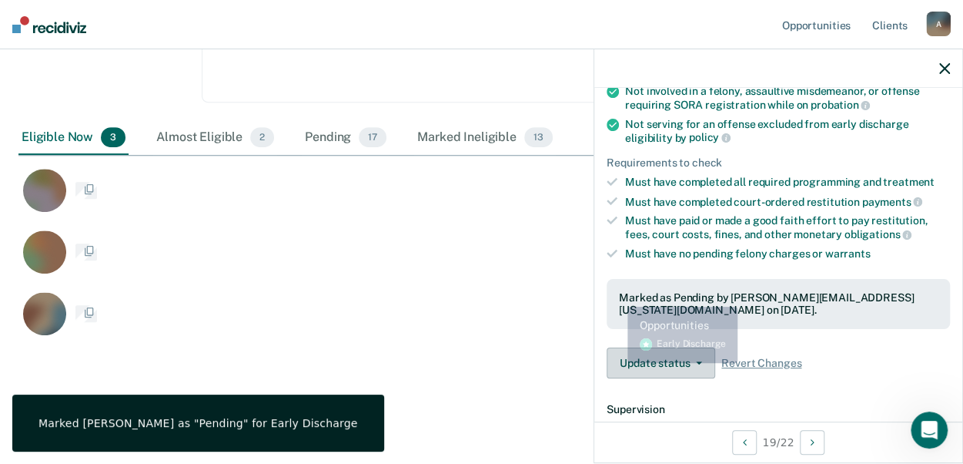
scroll to position [258, 0]
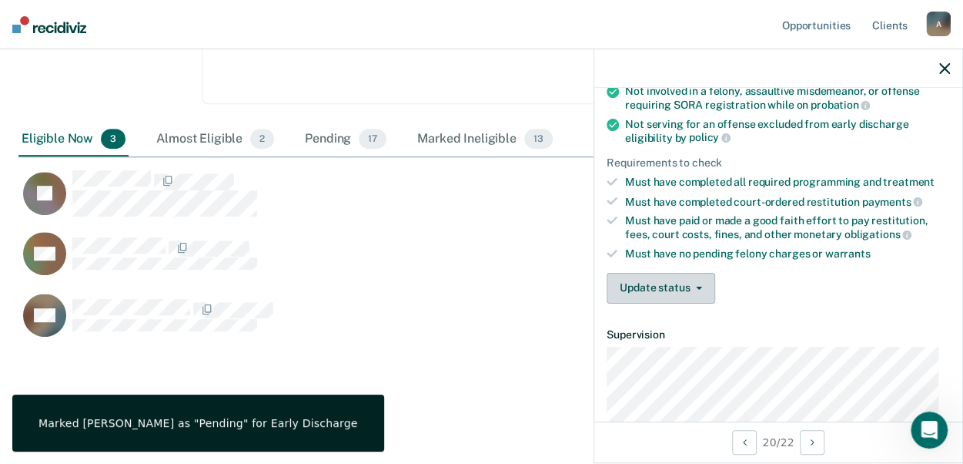
click at [639, 281] on button "Update status" at bounding box center [661, 288] width 109 height 31
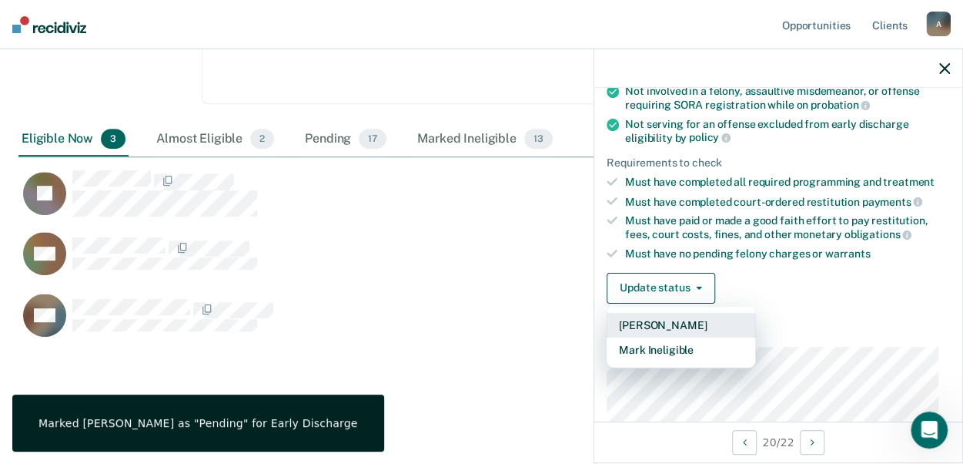
click at [630, 319] on button "[PERSON_NAME]" at bounding box center [681, 325] width 149 height 25
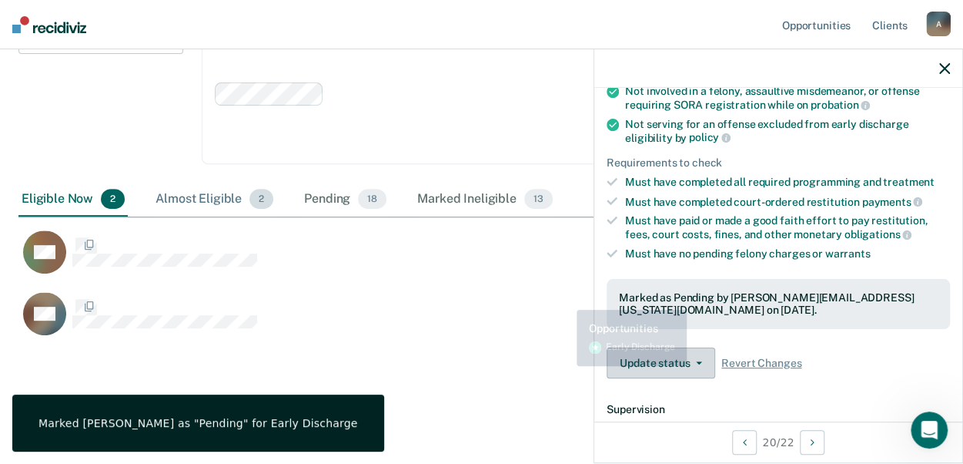
scroll to position [196, 0]
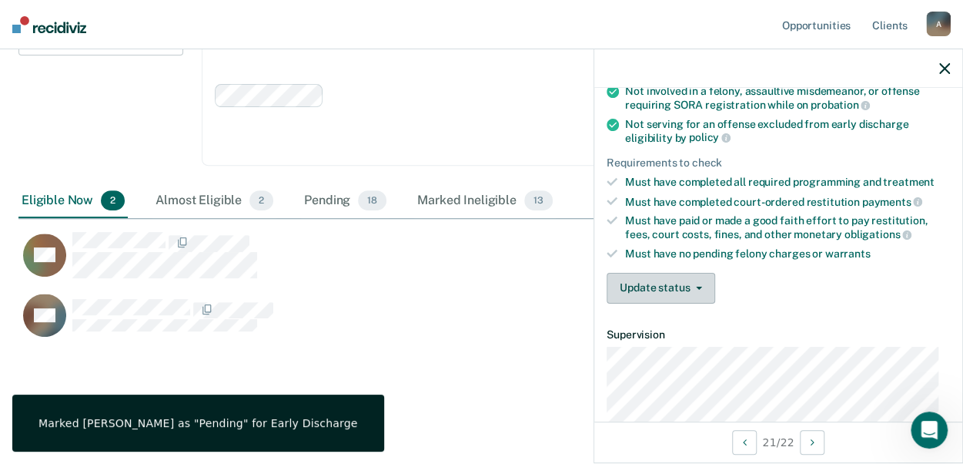
click at [694, 284] on button "Update status" at bounding box center [661, 288] width 109 height 31
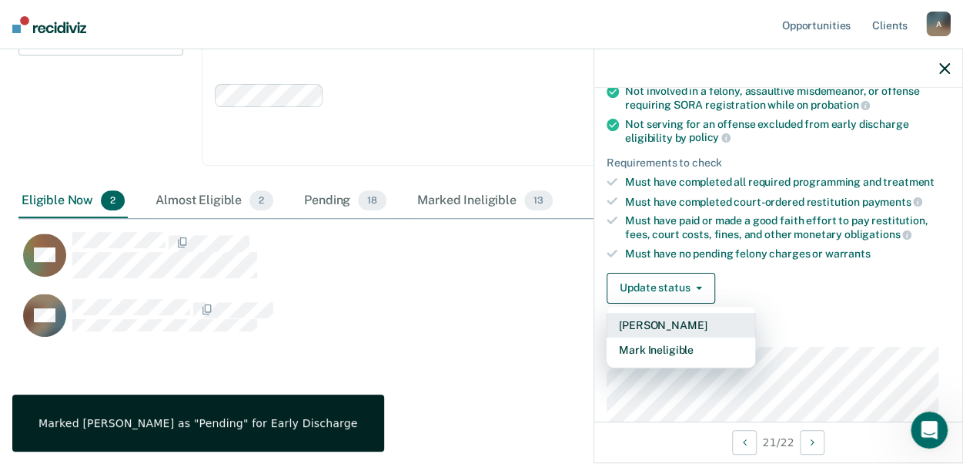
click at [661, 323] on button "[PERSON_NAME]" at bounding box center [681, 325] width 149 height 25
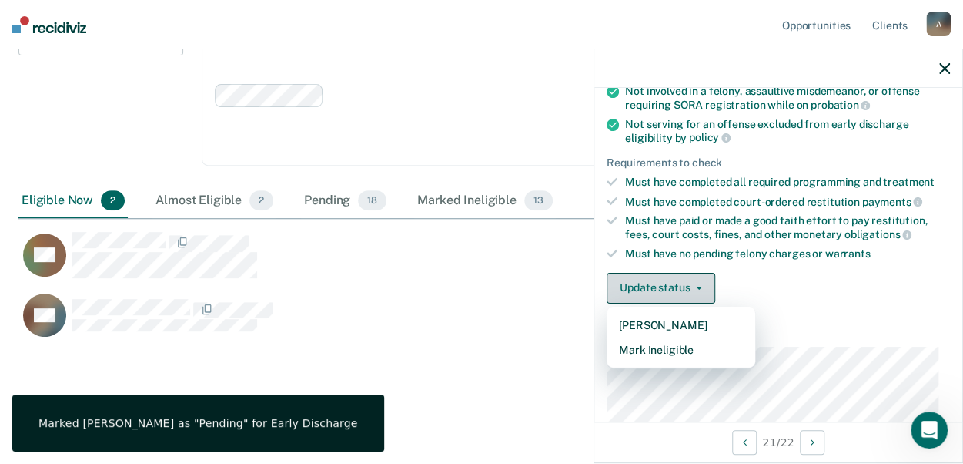
scroll to position [135, 0]
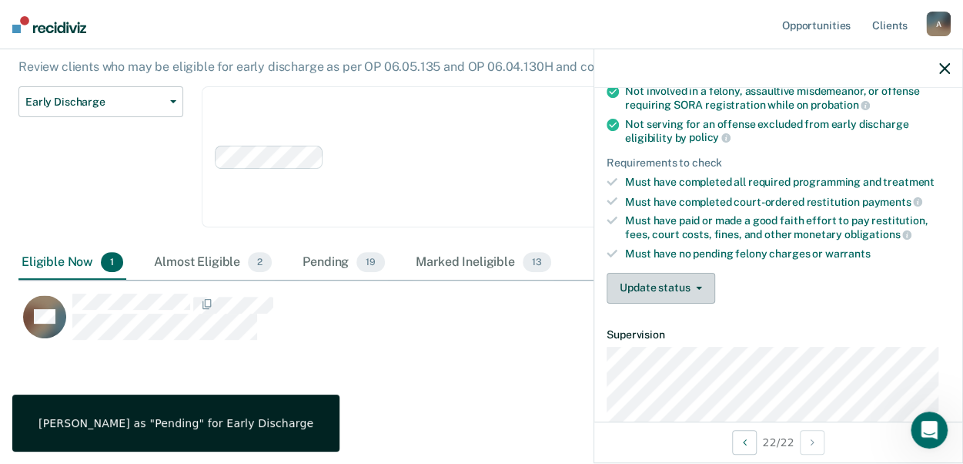
click at [683, 287] on button "Update status" at bounding box center [661, 288] width 109 height 31
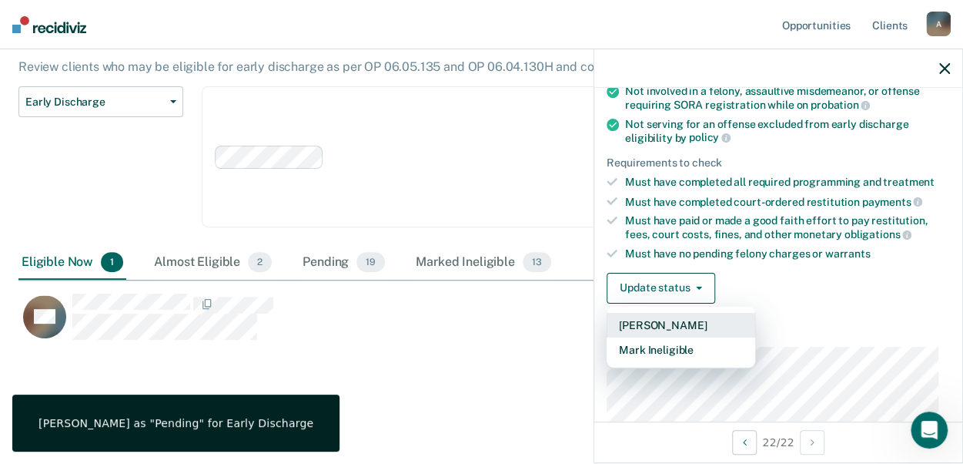
click at [668, 317] on button "[PERSON_NAME]" at bounding box center [681, 325] width 149 height 25
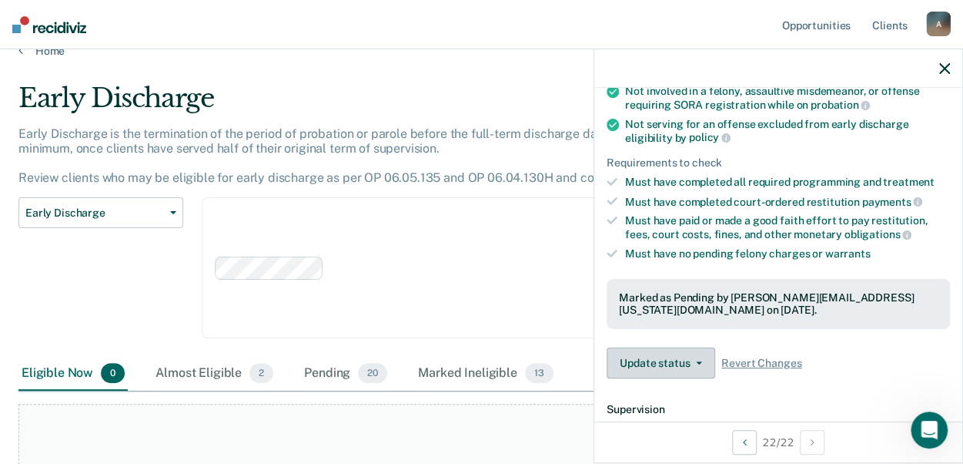
scroll to position [0, 0]
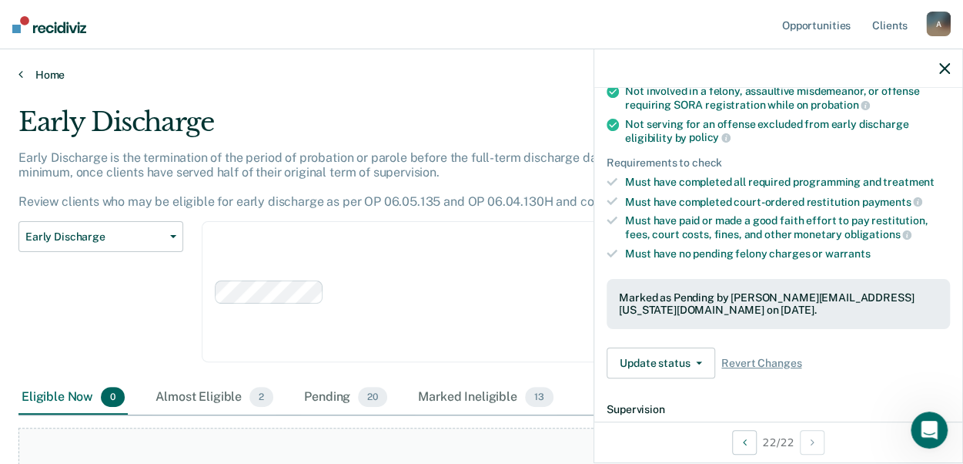
click at [57, 72] on link "Home" at bounding box center [481, 75] width 926 height 14
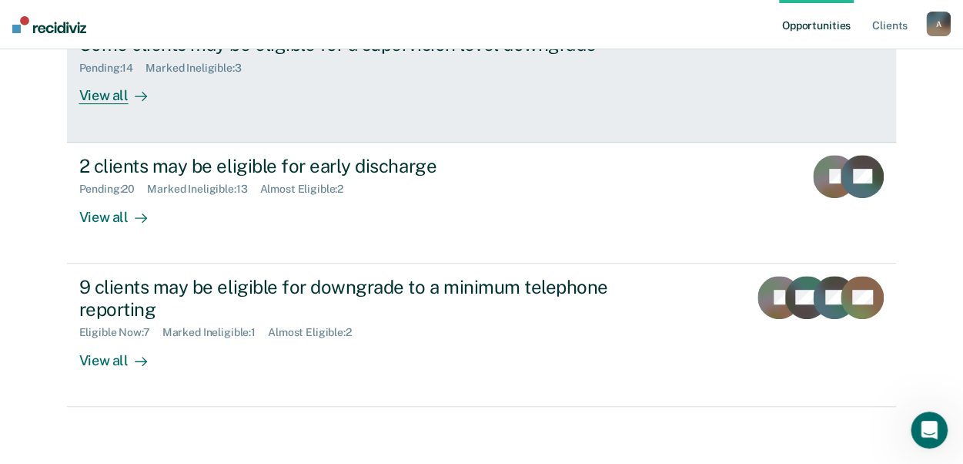
scroll to position [308, 0]
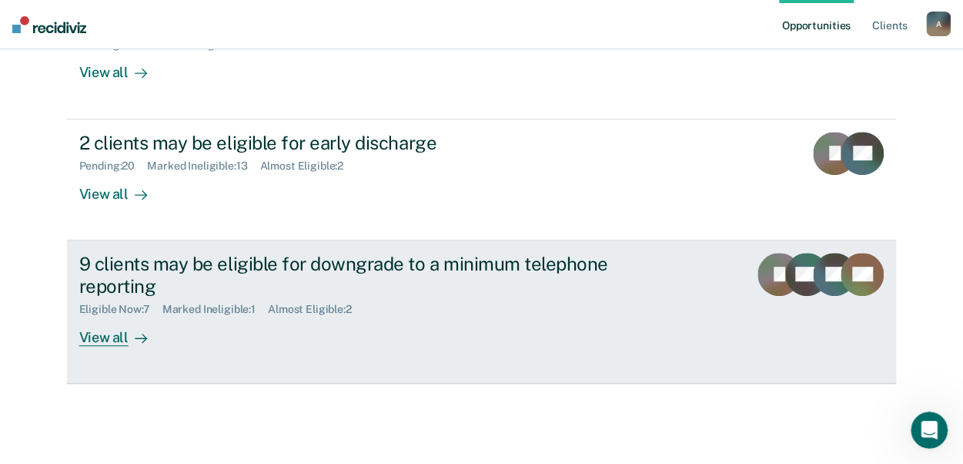
click at [111, 335] on div "View all" at bounding box center [122, 331] width 86 height 30
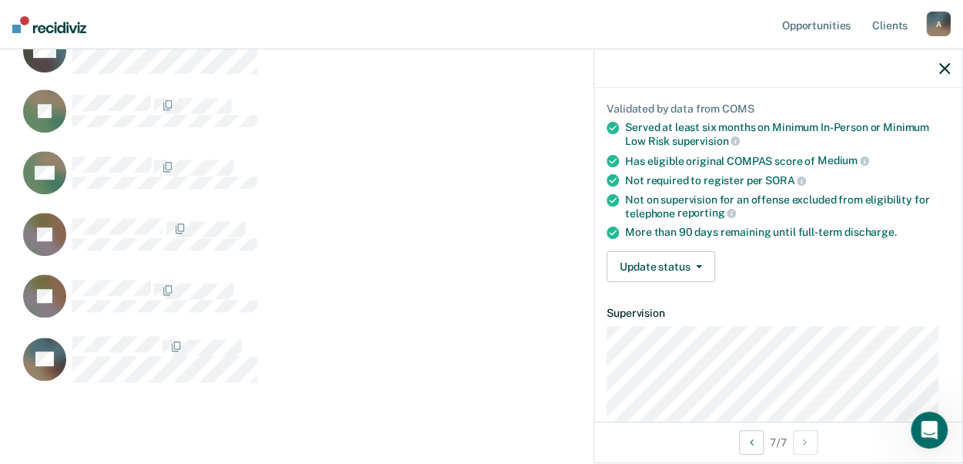
scroll to position [154, 0]
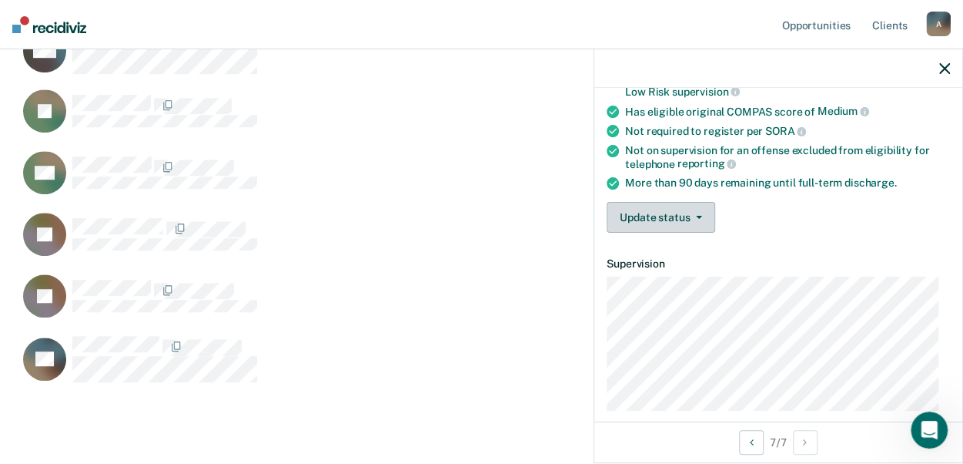
click at [694, 206] on button "Update status" at bounding box center [661, 217] width 109 height 31
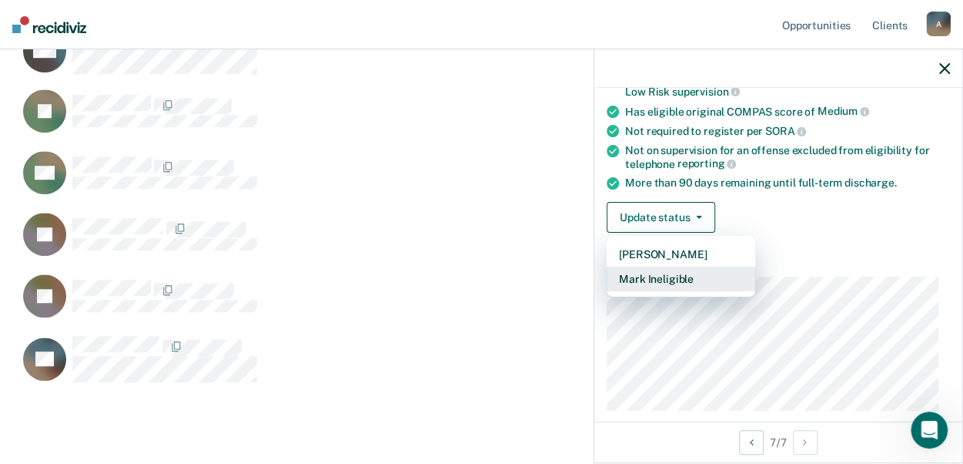
click at [657, 281] on button "Mark Ineligible" at bounding box center [681, 278] width 149 height 25
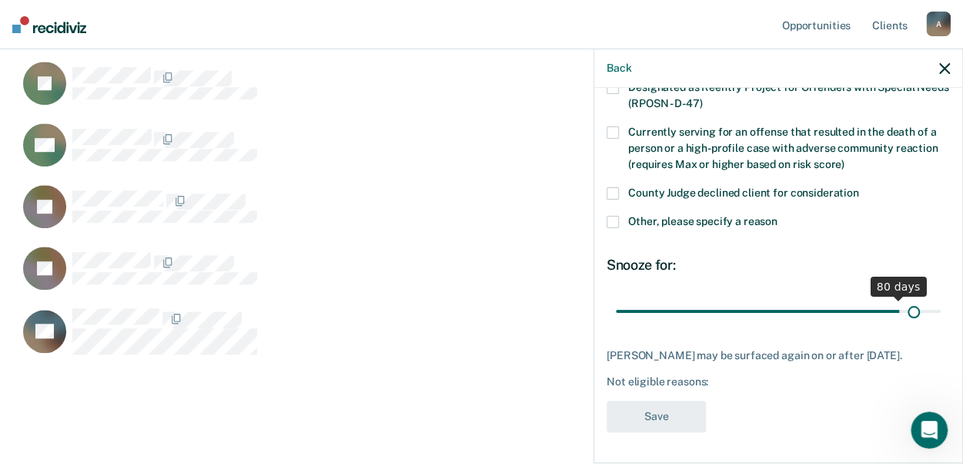
scroll to position [223, 0]
drag, startPoint x: 722, startPoint y: 300, endPoint x: 902, endPoint y: 335, distance: 183.6
type input "90"
click at [941, 310] on input "range" at bounding box center [778, 310] width 325 height 27
click at [616, 216] on span at bounding box center [613, 222] width 12 height 12
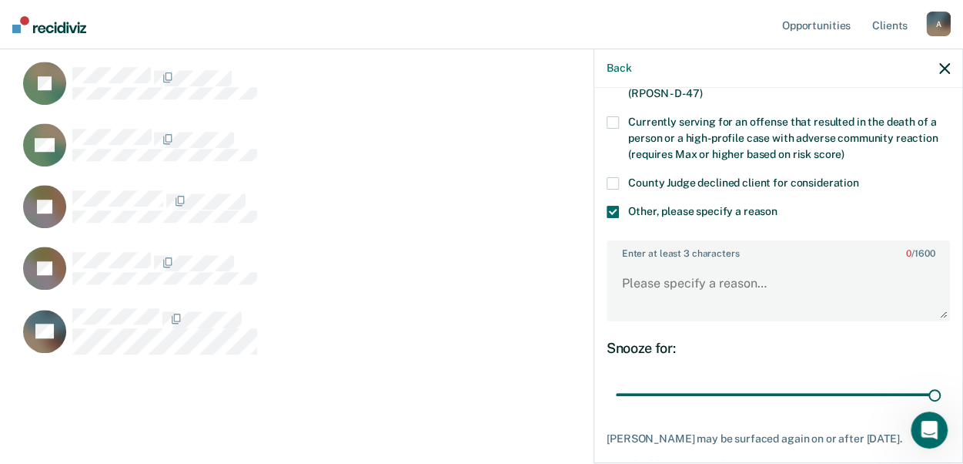
click at [609, 179] on span at bounding box center [613, 183] width 12 height 12
click at [613, 207] on span at bounding box center [613, 212] width 12 height 12
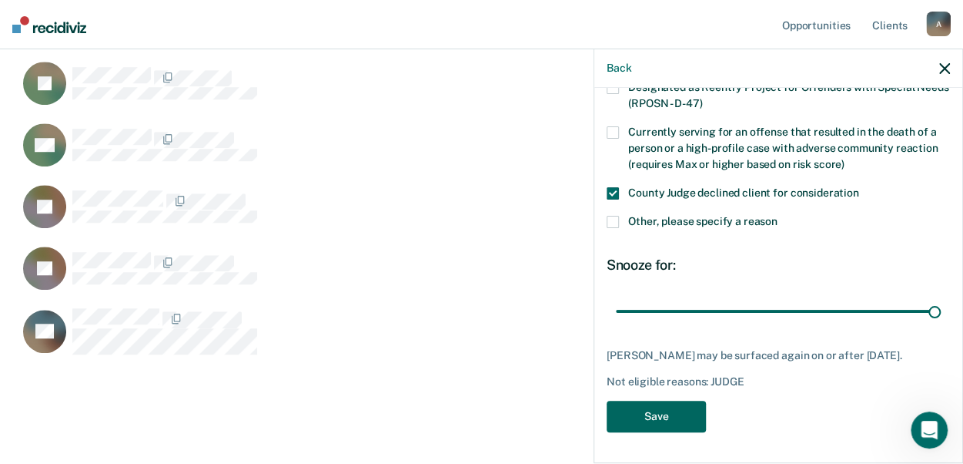
click at [684, 418] on button "Save" at bounding box center [656, 416] width 99 height 32
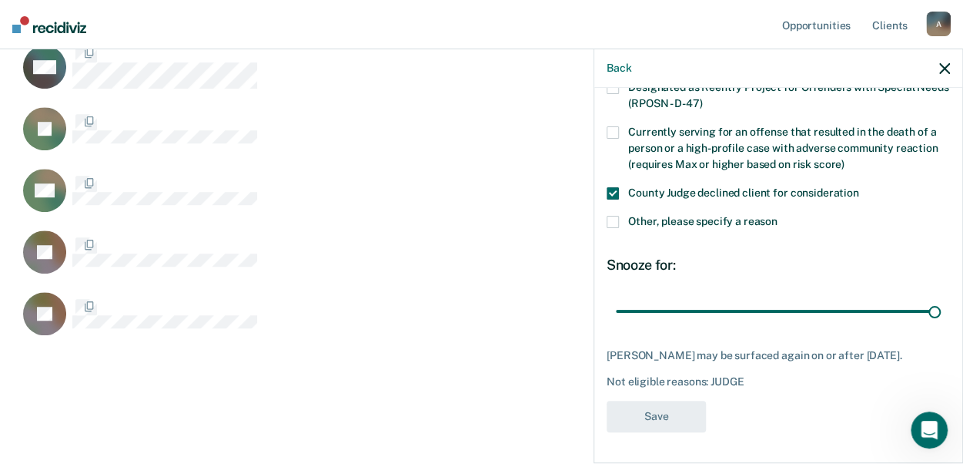
scroll to position [658, 914]
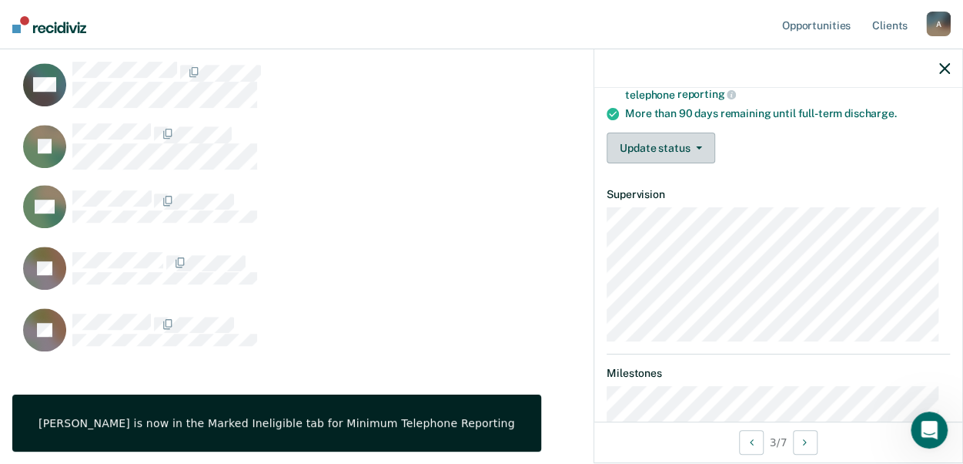
click at [688, 147] on button "Update status" at bounding box center [661, 147] width 109 height 31
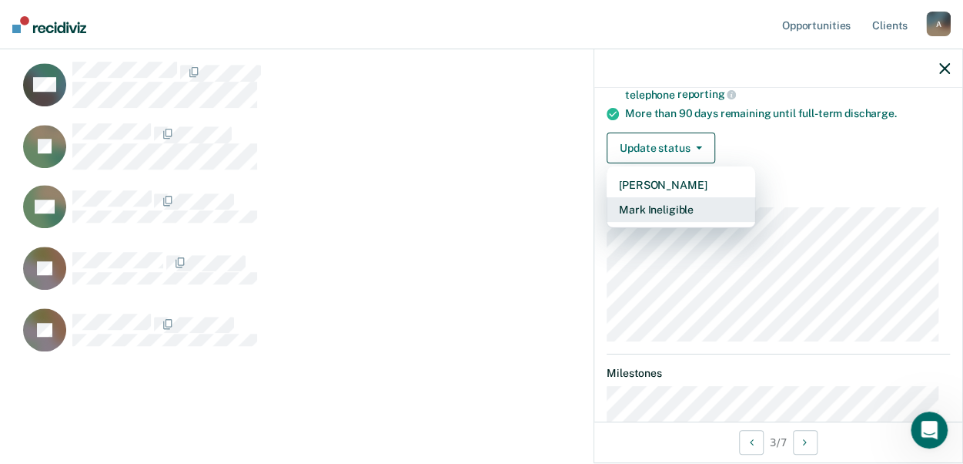
click at [674, 204] on button "Mark Ineligible" at bounding box center [681, 209] width 149 height 25
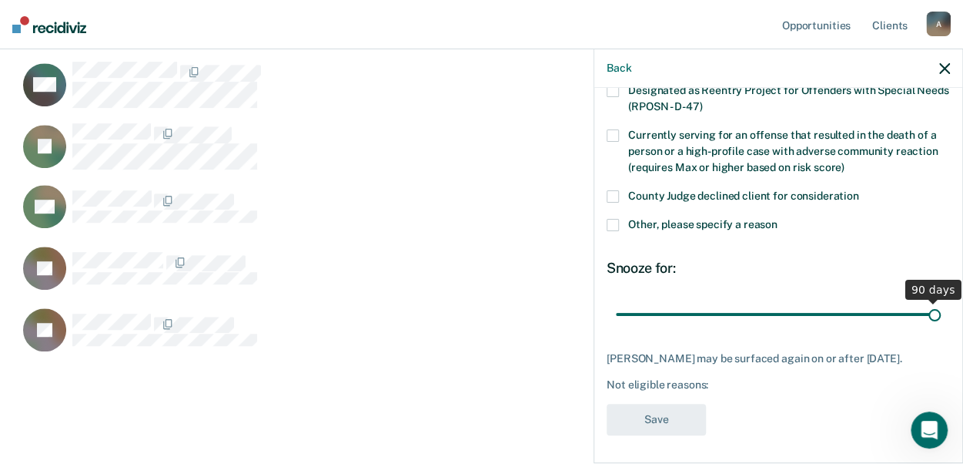
scroll to position [223, 0]
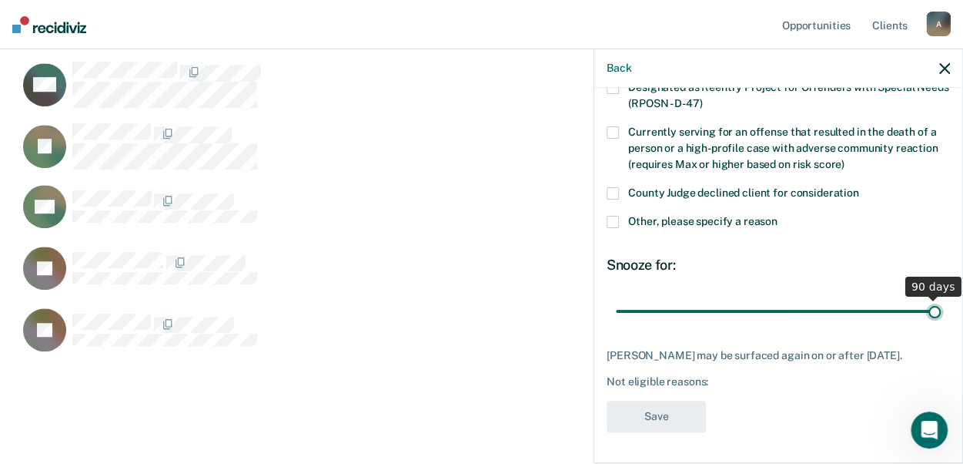
drag, startPoint x: 717, startPoint y: 300, endPoint x: 979, endPoint y: 310, distance: 262.8
type input "90"
click at [941, 310] on input "range" at bounding box center [778, 310] width 325 height 27
drag, startPoint x: 941, startPoint y: 68, endPoint x: 916, endPoint y: 83, distance: 29.1
click at [941, 67] on icon "button" at bounding box center [944, 68] width 11 height 11
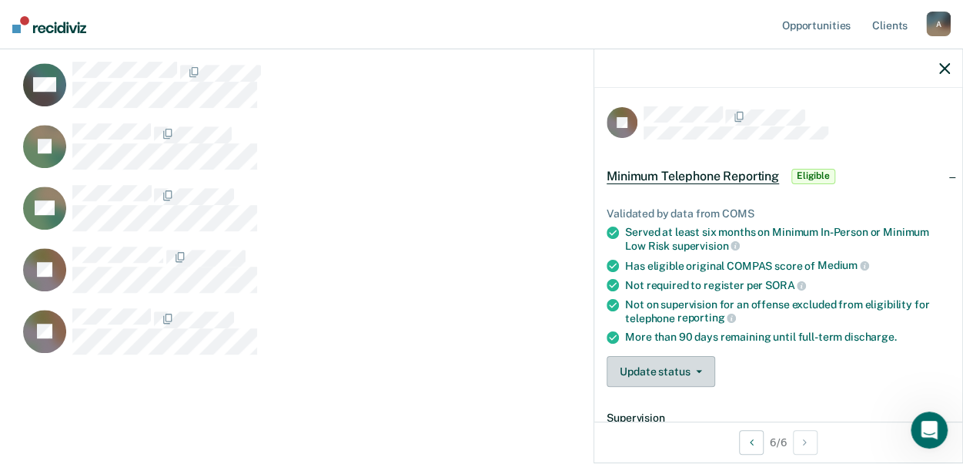
click at [696, 370] on button "Update status" at bounding box center [661, 371] width 109 height 31
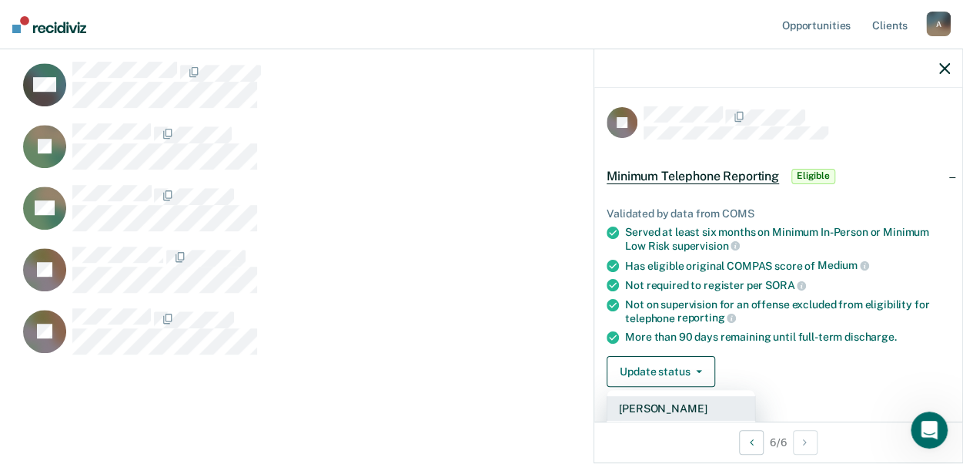
scroll to position [77, 0]
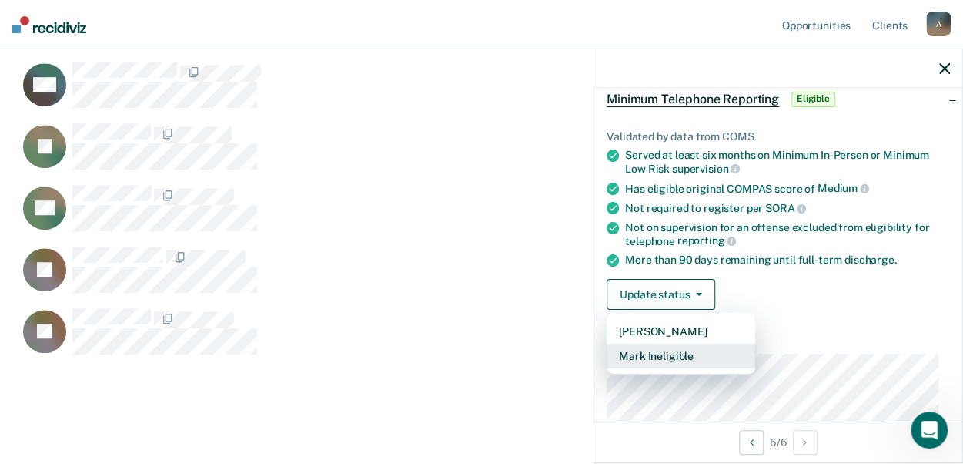
click at [647, 355] on button "Mark Ineligible" at bounding box center [681, 355] width 149 height 25
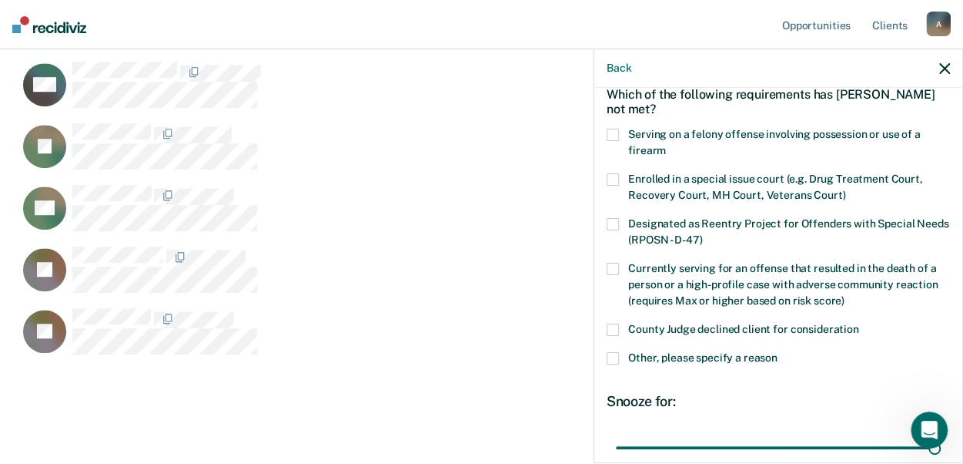
drag, startPoint x: 713, startPoint y: 444, endPoint x: 770, endPoint y: 421, distance: 61.5
type input "90"
click at [941, 446] on input "range" at bounding box center [778, 446] width 325 height 27
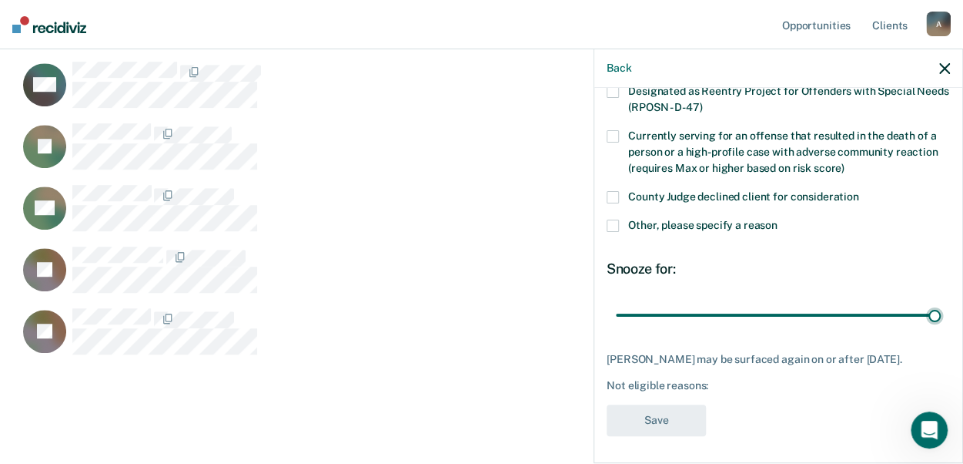
scroll to position [223, 0]
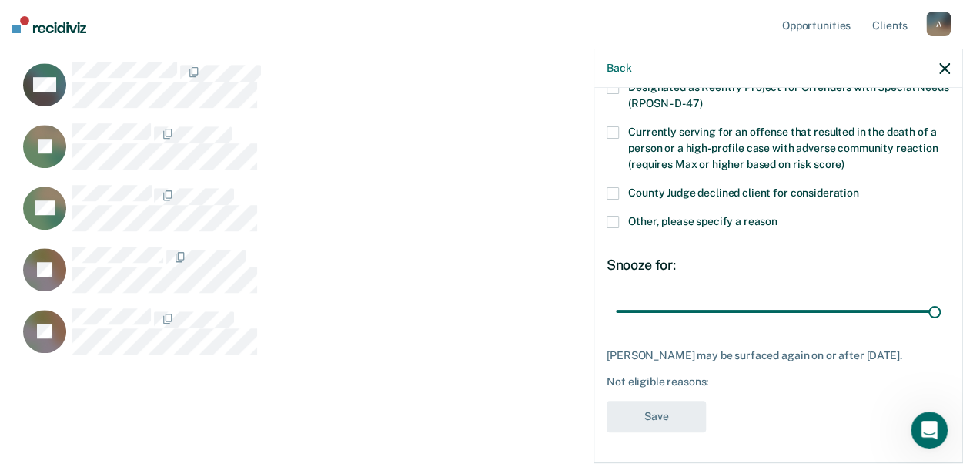
click at [614, 216] on span at bounding box center [613, 222] width 12 height 12
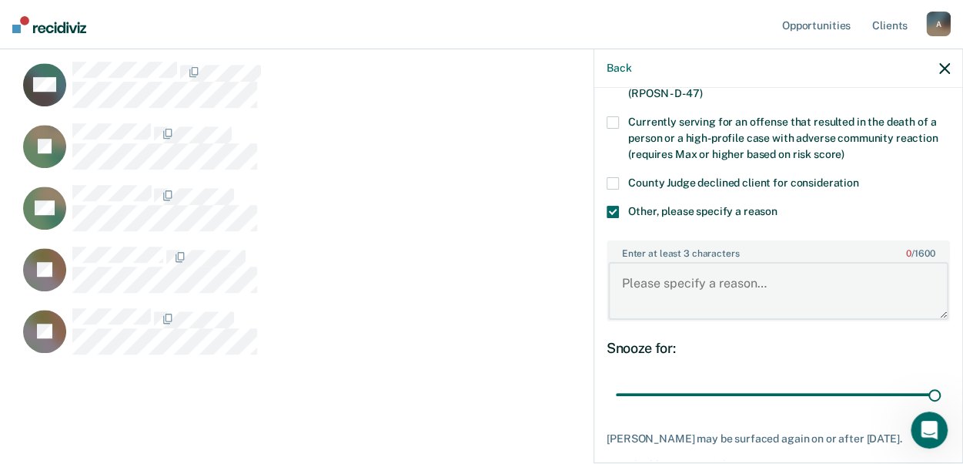
click at [621, 279] on textarea "Enter at least 3 characters 0 / 1600" at bounding box center [778, 290] width 340 height 57
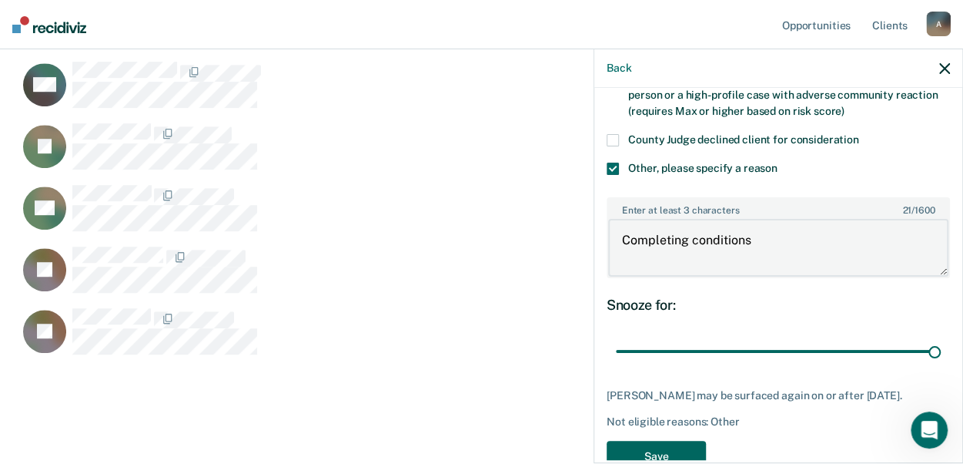
scroll to position [316, 0]
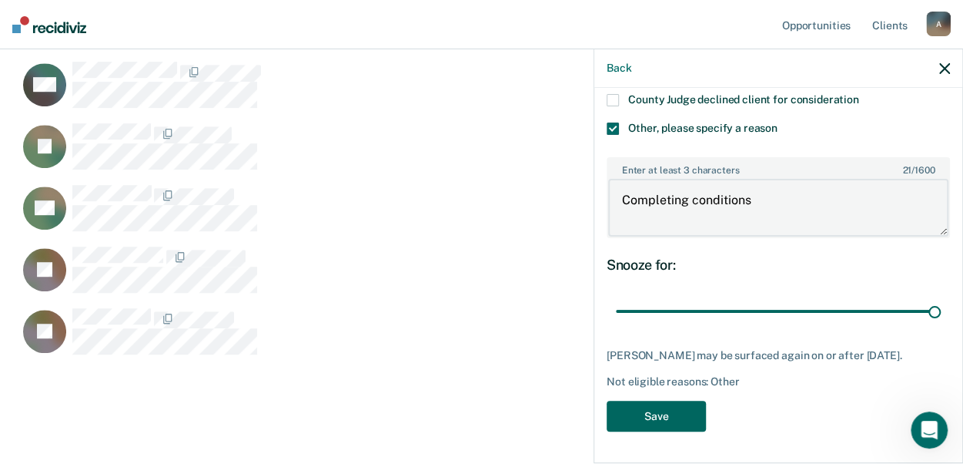
type textarea "Completing conditions"
click at [654, 407] on button "Save" at bounding box center [656, 416] width 99 height 32
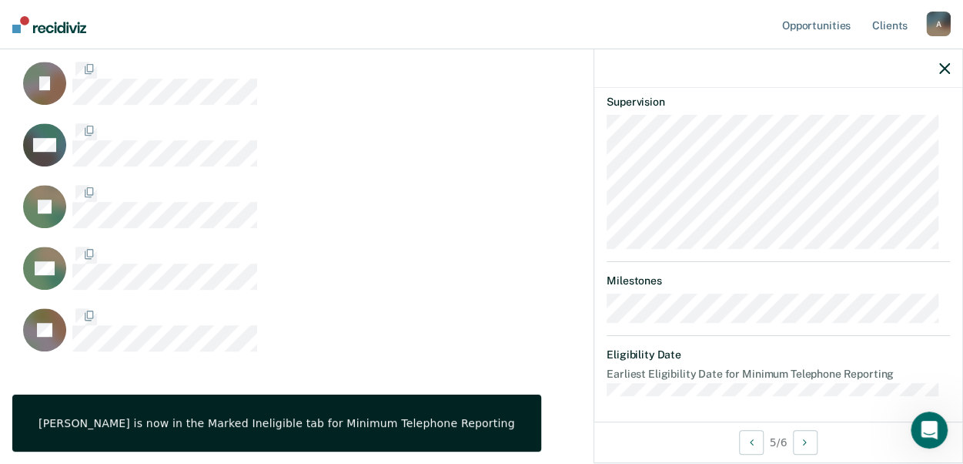
scroll to position [177, 0]
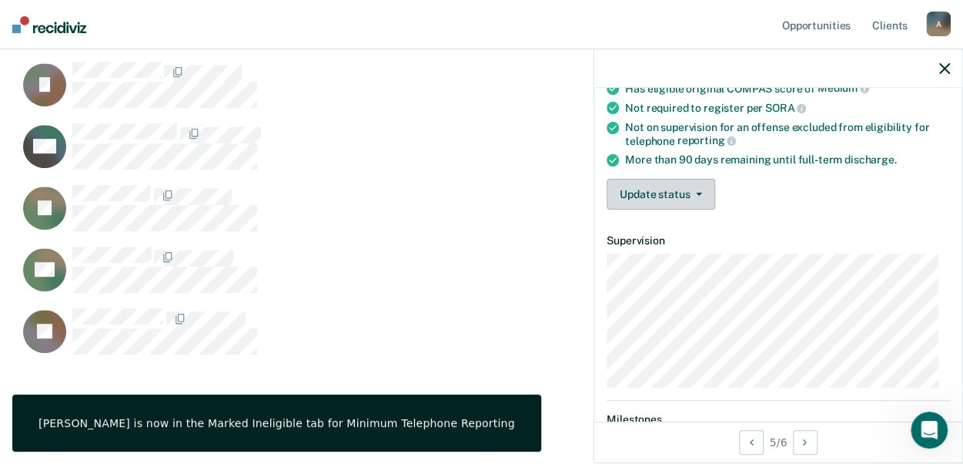
click at [696, 192] on icon "button" at bounding box center [699, 193] width 6 height 3
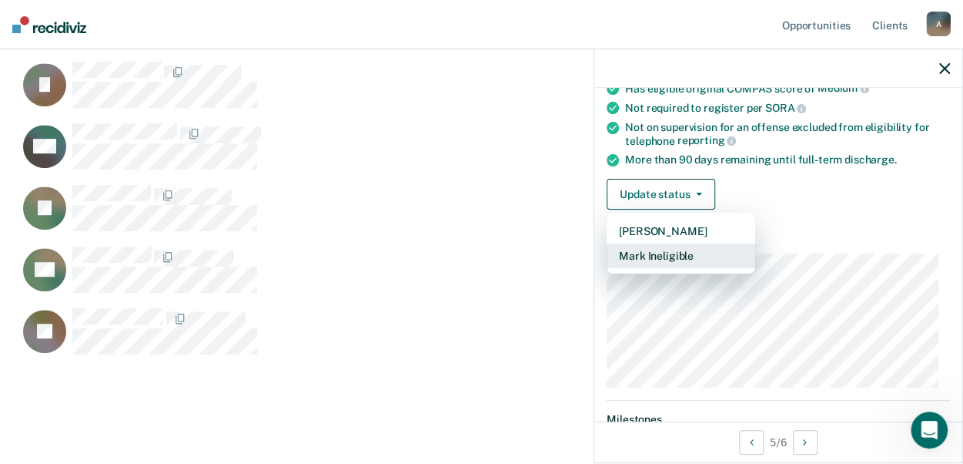
click at [673, 254] on button "Mark Ineligible" at bounding box center [681, 255] width 149 height 25
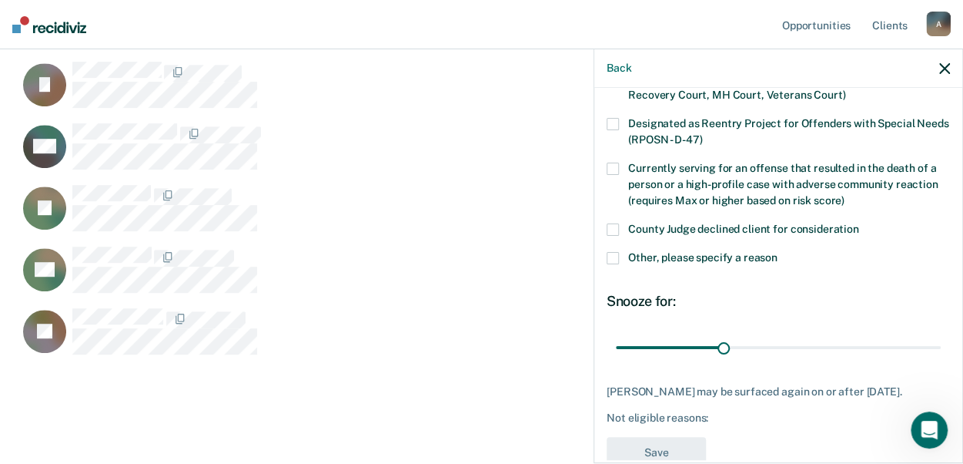
click at [611, 256] on span at bounding box center [613, 258] width 12 height 12
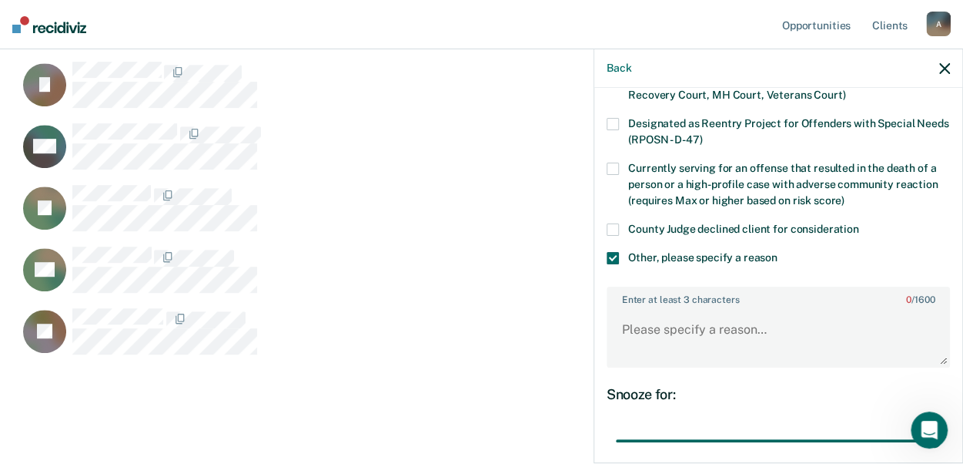
drag, startPoint x: 722, startPoint y: 435, endPoint x: 797, endPoint y: 403, distance: 81.1
type input "90"
click at [941, 427] on input "range" at bounding box center [778, 440] width 325 height 27
click at [625, 326] on textarea "Enter at least 3 characters 0 / 1600" at bounding box center [778, 336] width 340 height 57
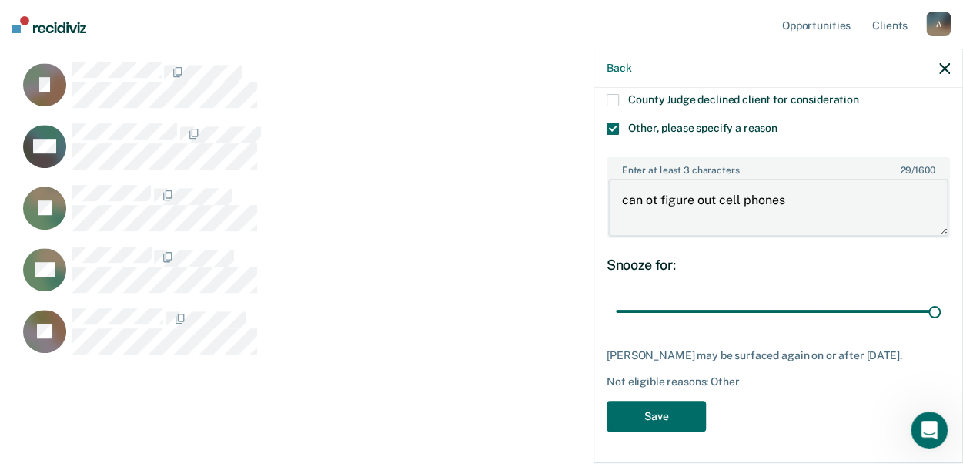
scroll to position [316, 0]
type textarea "can ot figure out cell phones"
click at [668, 412] on button "Save" at bounding box center [656, 416] width 99 height 32
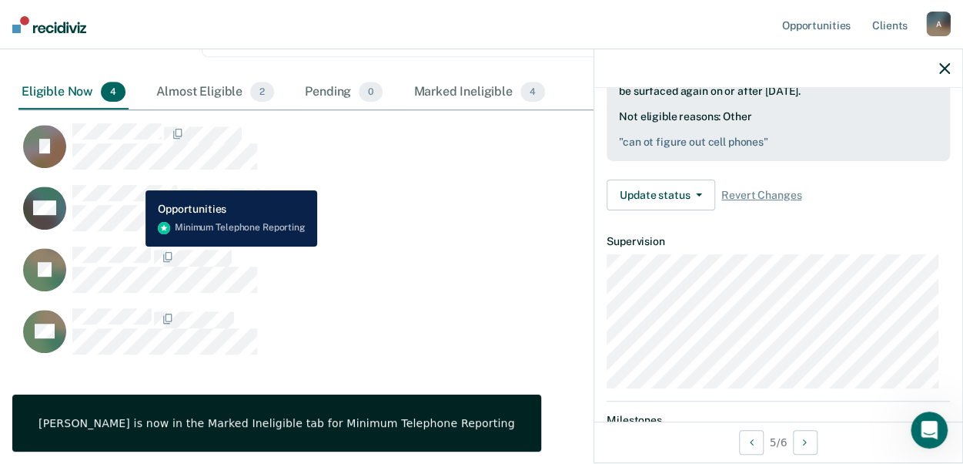
scroll to position [177, 0]
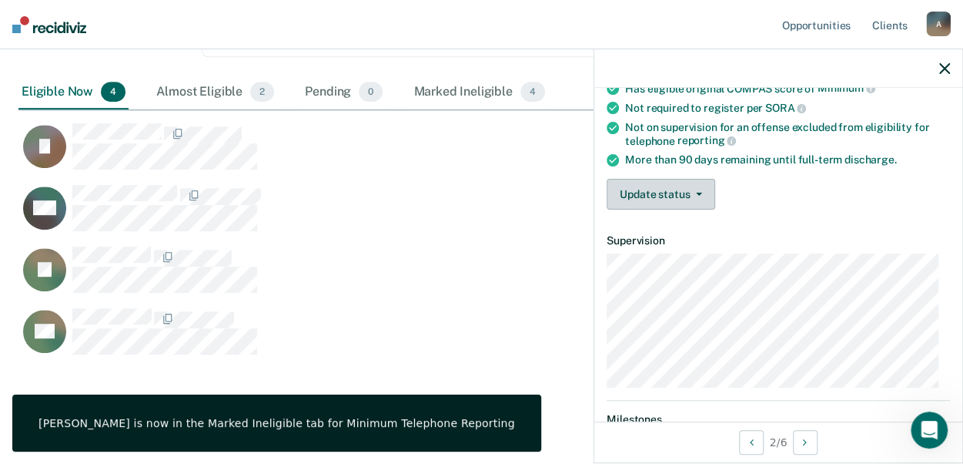
click at [659, 202] on button "Update status" at bounding box center [661, 194] width 109 height 31
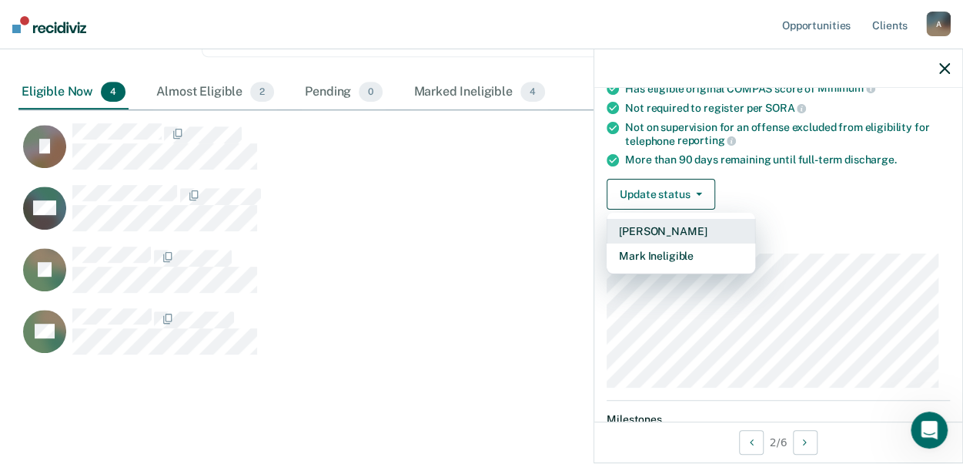
click at [648, 219] on button "[PERSON_NAME]" at bounding box center [681, 231] width 149 height 25
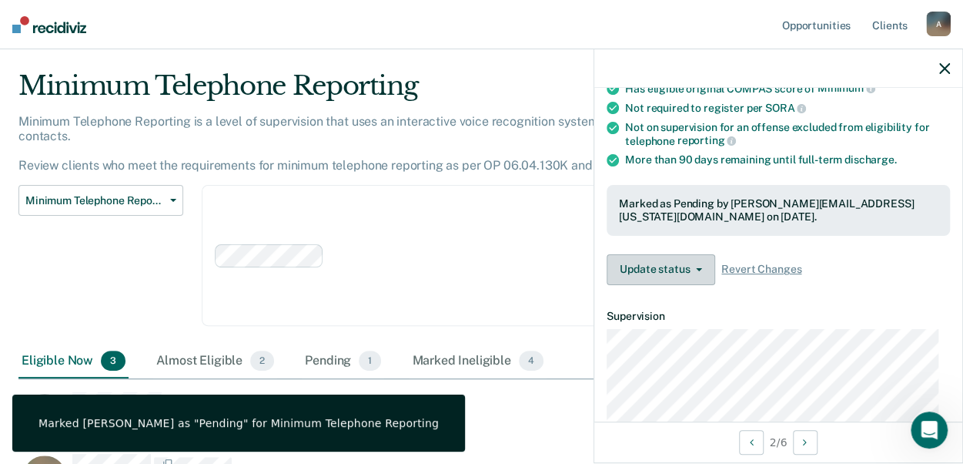
scroll to position [0, 0]
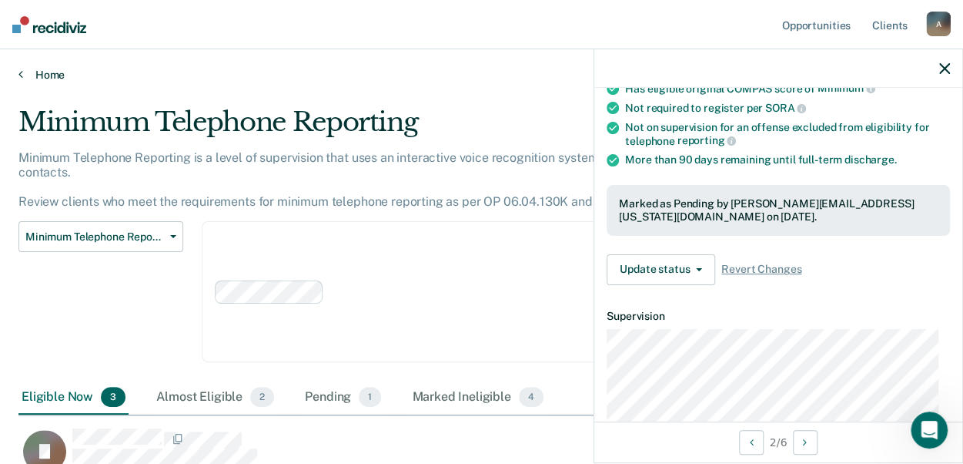
click at [53, 77] on link "Home" at bounding box center [481, 75] width 926 height 14
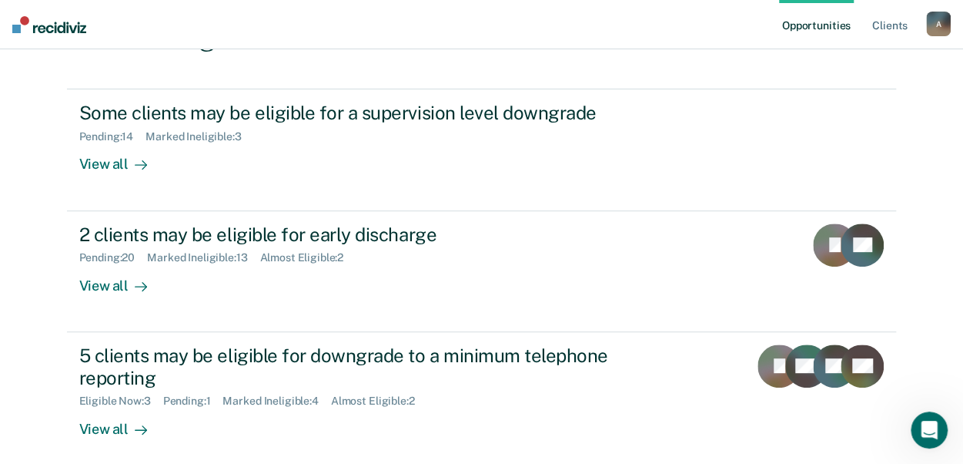
scroll to position [231, 0]
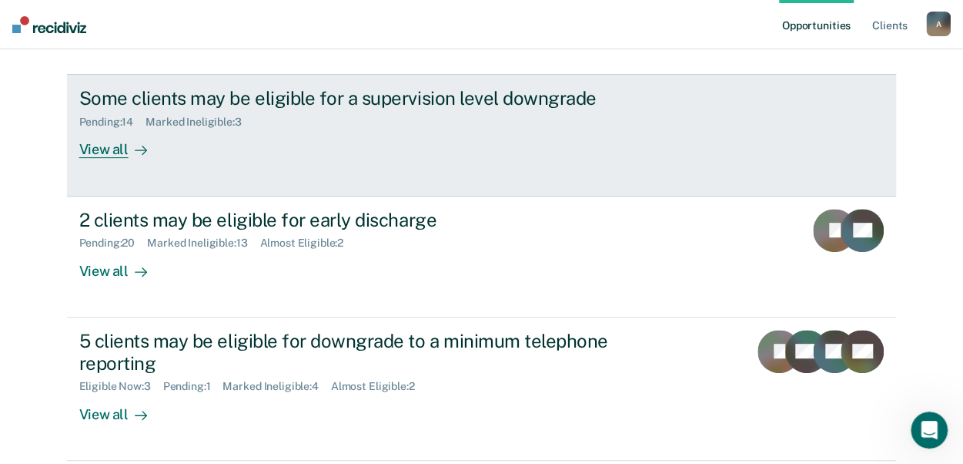
click at [89, 160] on link "Some clients may be eligible for a supervision level downgrade Pending : 14 Mar…" at bounding box center [482, 135] width 830 height 122
